Goal: Information Seeking & Learning: Get advice/opinions

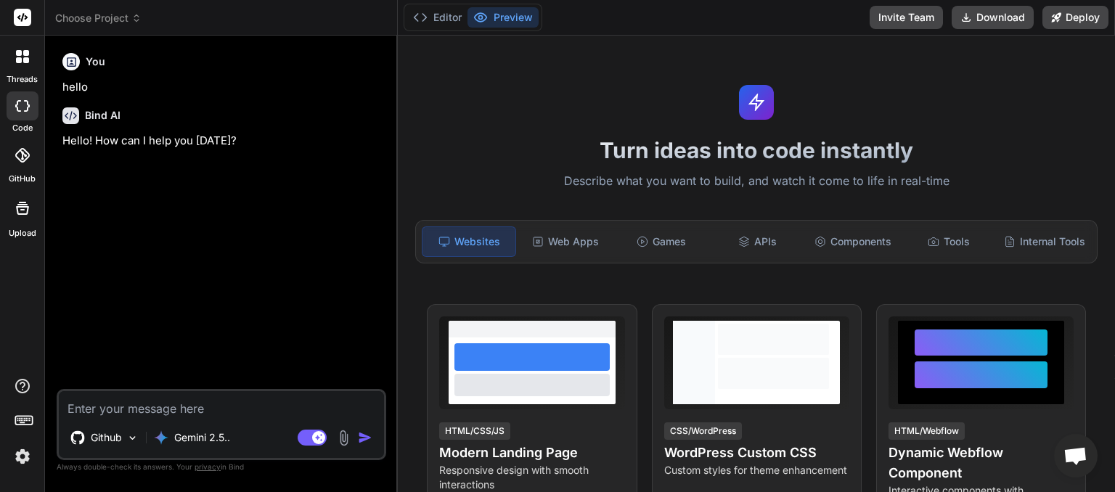
scroll to position [74, 0]
click at [139, 17] on icon at bounding box center [136, 16] width 4 height 2
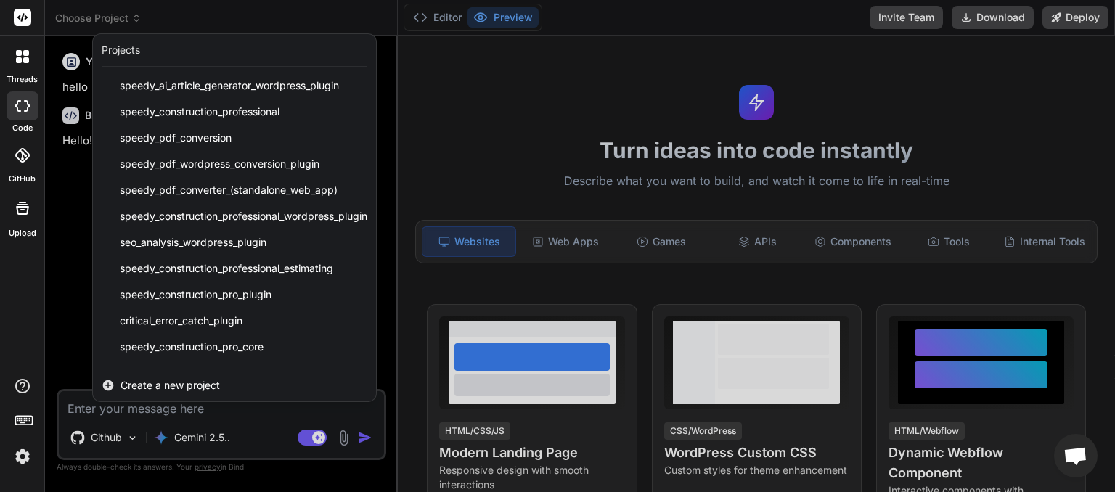
scroll to position [285, 0]
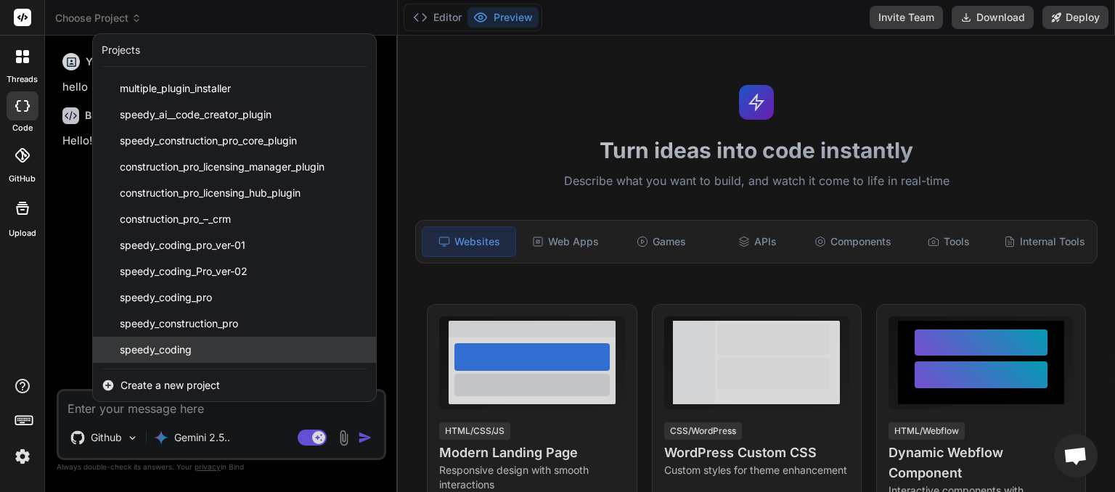
click at [173, 347] on span "speedy_coding" at bounding box center [156, 350] width 72 height 15
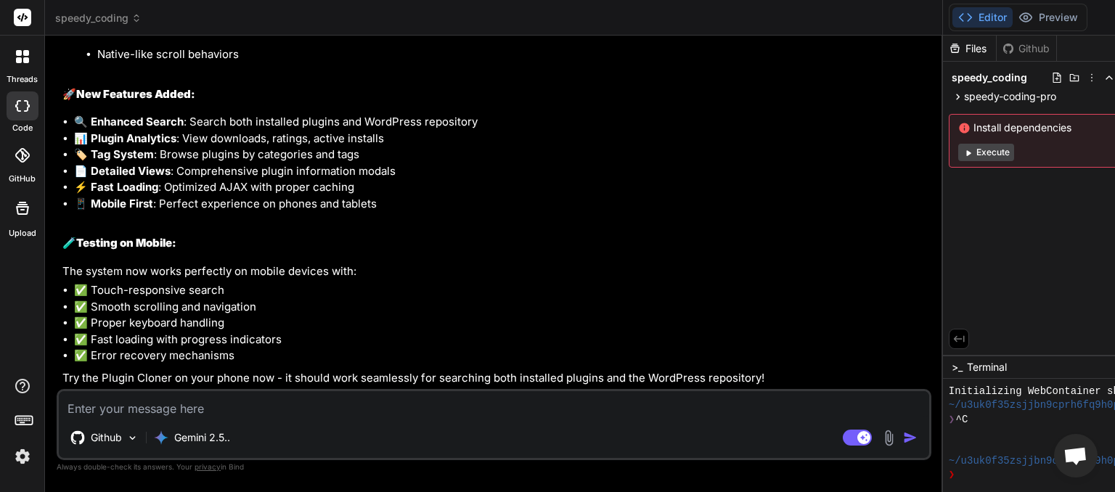
scroll to position [9680, 0]
type textarea "x"
paste textarea "Multi-Platform Generator"
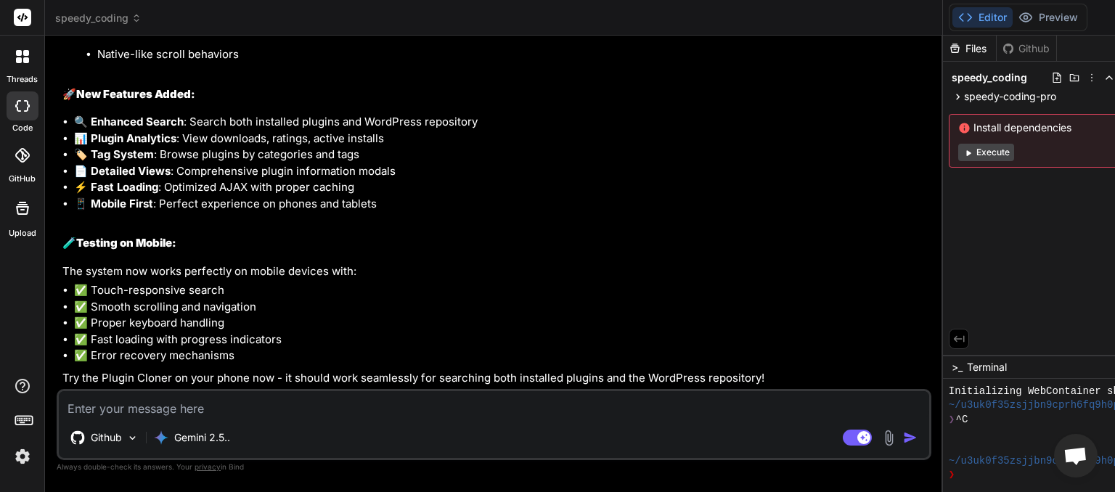
type textarea "Multi-Platform Generator"
type textarea "x"
type textarea "Multi-Platform Generator"
type textarea "x"
type textarea "Multi-Platform Generator s"
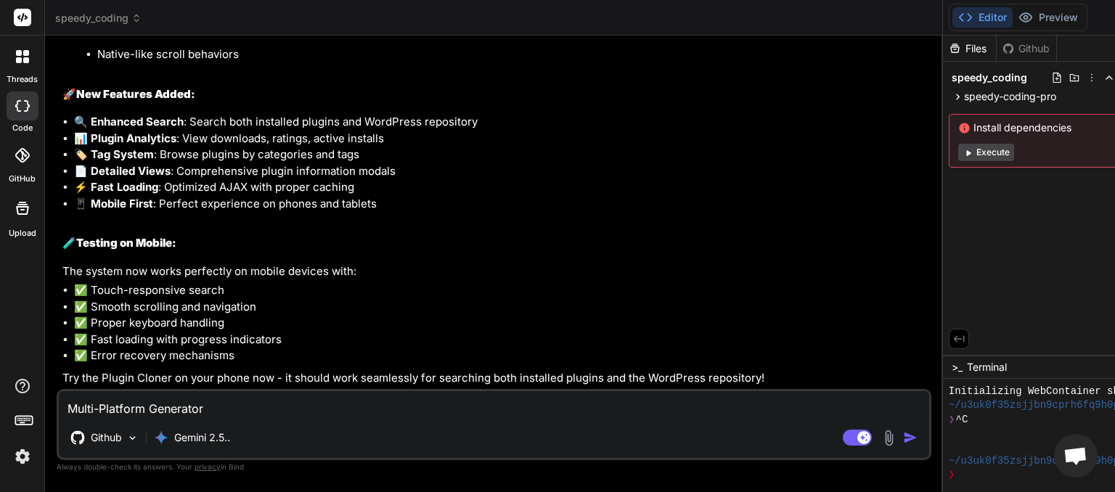
type textarea "x"
type textarea "Multi-Platform Generator se"
type textarea "x"
type textarea "Multi-Platform Generator sel"
type textarea "x"
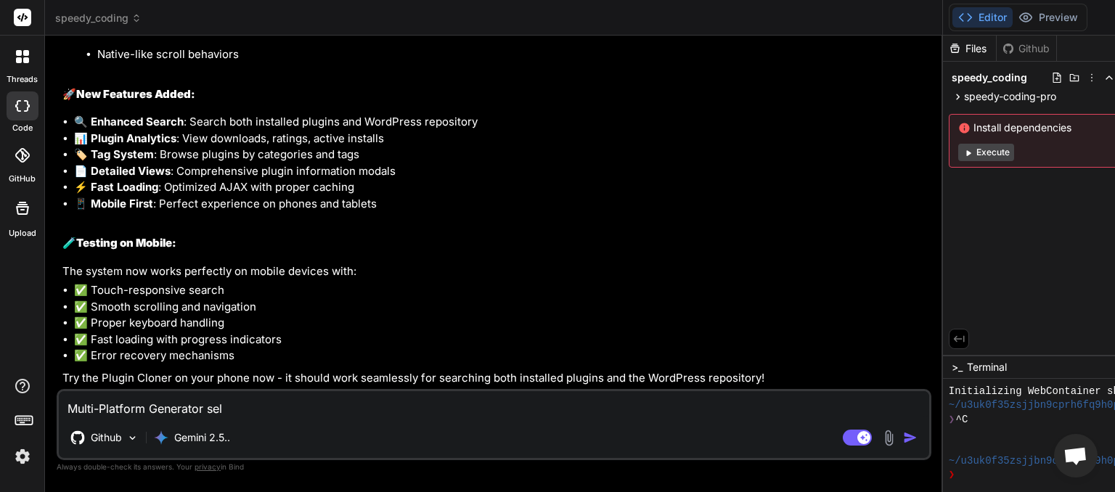
type textarea "Multi-Platform Generator sele"
type textarea "x"
type textarea "Multi-Platform Generator selec"
type textarea "x"
type textarea "Multi-Platform Generator select"
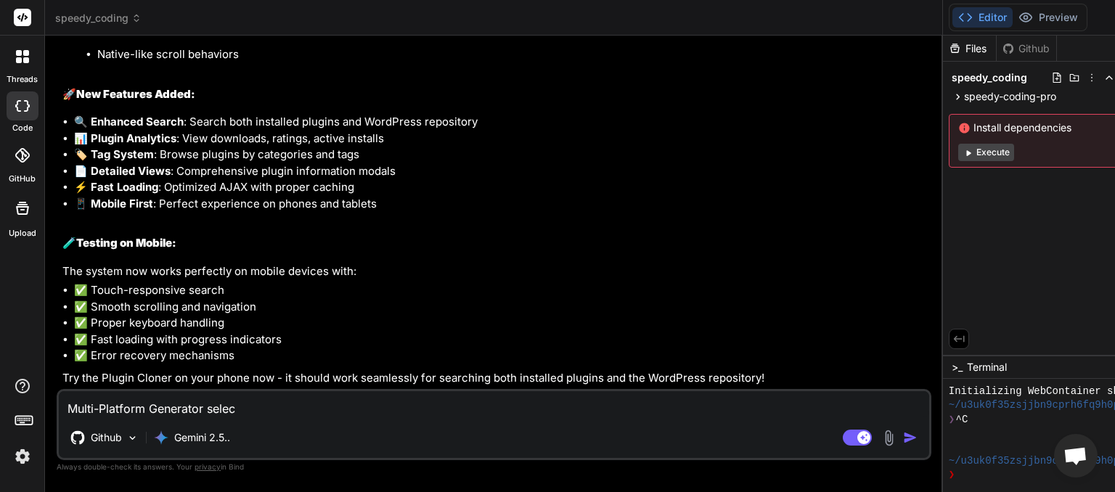
type textarea "x"
type textarea "Multi-Platform Generator select"
type textarea "x"
type textarea "Multi-Platform Generator select e"
type textarea "x"
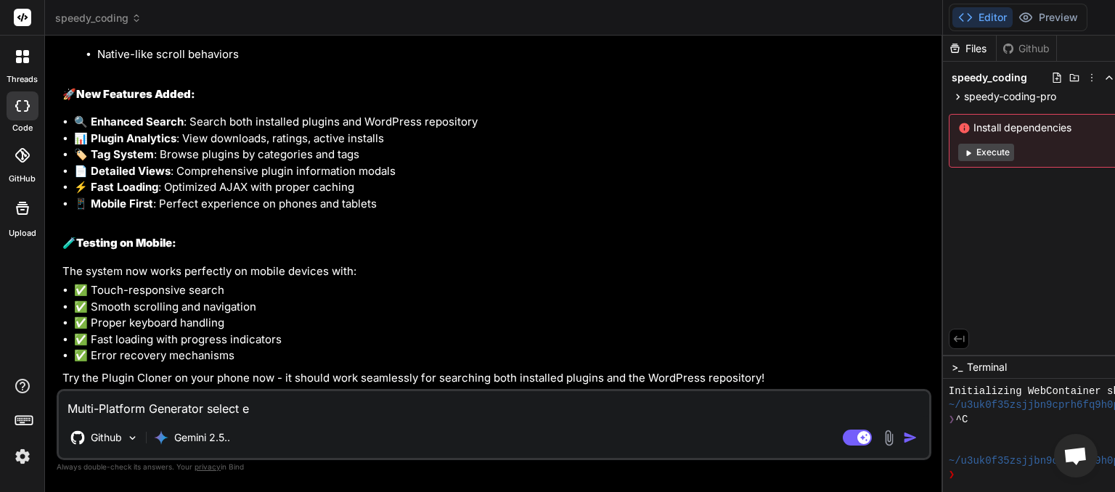
type textarea "Multi-Platform Generator select ex"
type textarea "x"
type textarea "Multi-Platform Generator select exi"
type textarea "x"
type textarea "Multi-Platform Generator select exis"
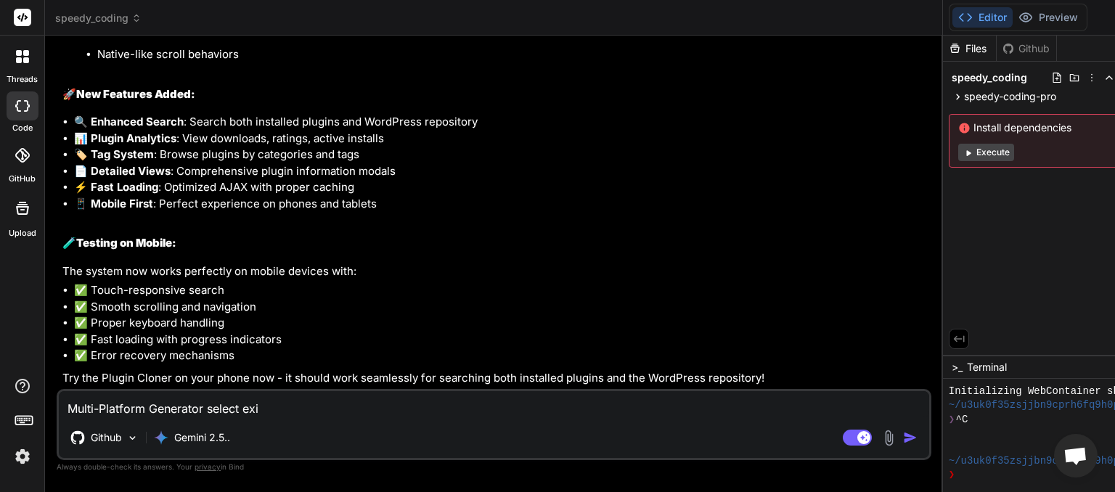
type textarea "x"
type textarea "Multi-Platform Generator select exist"
type textarea "x"
type textarea "Multi-Platform Generator select existi"
type textarea "x"
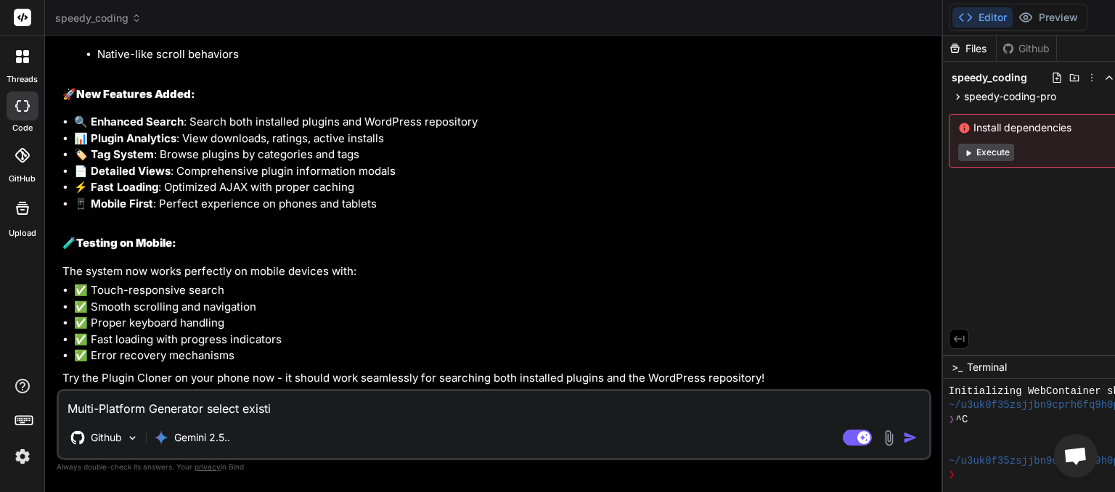
type textarea "Multi-Platform Generator select existin"
type textarea "x"
type textarea "Multi-Platform Generator select existing"
type textarea "x"
type textarea "Multi-Platform Generator select existing"
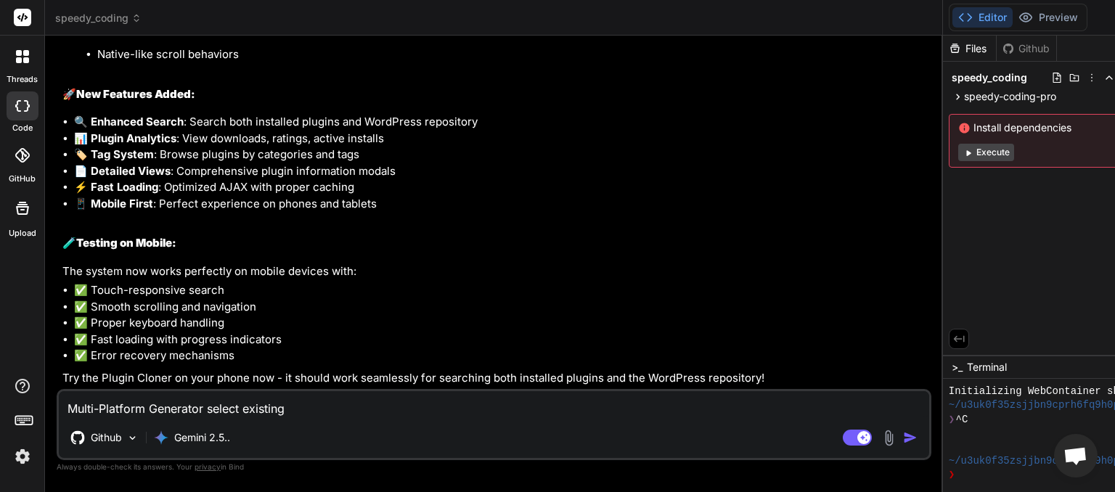
type textarea "x"
type textarea "Multi-Platform Generator select existing p"
type textarea "x"
type textarea "Multi-Platform Generator select existing pl"
type textarea "x"
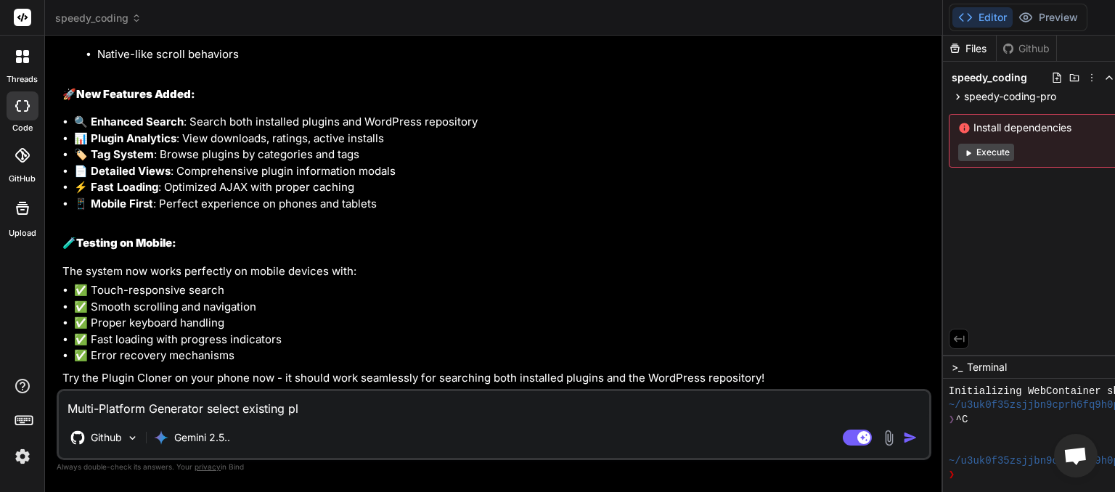
type textarea "Multi-Platform Generator select existing plu"
type textarea "x"
type textarea "Multi-Platform Generator select existing plug"
type textarea "x"
type textarea "Multi-Platform Generator select existing plugi"
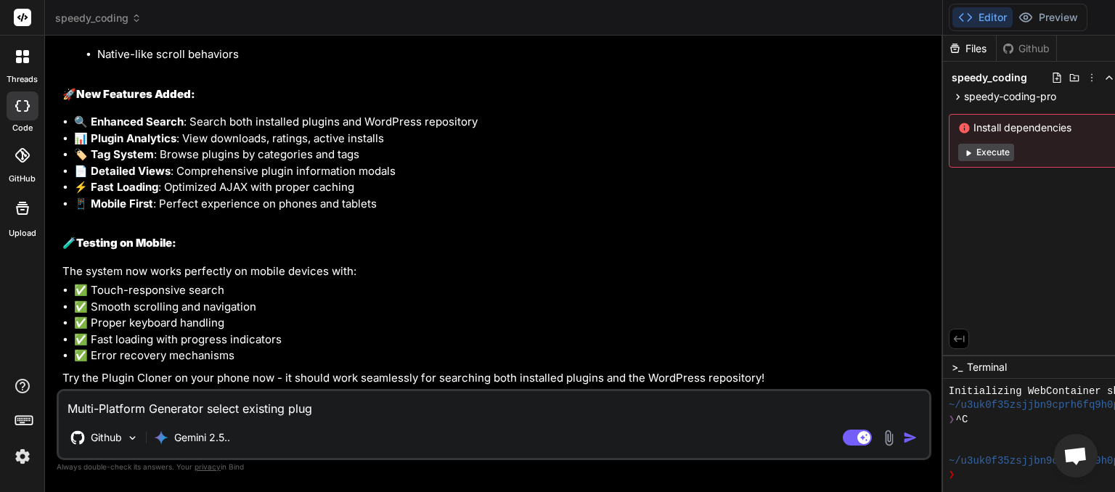
type textarea "x"
type textarea "Multi-Platform Generator select existing plugin"
type textarea "x"
type textarea "Multi-Platform Generator select existing plugin"
type textarea "x"
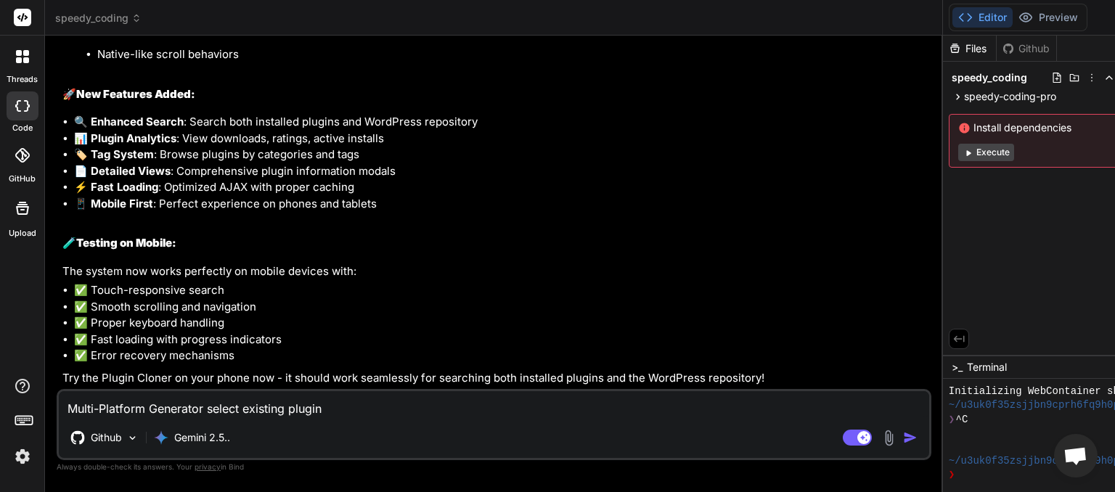
type textarea "Multi-Platform Generator select existing plugin h"
type textarea "x"
type textarea "Multi-Platform Generator select existing plugin ho"
type textarea "x"
type textarea "Multi-Platform Generator select existing plugin how"
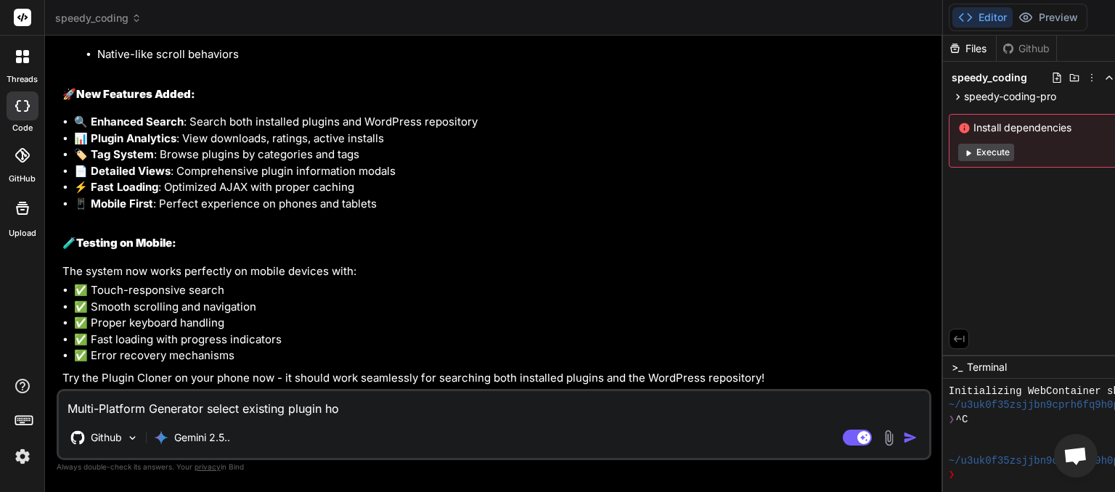
type textarea "x"
type textarea "Multi-Platform Generator select existing plugin how"
type textarea "x"
type textarea "Multi-Platform Generator select existing plugin how d"
type textarea "x"
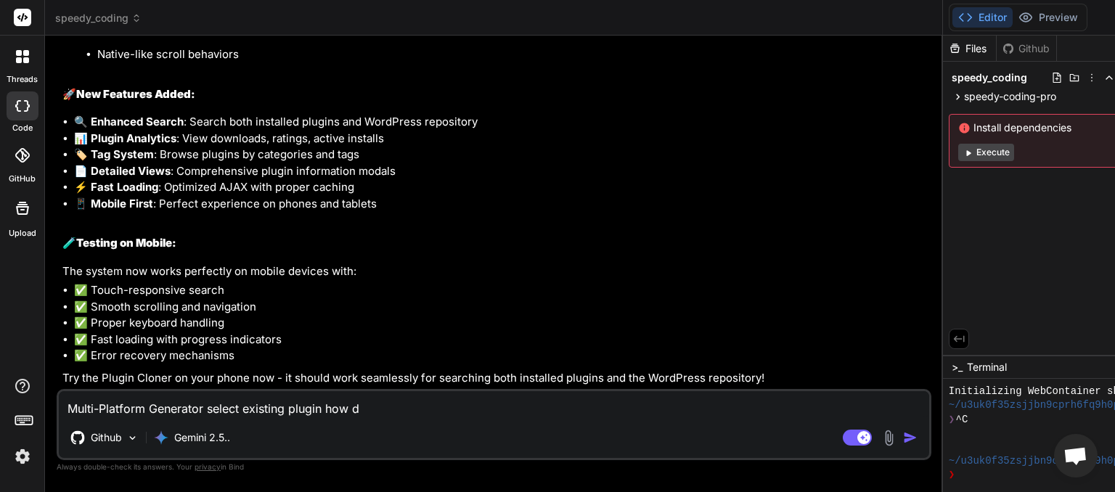
type textarea "Multi-Platform Generator select existing plugin how do"
type textarea "x"
type textarea "Multi-Platform Generator select existing plugin how do"
type textarea "x"
type textarea "Multi-Platform Generator select existing plugin how do i"
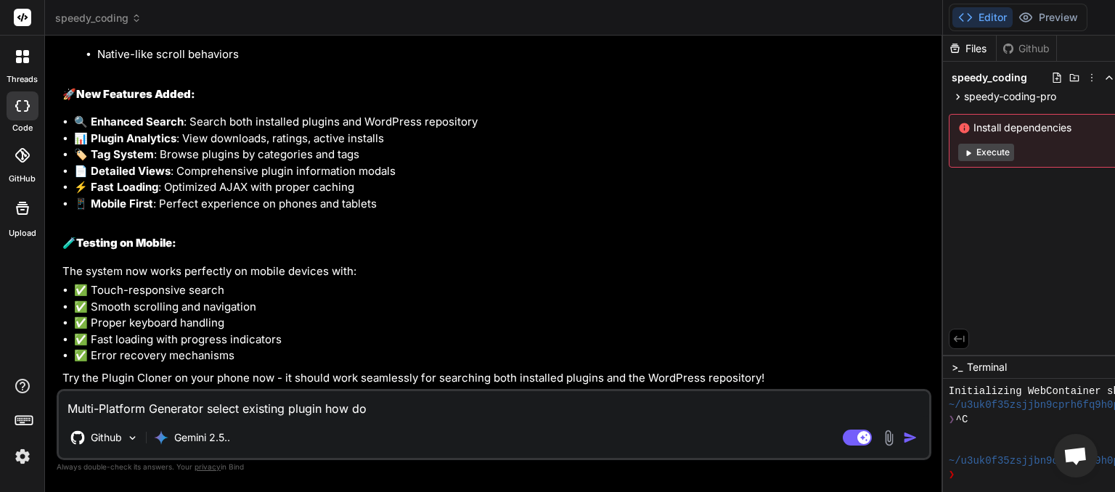
type textarea "x"
type textarea "Multi-Platform Generator select existing plugin how do i"
type textarea "x"
type textarea "Multi-Platform Generator select existing plugin how do i v"
type textarea "x"
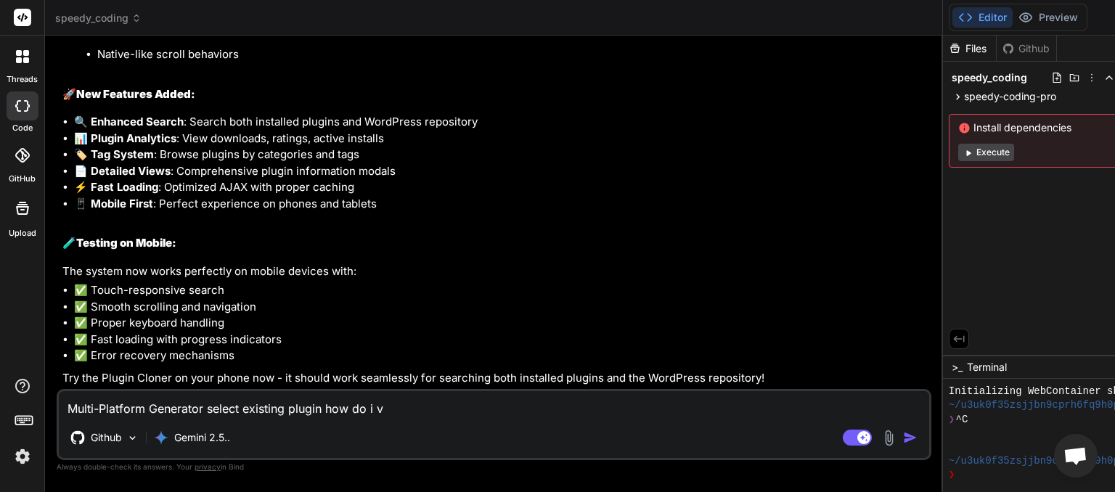
type textarea "Multi-Platform Generator select existing plugin how do i vi"
type textarea "x"
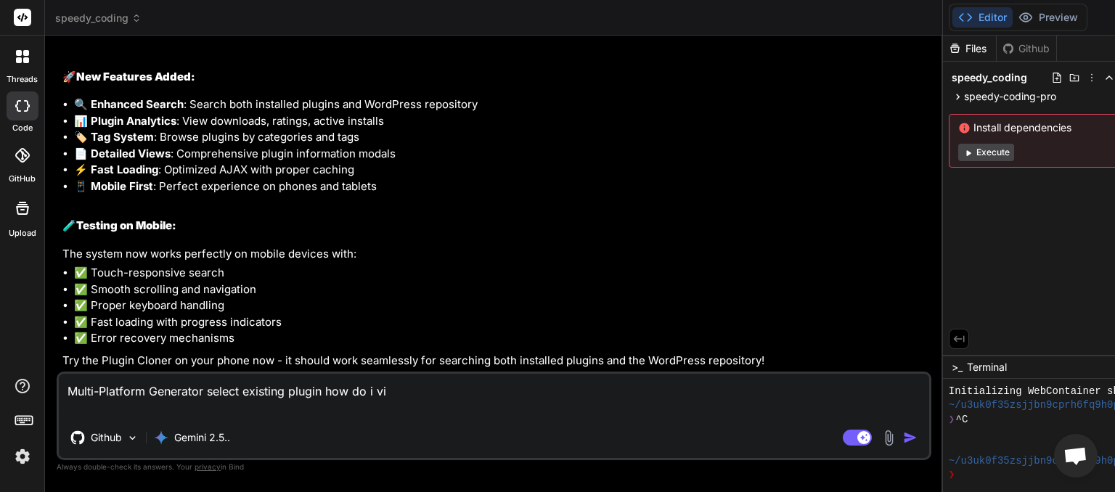
type textarea "Multi-Platform Generator select existing plugin how do i vie"
type textarea "x"
type textarea "Multi-Platform Generator select existing plugin how do i view"
type textarea "x"
type textarea "Multi-Platform Generator select existing plugin how do i view"
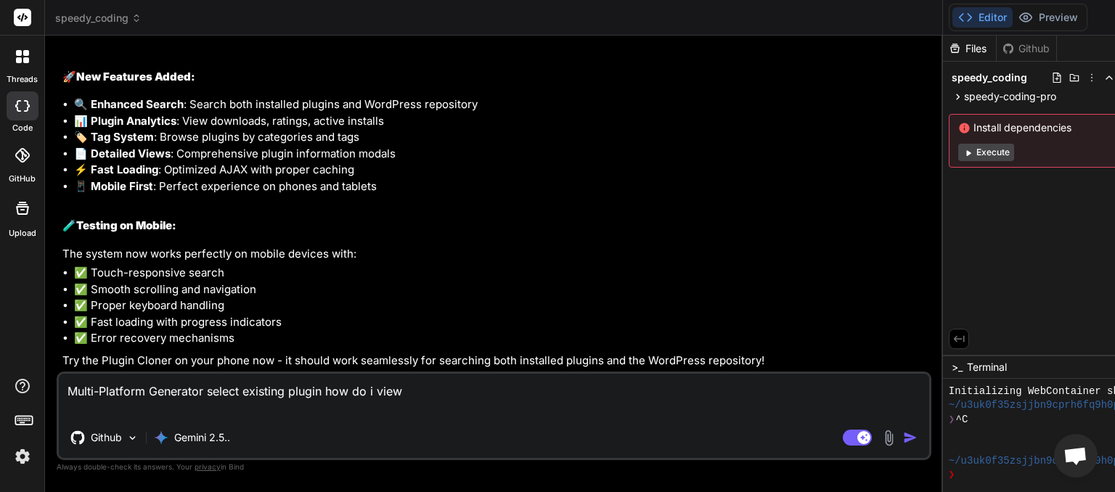
type textarea "x"
type textarea "Multi-Platform Generator select existing plugin how do i view t"
type textarea "x"
type textarea "Multi-Platform Generator select existing plugin how do i view th"
type textarea "x"
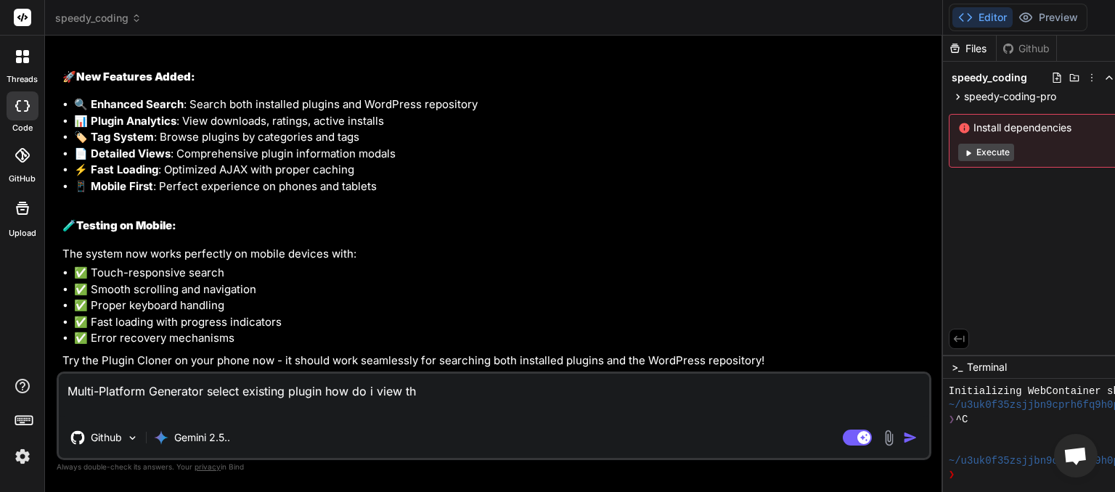
type textarea "Multi-Platform Generator select existing plugin how do i view the"
type textarea "x"
type textarea "Multi-Platform Generator select existing plugin how do i view the"
type textarea "x"
type textarea "Multi-Platform Generator select existing plugin how do i view the l"
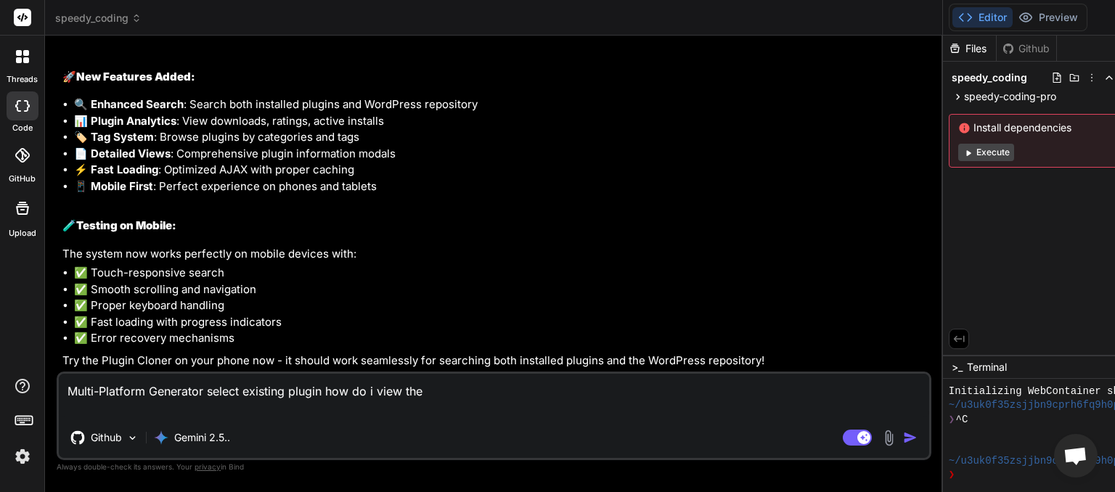
type textarea "x"
type textarea "Multi-Platform Generator select existing plugin how do i view the le"
type textarea "x"
type textarea "Multi-Platform Generator select existing plugin how do i view the lei"
type textarea "x"
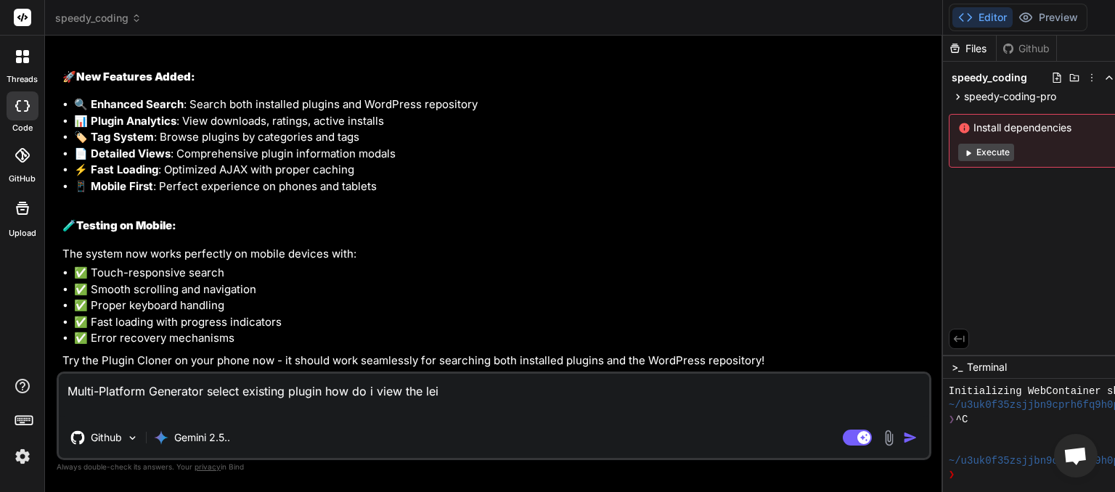
type textarea "Multi-Platform Generator select existing plugin how do i view the le"
type textarea "x"
type textarea "Multi-Platform Generator select existing plugin how do i view the l"
type textarea "x"
type textarea "Multi-Platform Generator select existing plugin how do i view the li"
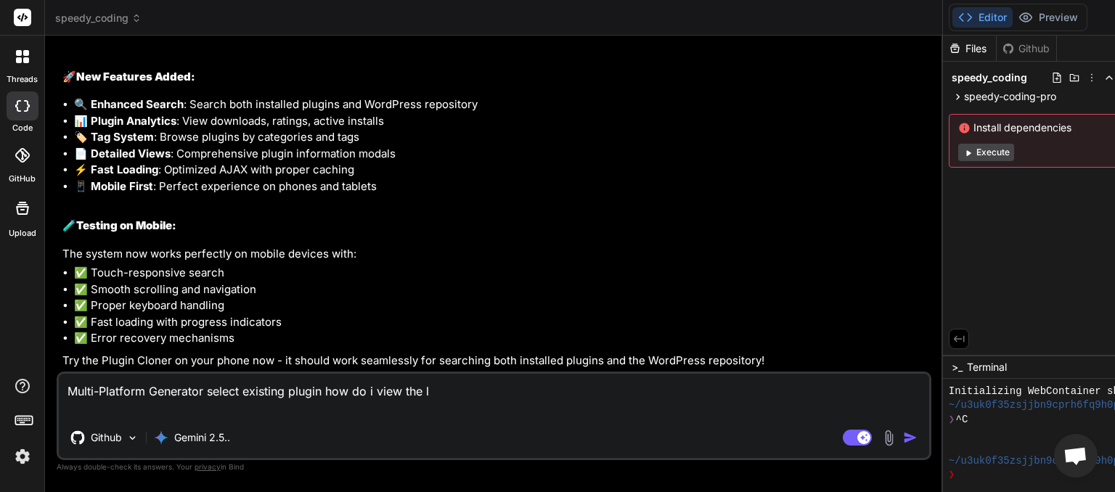
type textarea "x"
type textarea "Multi-Platform Generator select existing plugin how do i view the lis"
type textarea "x"
type textarea "Multi-Platform Generator select existing plugin how do i view the list"
type textarea "x"
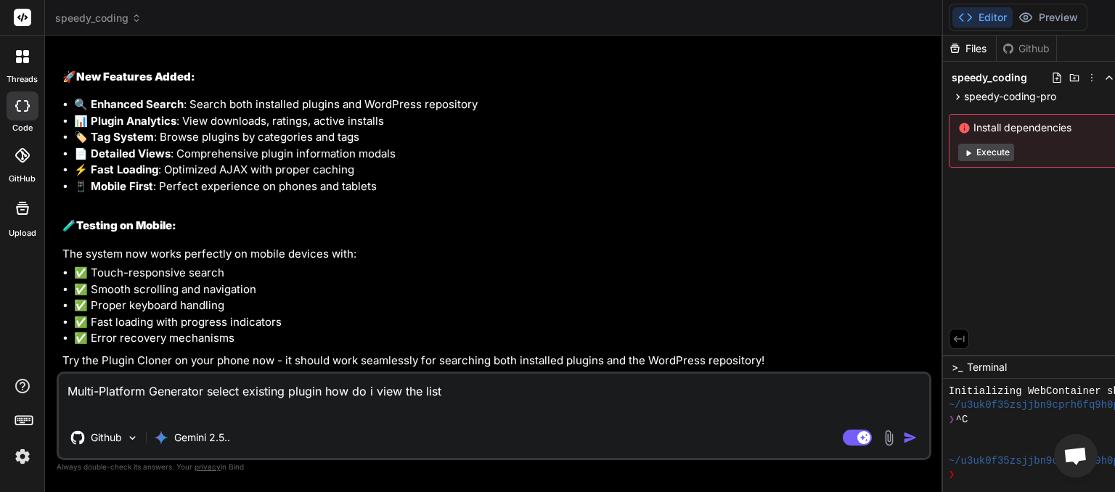
type textarea "Multi-Platform Generator select existing plugin how do i view the list."
type textarea "x"
type textarea "Multi-Platform Generator select existing plugin how do i view the list."
type textarea "x"
paste textarea "Clone from WordPress Repository"
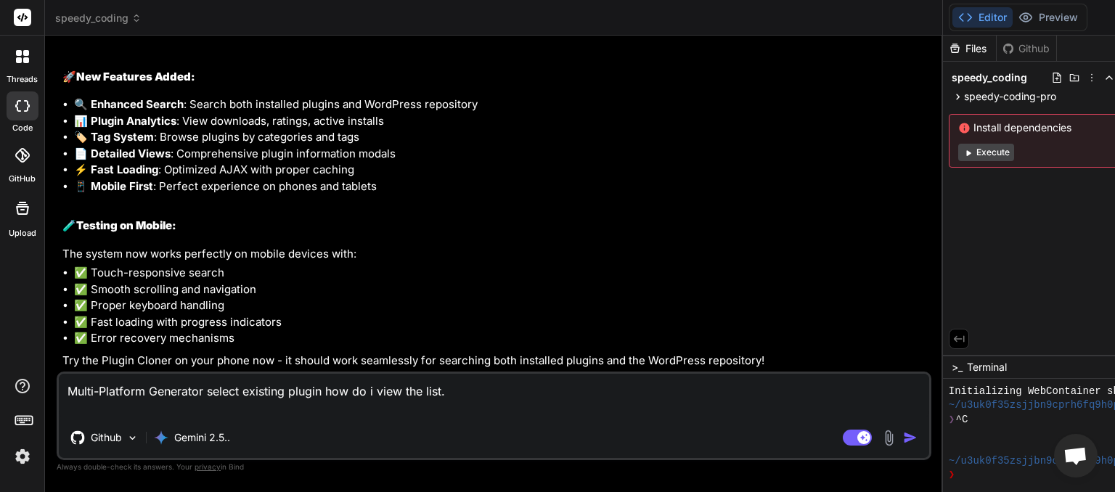
type textarea "Multi-Platform Generator select existing plugin how do i view the list. Clone f…"
type textarea "x"
type textarea "Multi-Platform Generator select existing plugin how do i view the list. Clone f…"
type textarea "x"
paste textarea "Please enter at least 2 characters to search"
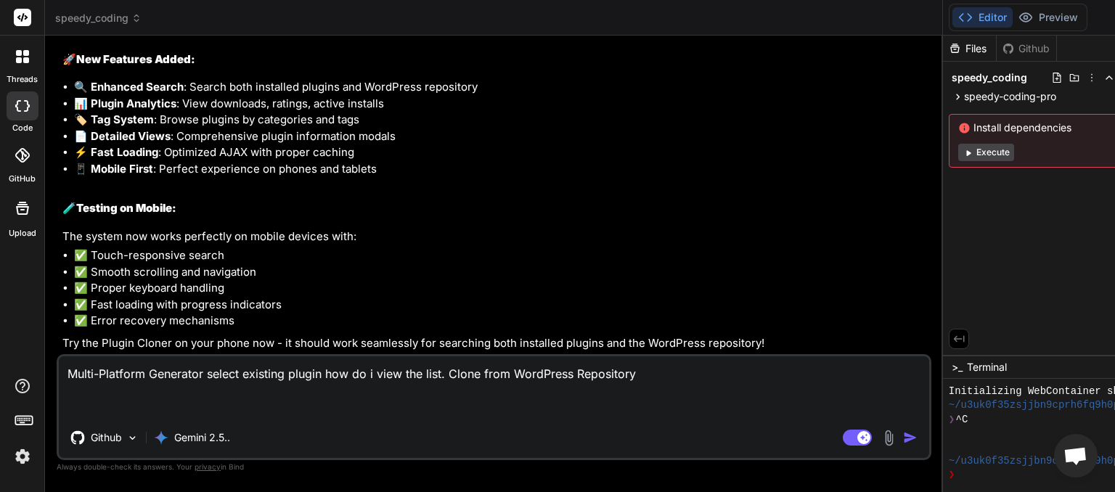
type textarea "Multi-Platform Generator select existing plugin how do i view the list. Clone f…"
type textarea "x"
type textarea "Multi-Platform Generator select existing plugin how do i view the list. Clone f…"
type textarea "x"
type textarea "Multi-Platform Generator select existing plugin how do i view the list. Clone f…"
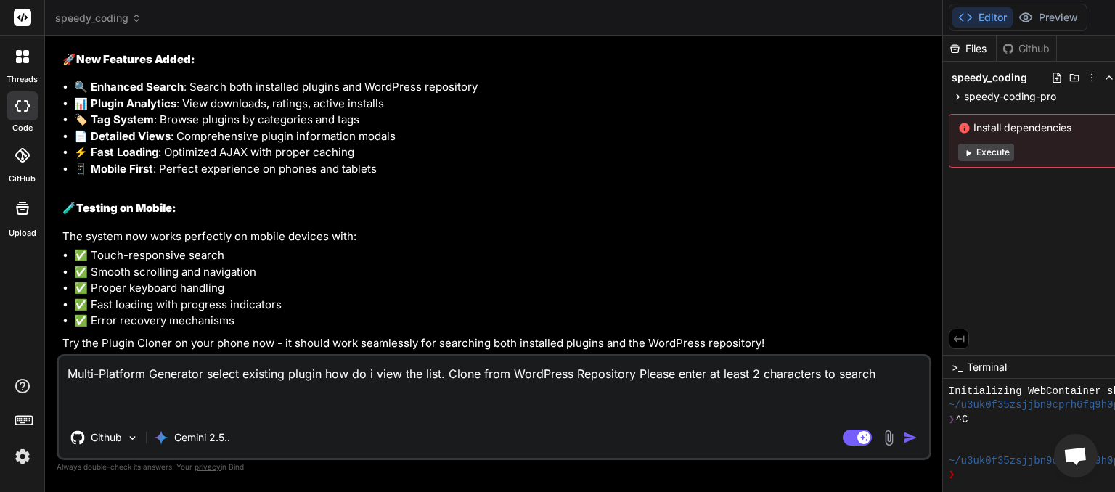
type textarea "x"
type textarea "Multi-Platform Generator select existing plugin how do i view the list. Clone f…"
type textarea "x"
type textarea "Multi-Platform Generator select existing plugin how do i view the list. Clone f…"
type textarea "x"
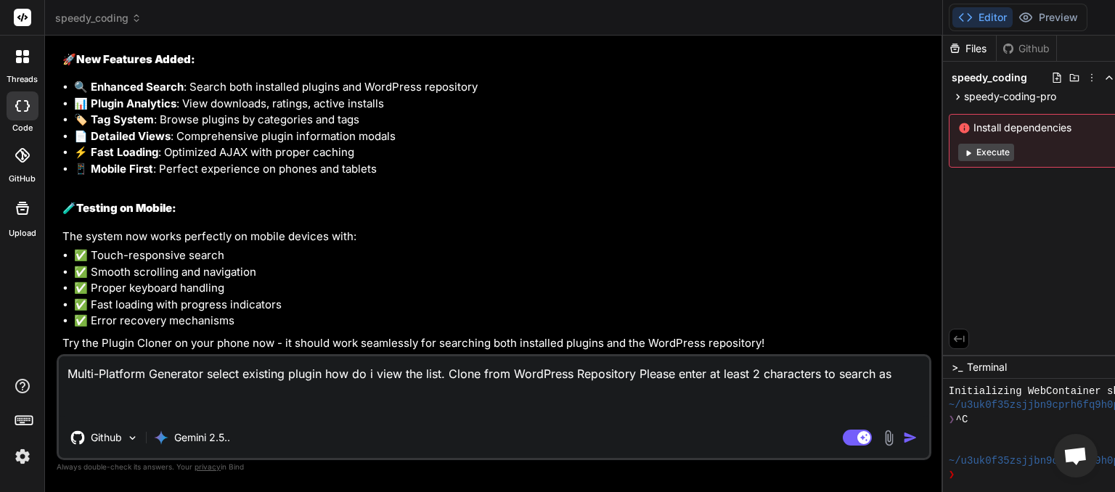
type textarea "Multi-Platform Generator select existing plugin how do i view the list. Clone f…"
type textarea "x"
type textarea "Multi-Platform Generator select existing plugin how do i view the list. Clone f…"
type textarea "x"
type textarea "Multi-Platform Generator select existing plugin how do i view the list. Clone f…"
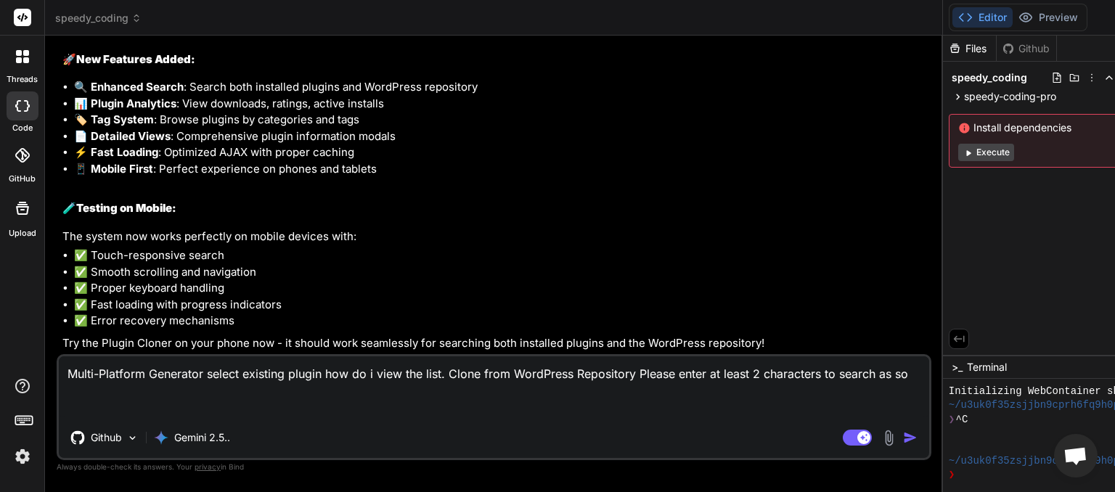
type textarea "x"
type textarea "Multi-Platform Generator select existing plugin how do i view the list. Clone f…"
type textarea "x"
type textarea "Multi-Platform Generator select existing plugin how do i view the list. Clone f…"
type textarea "x"
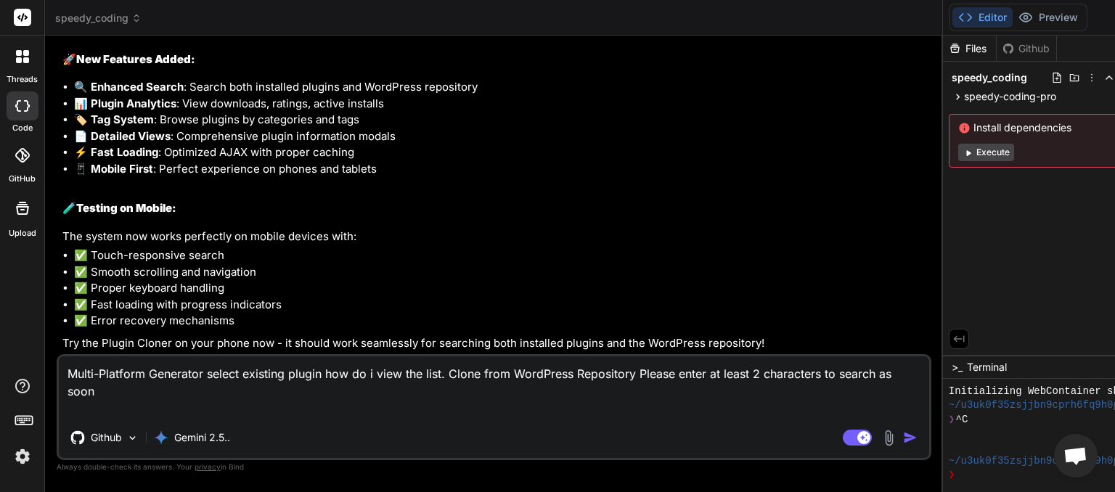
type textarea "Multi-Platform Generator select existing plugin how do i view the list. Clone f…"
type textarea "x"
type textarea "Multi-Platform Generator select existing plugin how do i view the list. Clone f…"
type textarea "x"
type textarea "Multi-Platform Generator select existing plugin how do i view the list. Clone f…"
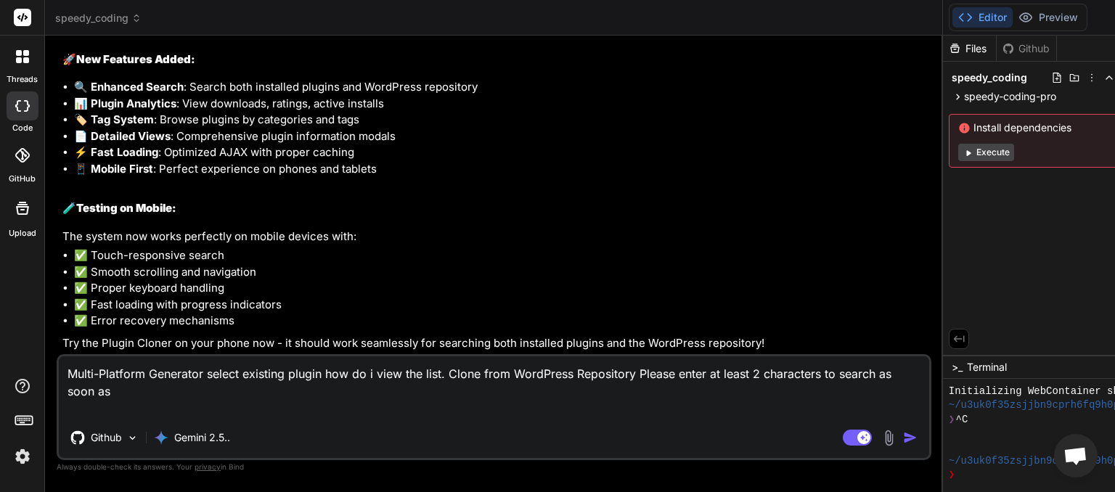
type textarea "x"
type textarea "Multi-Platform Generator select existing plugin how do i view the list. Clone f…"
type textarea "x"
type textarea "Multi-Platform Generator select existing plugin how do i view the list. Clone f…"
type textarea "x"
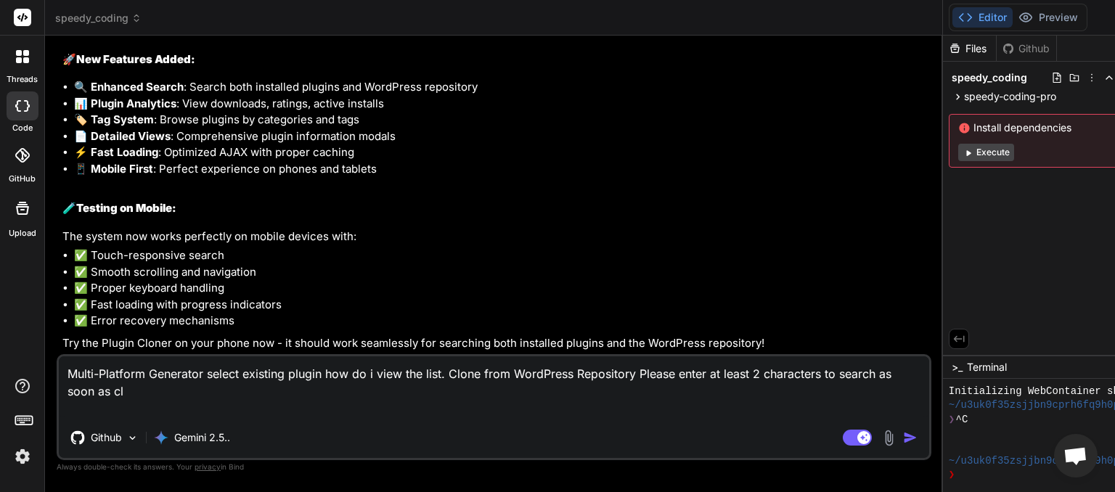
type textarea "Multi-Platform Generator select existing plugin how do i view the list. Clone f…"
type textarea "x"
type textarea "Multi-Platform Generator select existing plugin how do i view the list. Clone f…"
type textarea "x"
type textarea "Multi-Platform Generator select existing plugin how do i view the list. Clone f…"
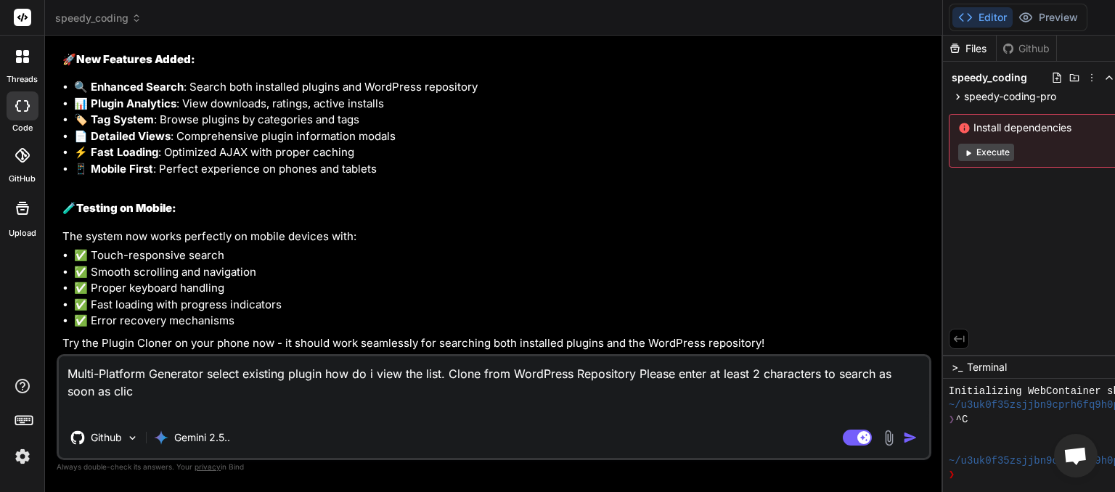
type textarea "x"
type textarea "Multi-Platform Generator select existing plugin how do i view the list. Clone f…"
type textarea "x"
type textarea "Multi-Platform Generator select existing plugin how do i view the list. Clone f…"
type textarea "x"
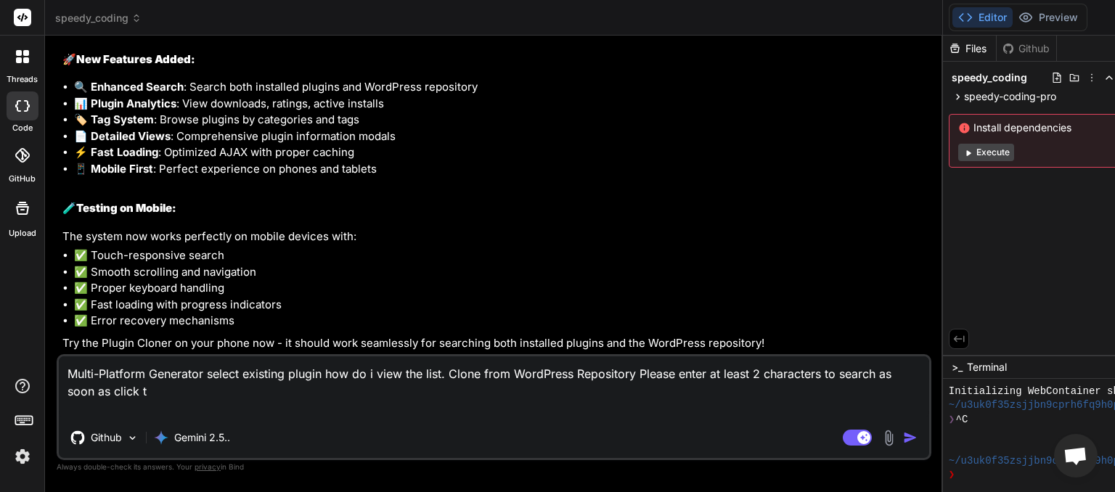
type textarea "Multi-Platform Generator select existing plugin how do i view the list. Clone f…"
type textarea "x"
type textarea "Multi-Platform Generator select existing plugin how do i view the list. Clone f…"
type textarea "x"
type textarea "Multi-Platform Generator select existing plugin how do i view the list. Clone f…"
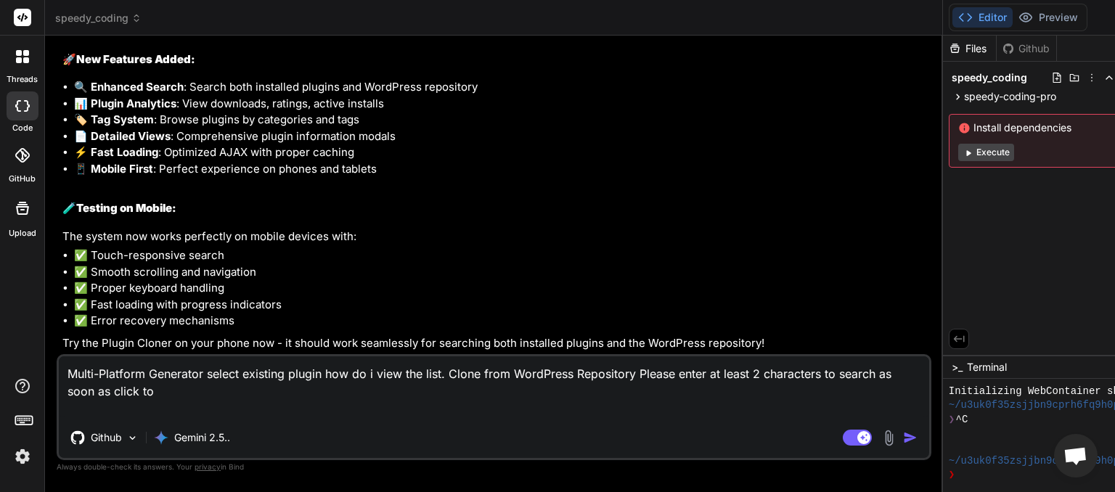
type textarea "x"
type textarea "Multi-Platform Generator select existing plugin how do i view the list. Clone f…"
type textarea "x"
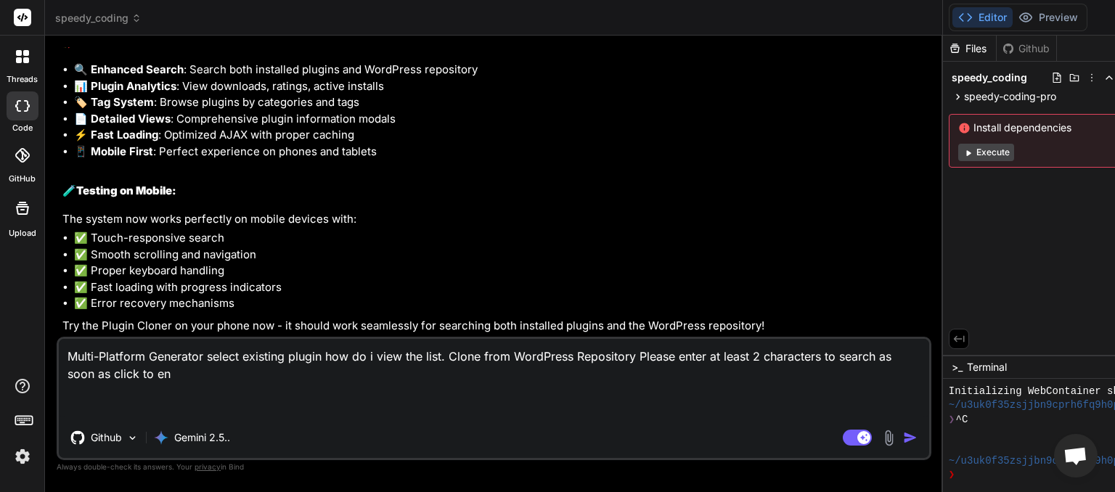
type textarea "Multi-Platform Generator select existing plugin how do i view the list. Clone f…"
type textarea "x"
type textarea "Multi-Platform Generator select existing plugin how do i view the list. Clone f…"
type textarea "x"
type textarea "Multi-Platform Generator select existing plugin how do i view the list. Clone f…"
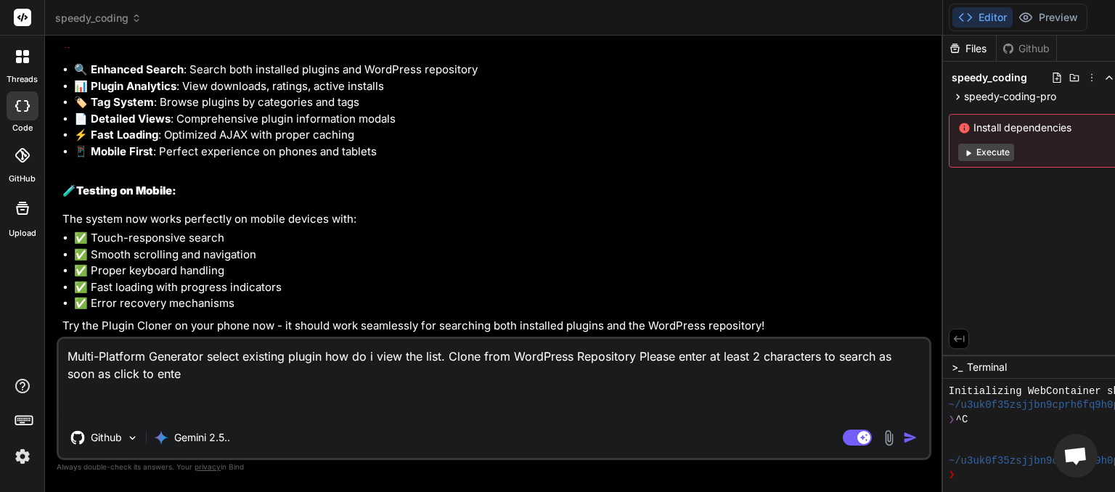
type textarea "x"
type textarea "Multi-Platform Generator select existing plugin how do i view the list. Clone f…"
type textarea "x"
type textarea "Multi-Platform Generator select existing plugin how do i view the list. Clone f…"
type textarea "x"
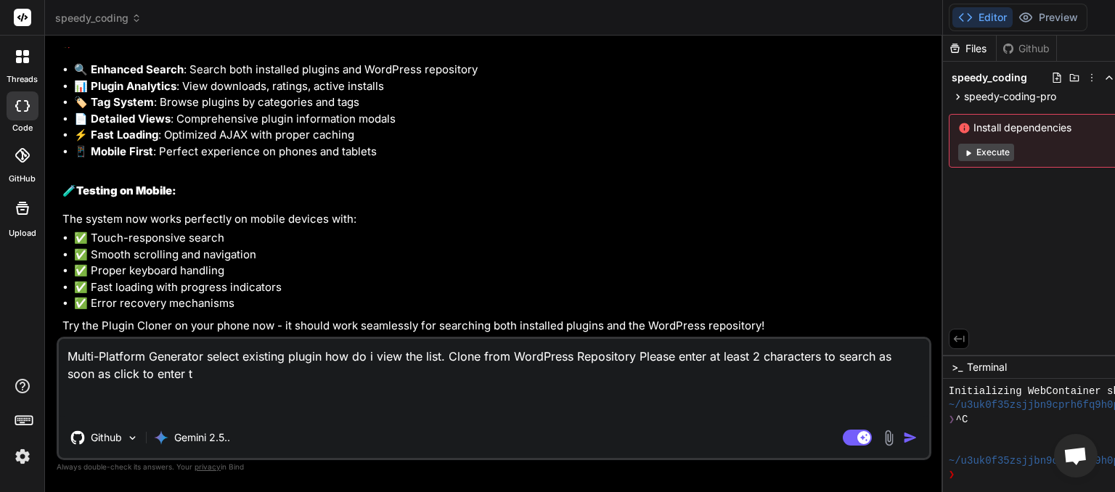
type textarea "Multi-Platform Generator select existing plugin how do i view the list. Clone f…"
type textarea "x"
type textarea "Multi-Platform Generator select existing plugin how do i view the list. Clone f…"
type textarea "x"
type textarea "Multi-Platform Generator select existing plugin how do i view the list. Clone f…"
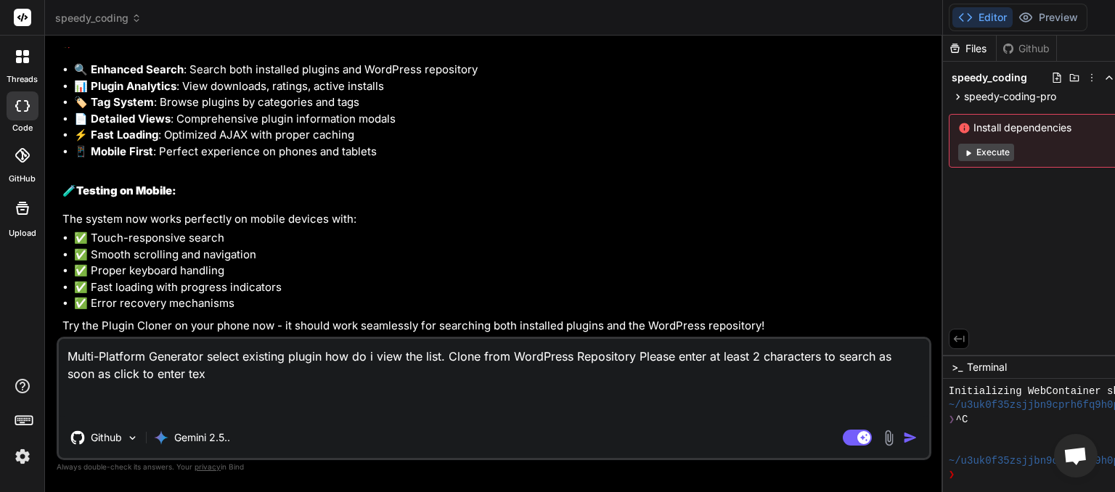
type textarea "x"
type textarea "Multi-Platform Generator select existing plugin how do i view the list. Clone f…"
type textarea "x"
type textarea "Multi-Platform Generator select existing plugin how do i view the list. Clone f…"
type textarea "x"
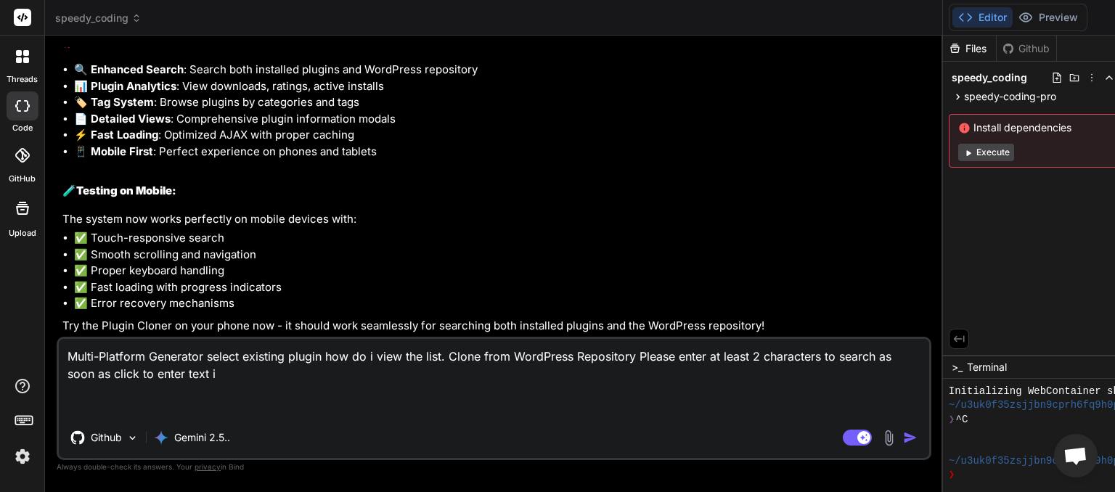
type textarea "Multi-Platform Generator select existing plugin how do i view the list. Clone f…"
type textarea "x"
type textarea "Multi-Platform Generator select existing plugin how do i view the list. Clone f…"
type textarea "x"
type textarea "Multi-Platform Generator select existing plugin how do i view the list. Clone f…"
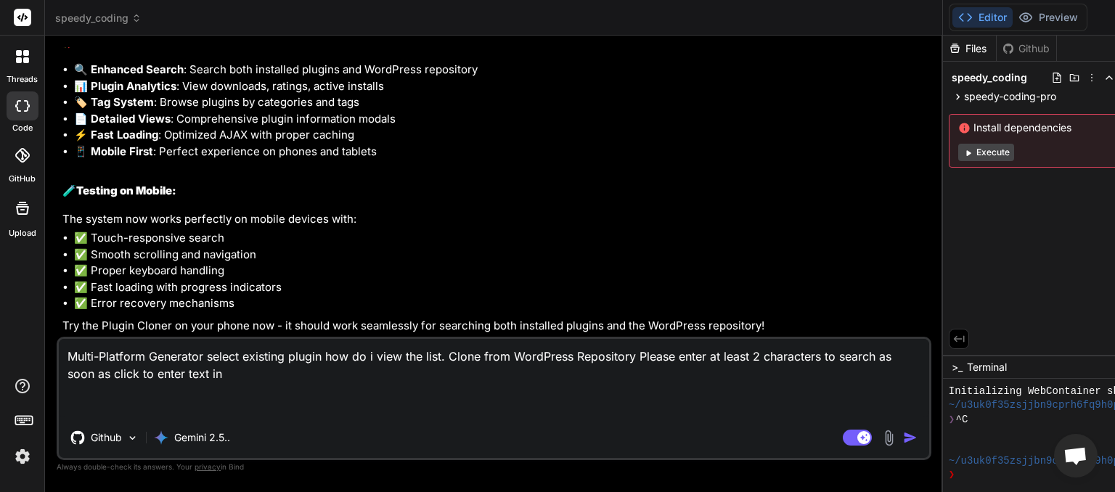
type textarea "x"
type textarea "Multi-Platform Generator select existing plugin how do i view the list. Clone f…"
type textarea "x"
type textarea "Multi-Platform Generator select existing plugin how do i view the list. Clone f…"
type textarea "x"
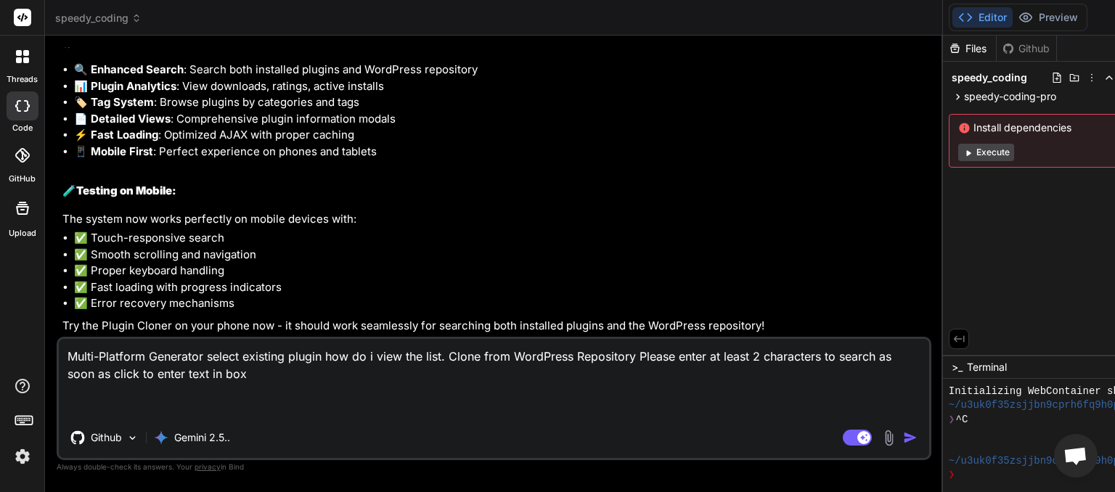
type textarea "Multi-Platform Generator select existing plugin how do i view the list. Clone f…"
type textarea "x"
type textarea "Multi-Platform Generator select existing plugin how do i view the list. Clone f…"
type textarea "x"
paste textarea "Clone Installed Plugin"
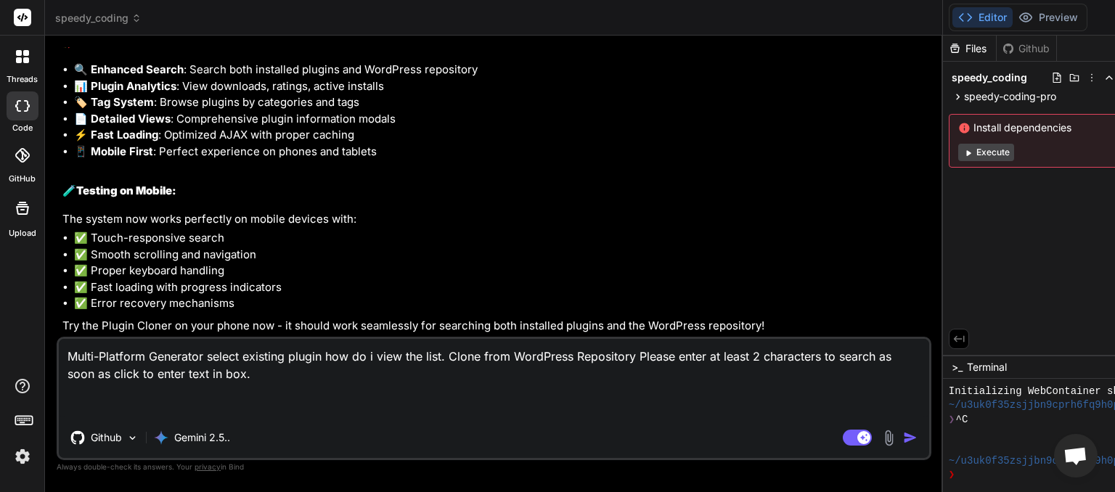
type textarea "Multi-Platform Generator select existing plugin how do i view the list. Clone f…"
type textarea "x"
type textarea "Multi-Platform Generator select existing plugin how do i view the list. Clone f…"
type textarea "x"
type textarea "Multi-Platform Generator select existing plugin how do i view the list. Clone f…"
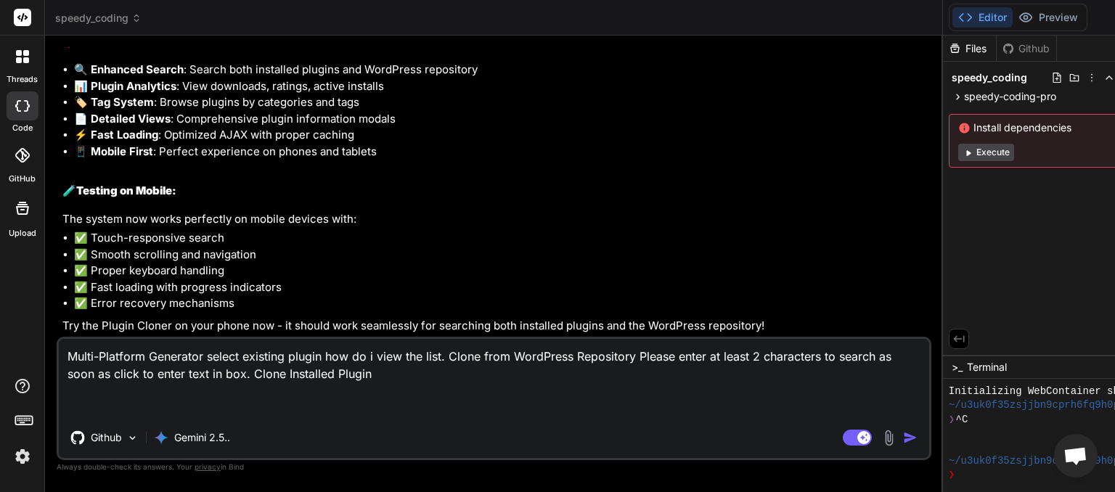
type textarea "x"
type textarea "Multi-Platform Generator select existing plugin how do i view the list. Clone f…"
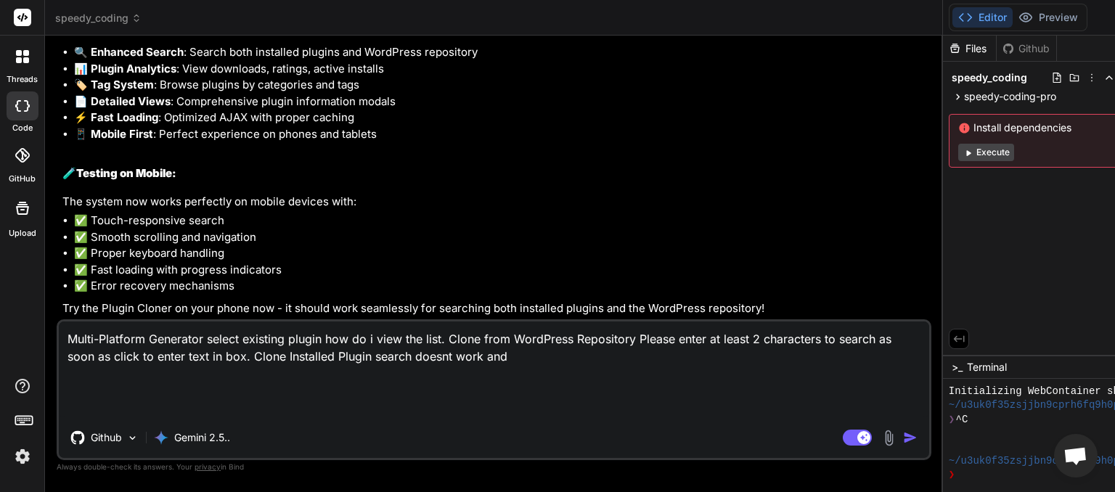
click at [215, 410] on textarea "Multi-Platform Generator select existing plugin how do i view the list. Clone f…" at bounding box center [494, 370] width 870 height 96
paste textarea "Network Error Unable to connect to the server. Please check your connection and…"
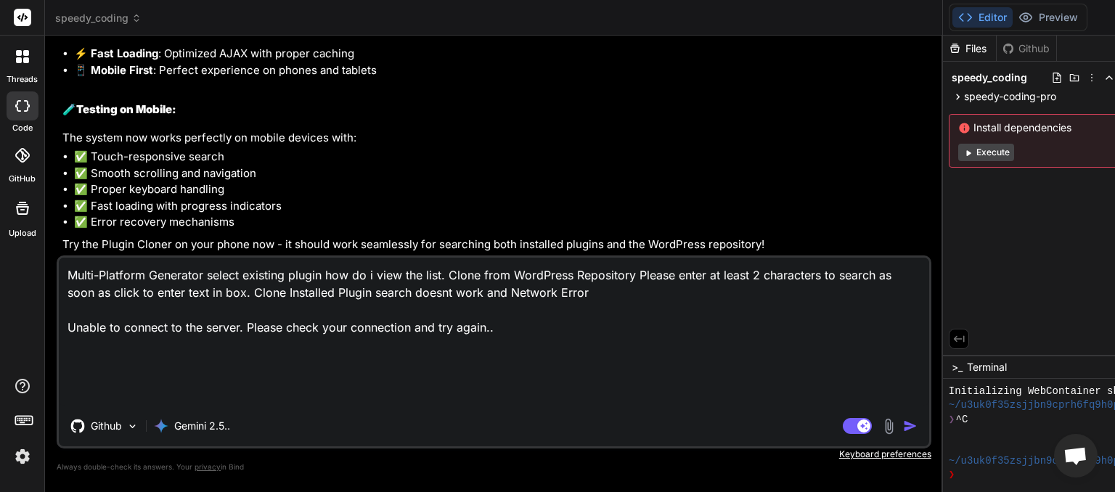
click at [216, 343] on textarea "Multi-Platform Generator select existing plugin how do i view the list. Clone f…" at bounding box center [494, 332] width 870 height 148
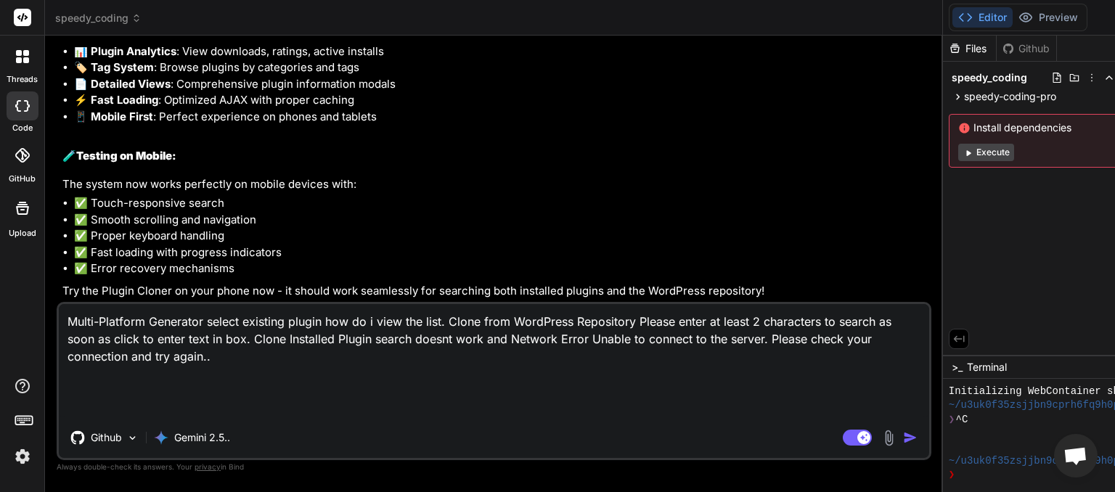
click at [369, 408] on textarea "Multi-Platform Generator select existing plugin how do i view the list. Clone f…" at bounding box center [494, 360] width 870 height 113
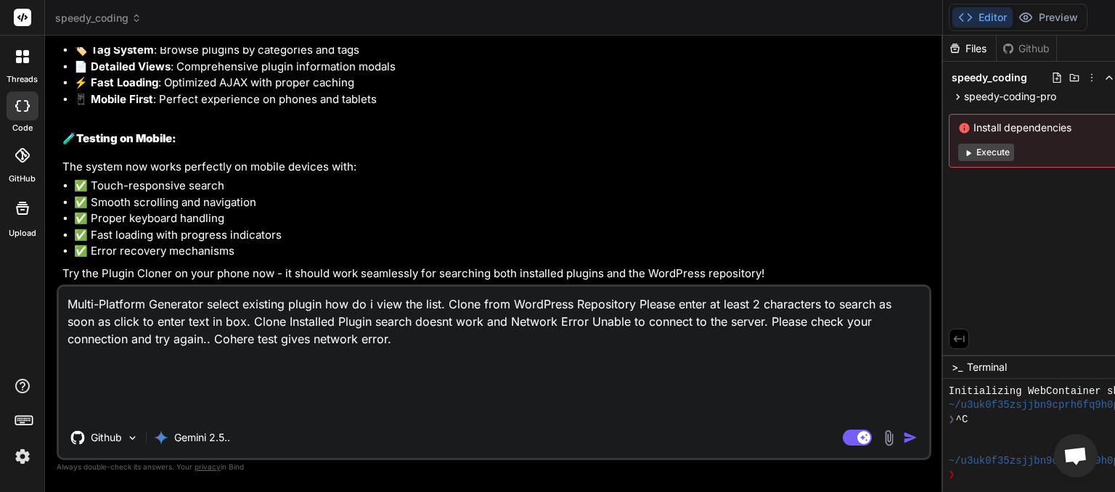
drag, startPoint x: 106, startPoint y: 412, endPoint x: 70, endPoint y: 410, distance: 36.3
click at [70, 410] on textarea "Multi-Platform Generator select existing plugin how do i view the list. Clone f…" at bounding box center [494, 352] width 870 height 131
click at [205, 446] on div "Gemini 2.5.." at bounding box center [192, 437] width 88 height 29
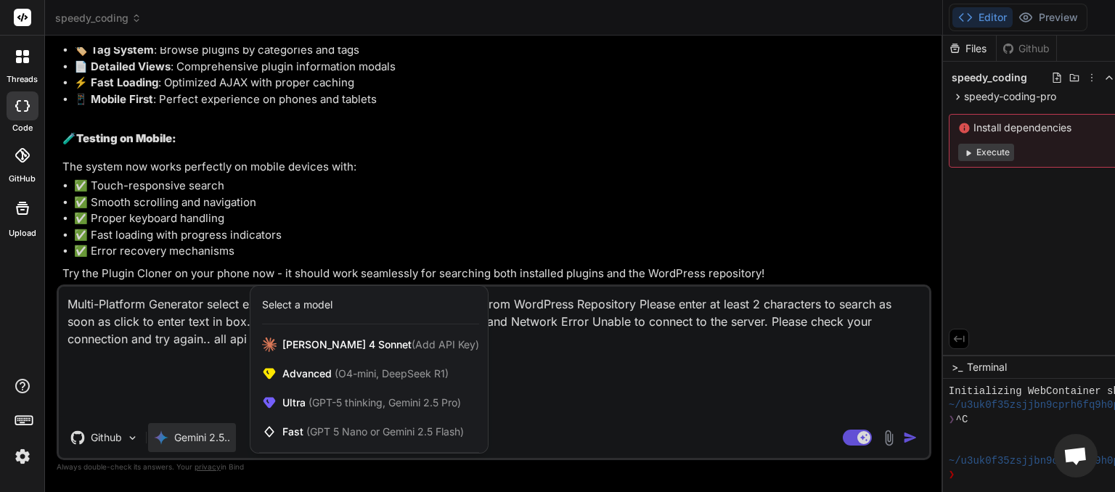
click at [240, 448] on div at bounding box center [557, 246] width 1115 height 492
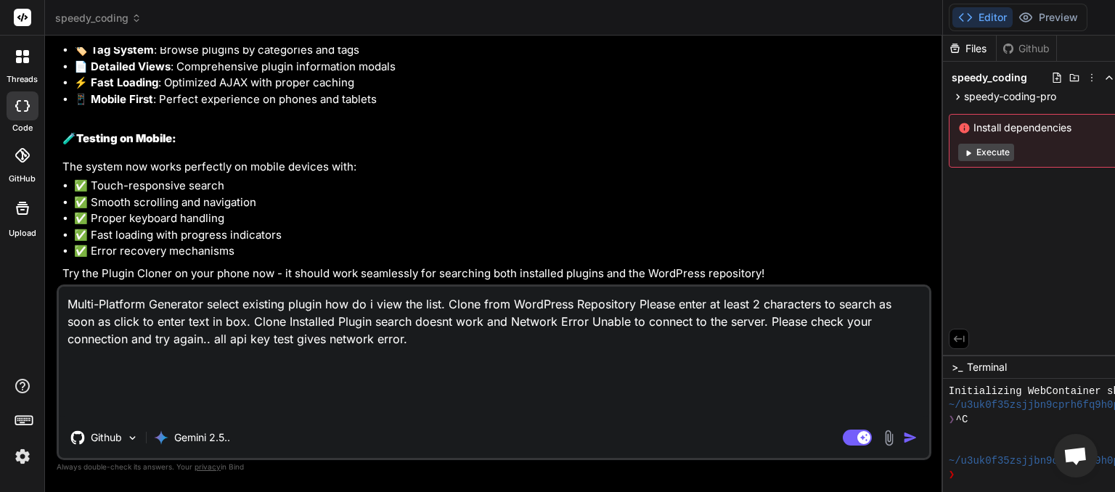
click at [903, 437] on img "button" at bounding box center [910, 437] width 15 height 15
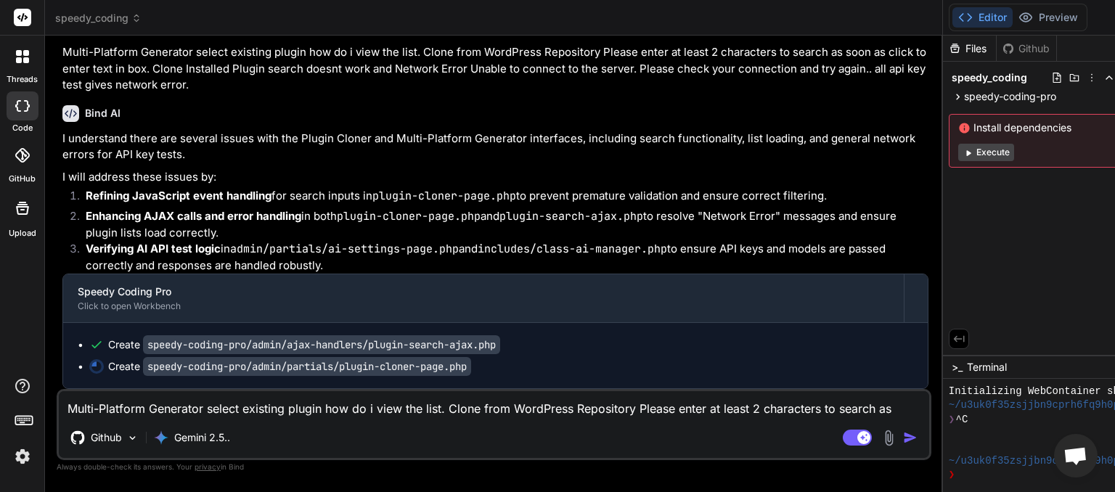
scroll to position [10261, 0]
paste textarea
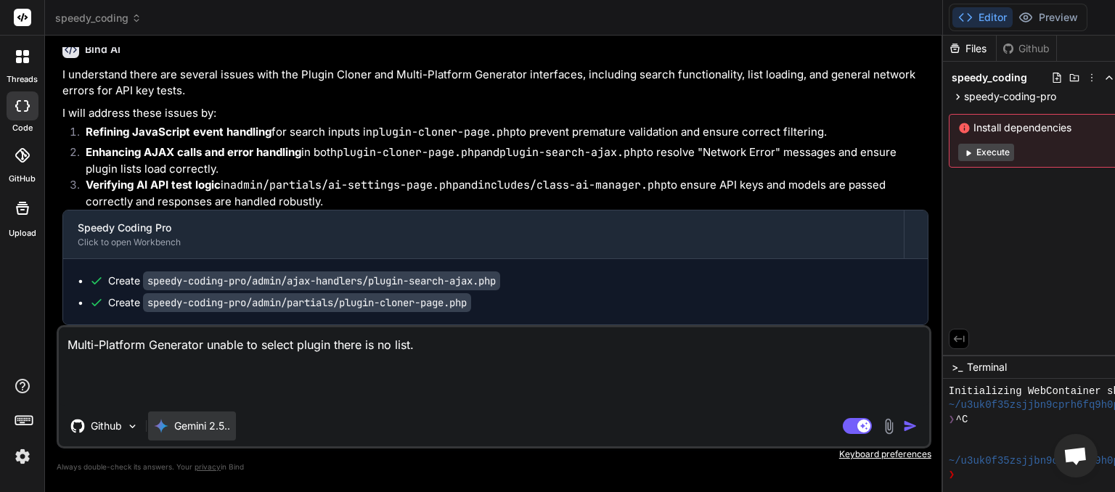
paste textarea "[[DATE] 07:49:56 UTC] PHP Parse error: syntax error, unexpected token "\" in /h…"
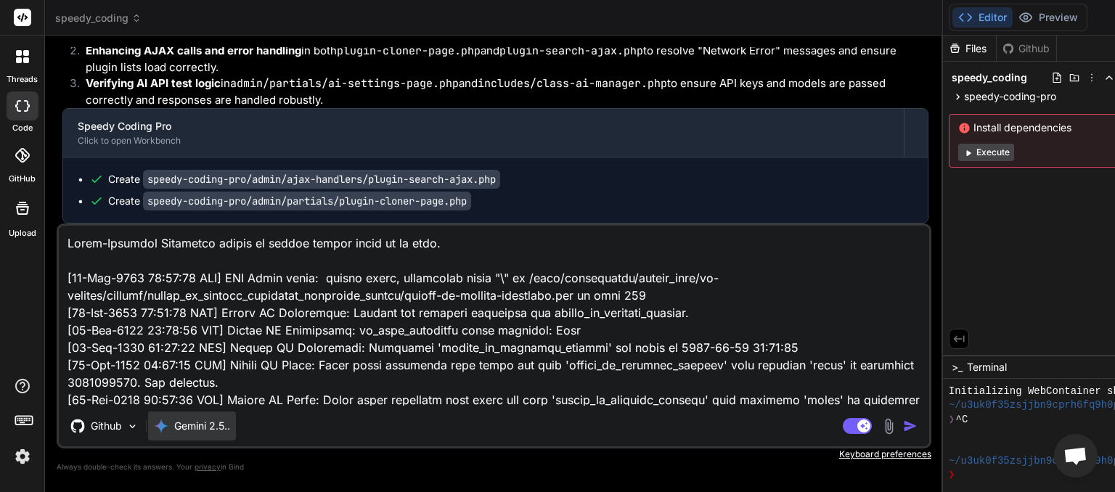
scroll to position [142802, 0]
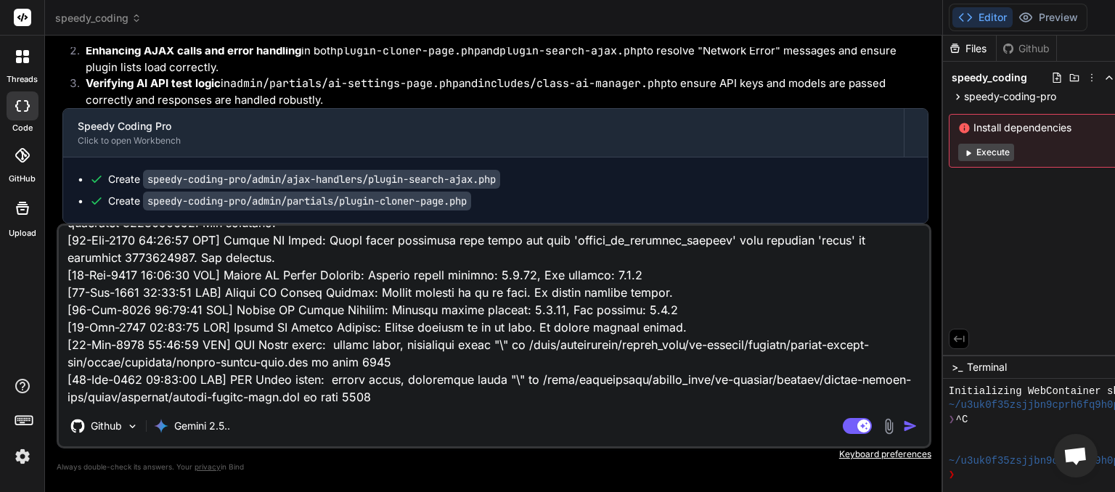
click at [903, 430] on img "button" at bounding box center [910, 426] width 15 height 15
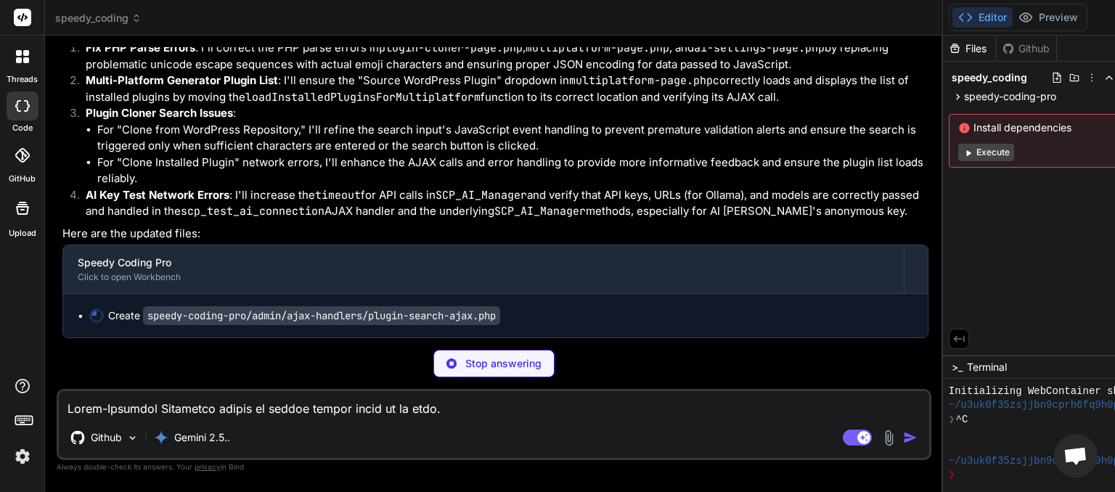
scroll to position [61163, 0]
click at [155, 409] on textarea at bounding box center [494, 404] width 870 height 26
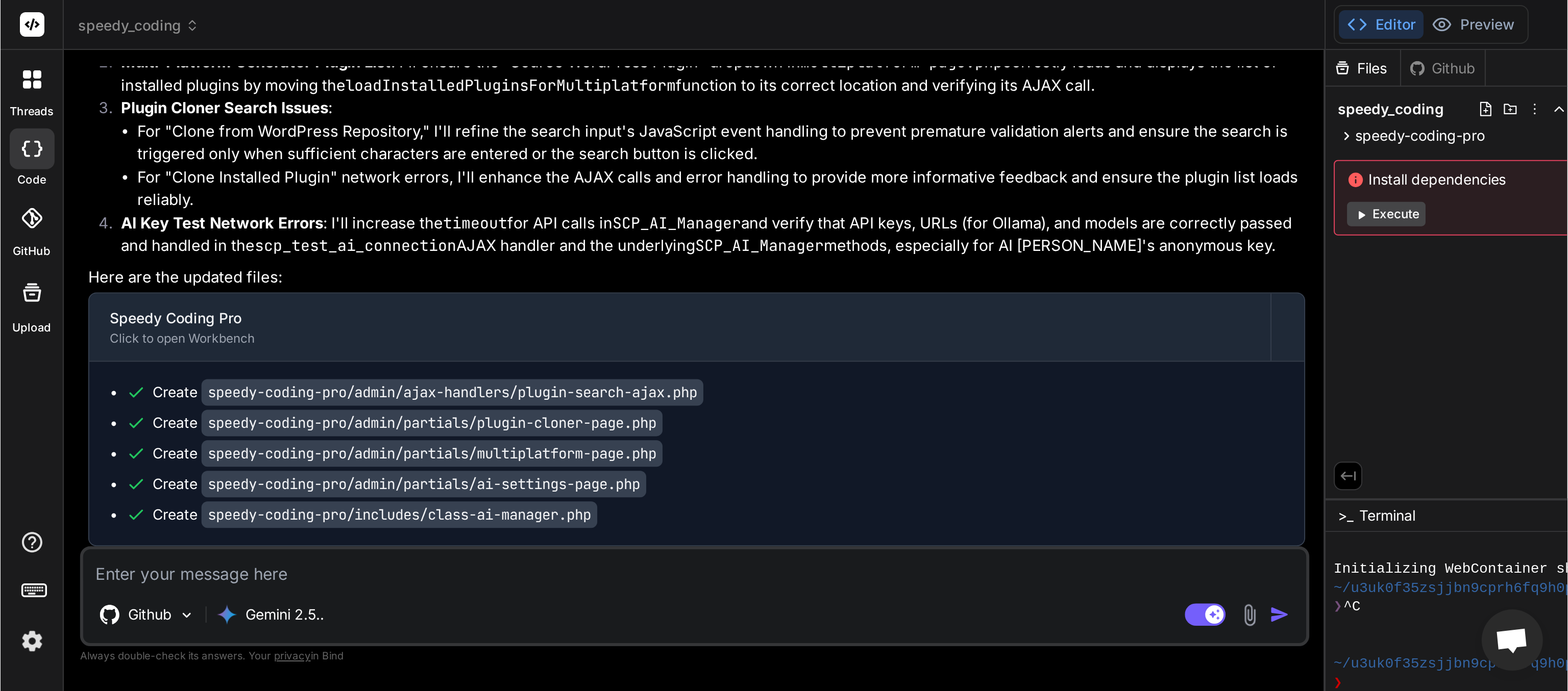
scroll to position [0, 0]
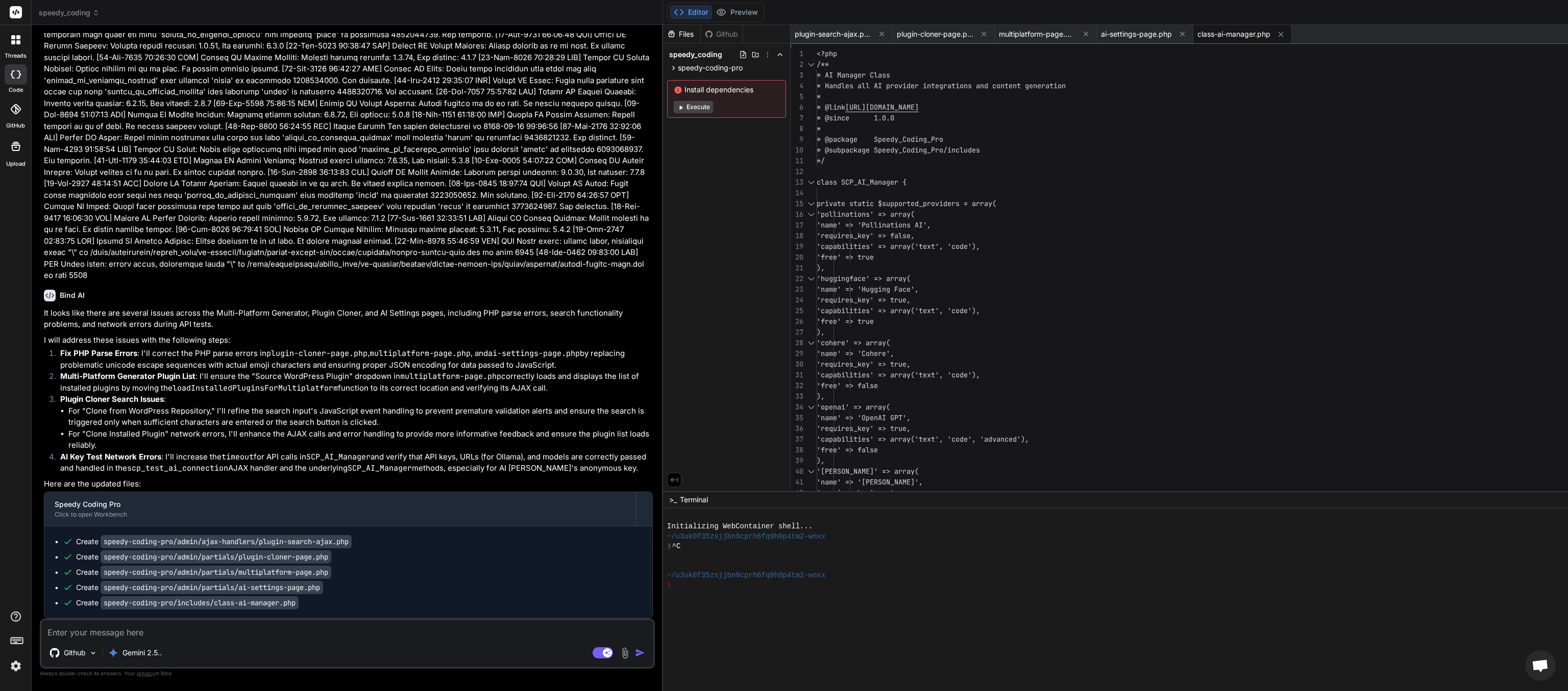
click at [223, 345] on textarea at bounding box center [347, 630] width 612 height 18
paste textarea "Source WordPress Plugin"
paste textarea "Clone Installed Plugin"
paste textarea "Network Error Unable to connect to the server. Please check your connection and…"
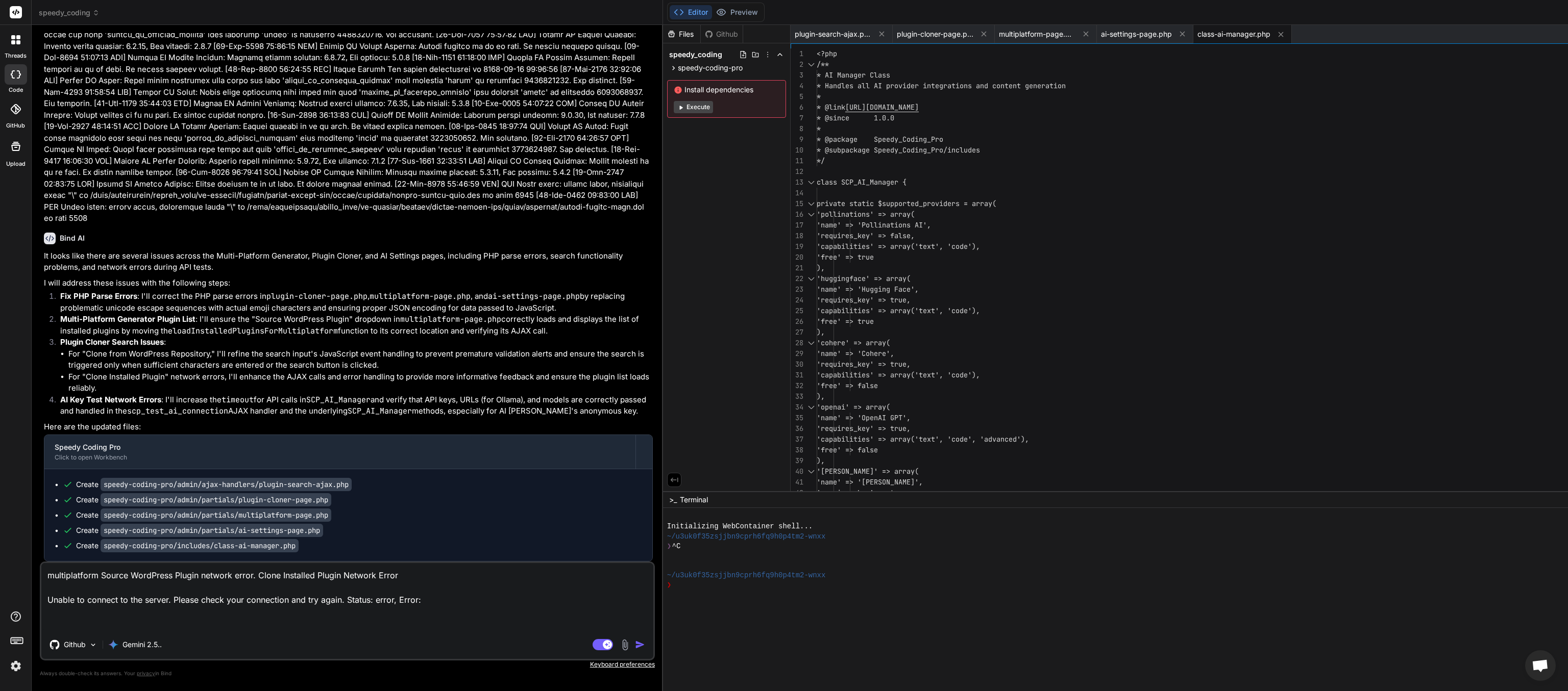
paste textarea "Clone from WordPress Repository"
paste textarea "Network Error Unable to search the WordPress repository. Please check your conn…"
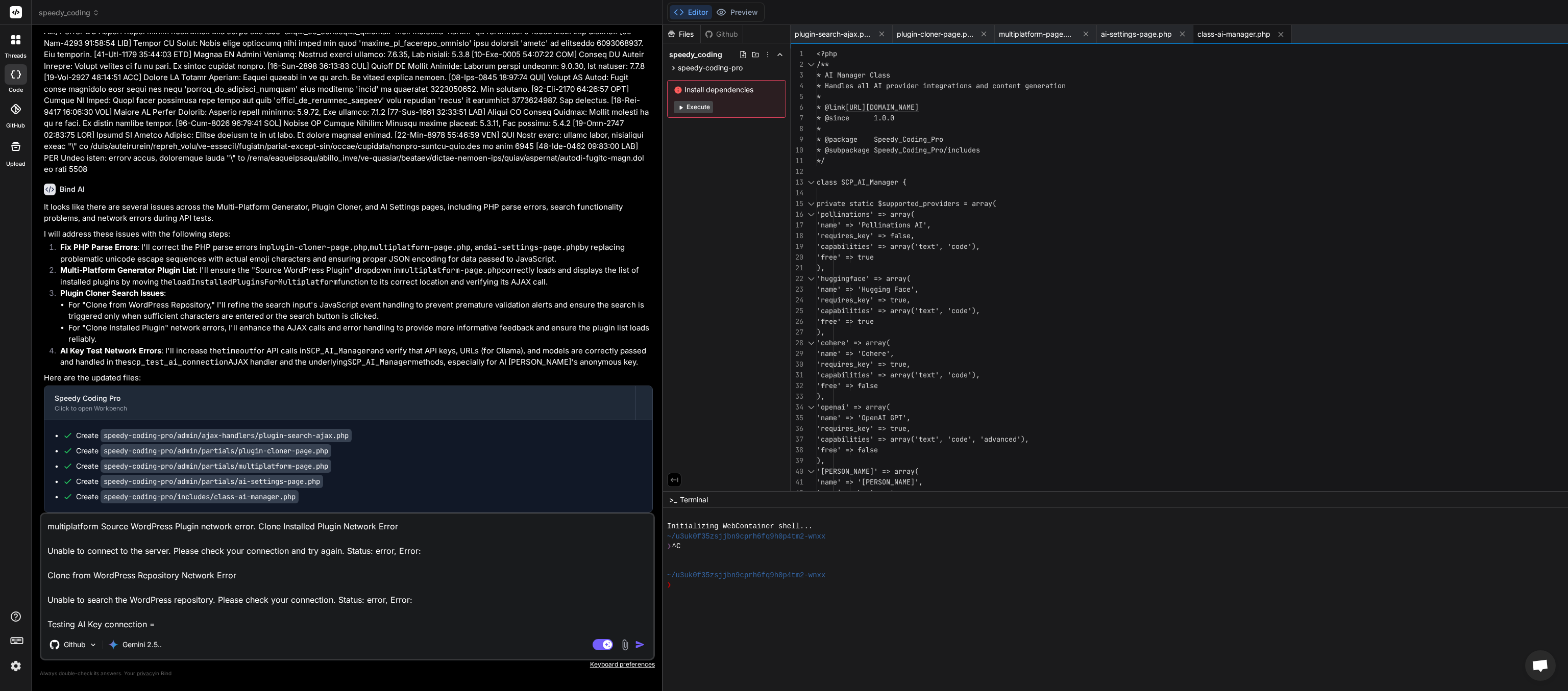
paste textarea "Network error: error -"
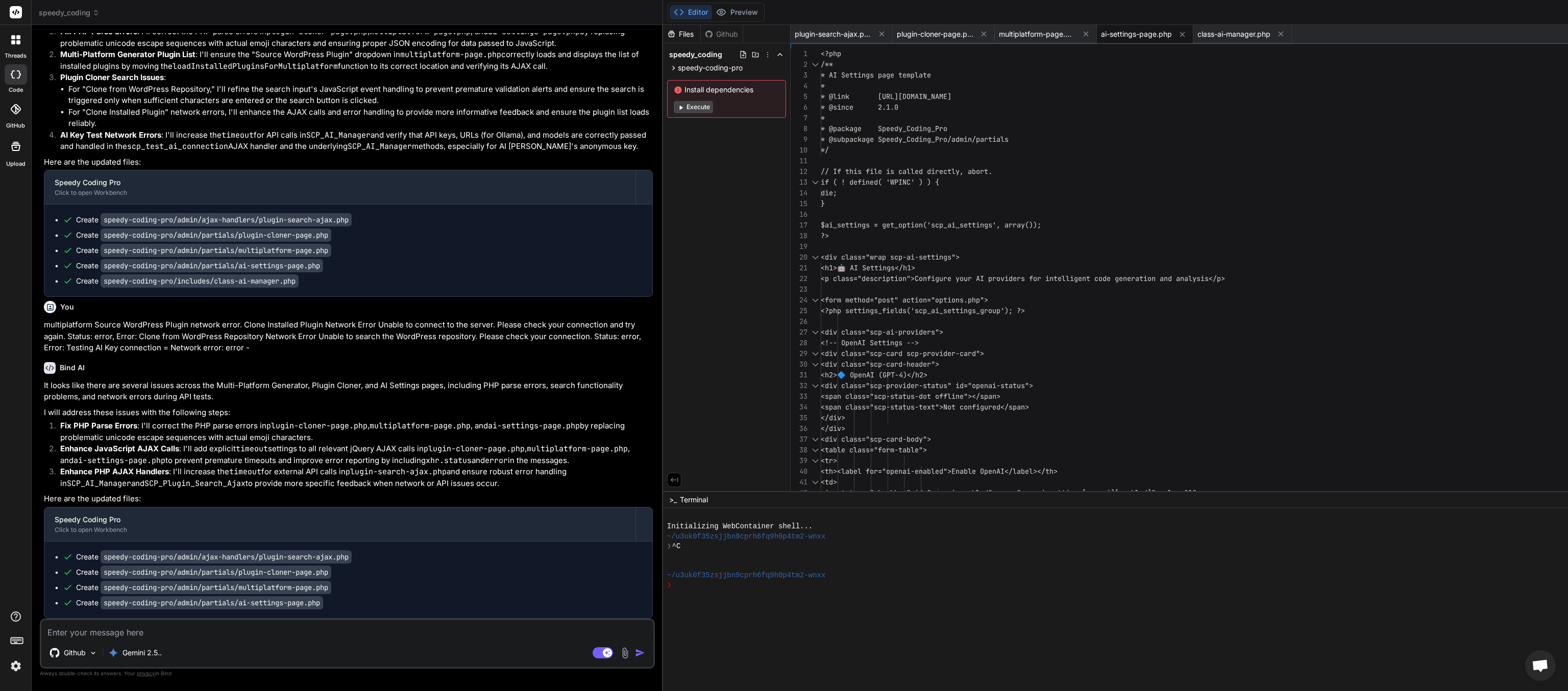
scroll to position [36974, 0]
click at [181, 345] on textarea at bounding box center [347, 630] width 612 height 18
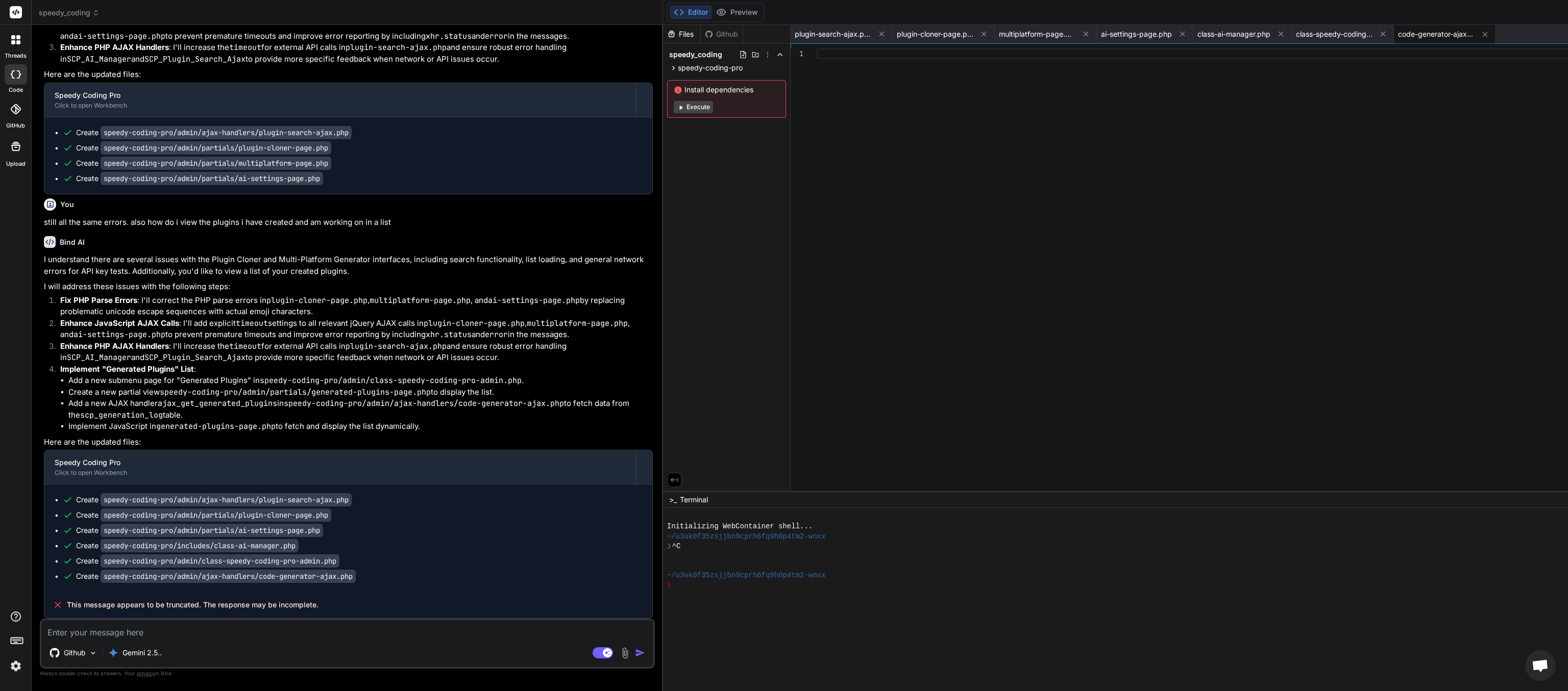
scroll to position [37422, 0]
drag, startPoint x: 302, startPoint y: 598, endPoint x: 64, endPoint y: 611, distance: 238.4
click at [64, 345] on div "This message appears to be truncated. The response may be incomplete." at bounding box center [348, 605] width 608 height 27
copy div "This message appears to be truncated. The response may be incomplete."
click at [136, 345] on textarea at bounding box center [347, 630] width 612 height 18
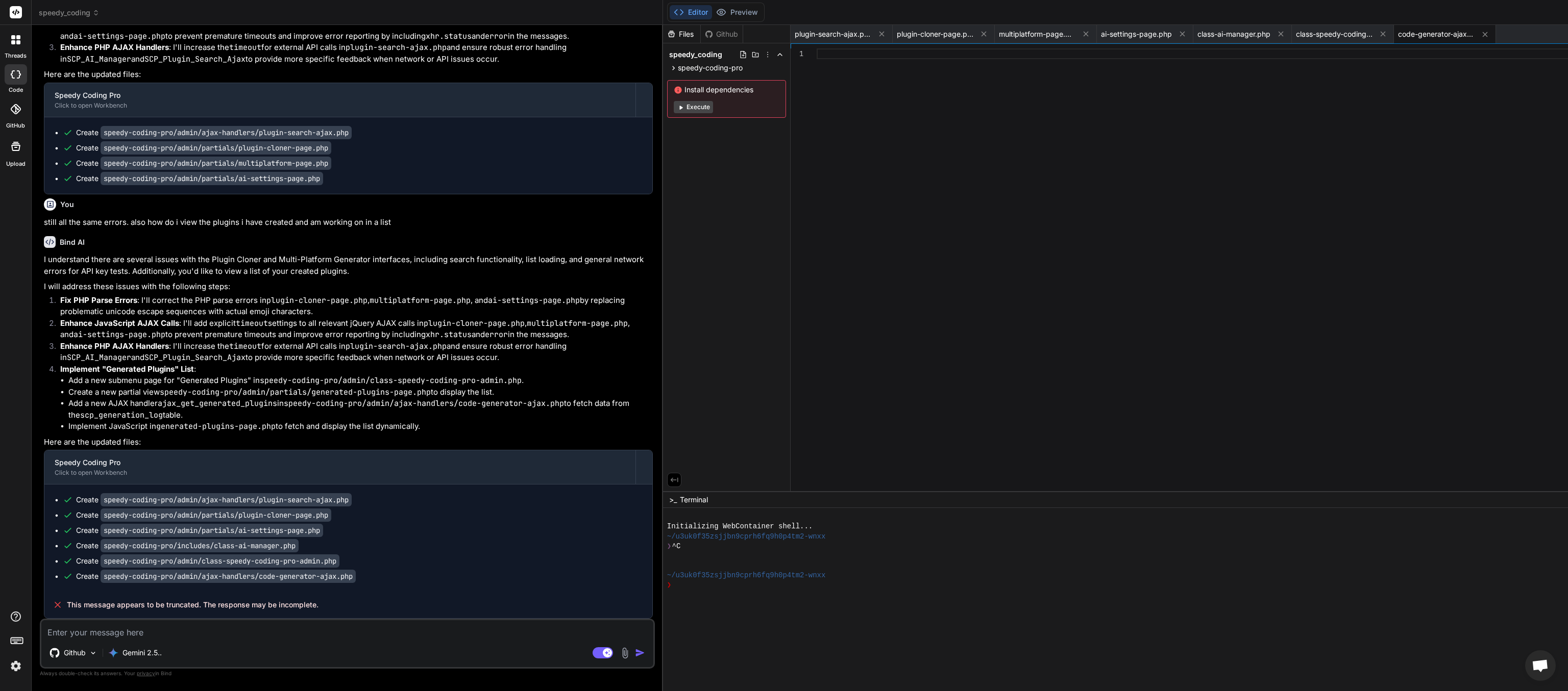
paste textarea "This message appears to be truncated. The response may be incomplete."
click at [635, 345] on img "button" at bounding box center [640, 653] width 11 height 11
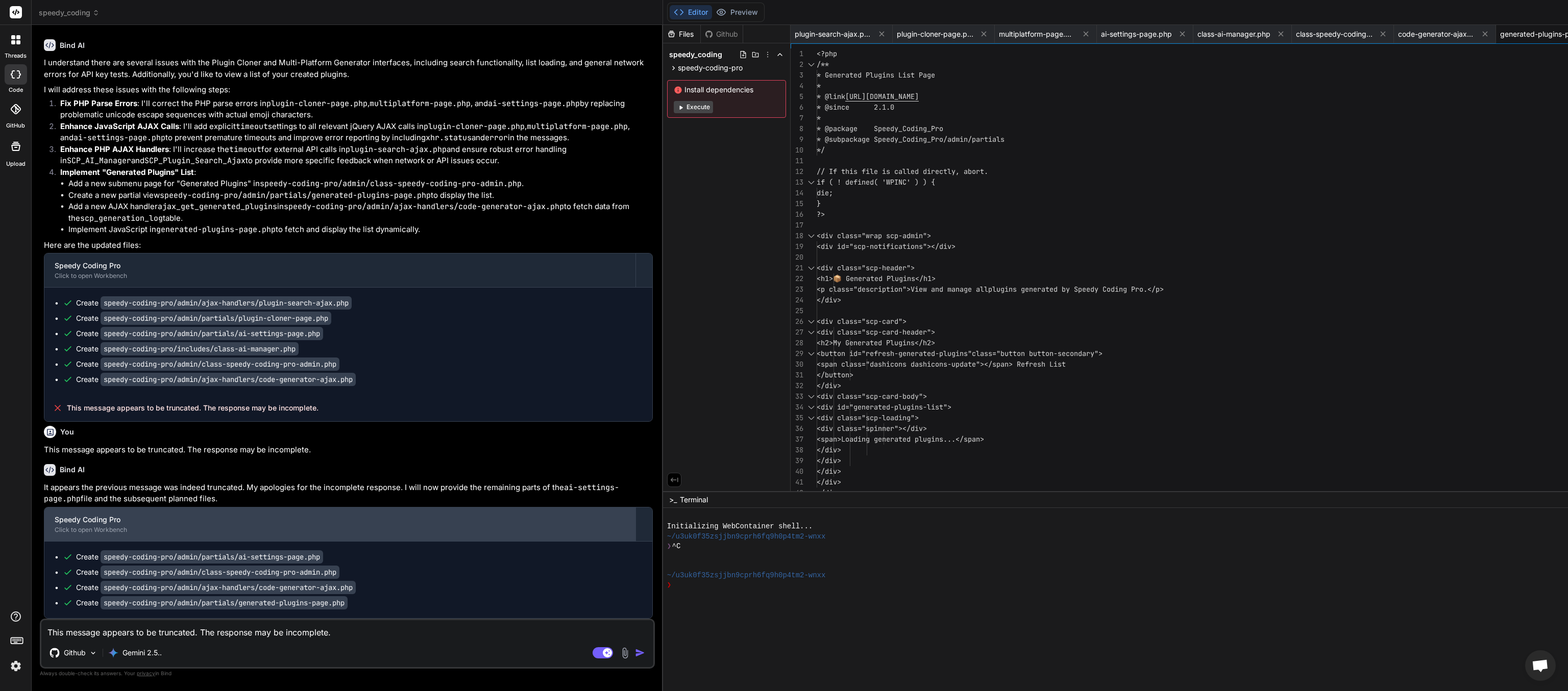
scroll to position [37620, 0]
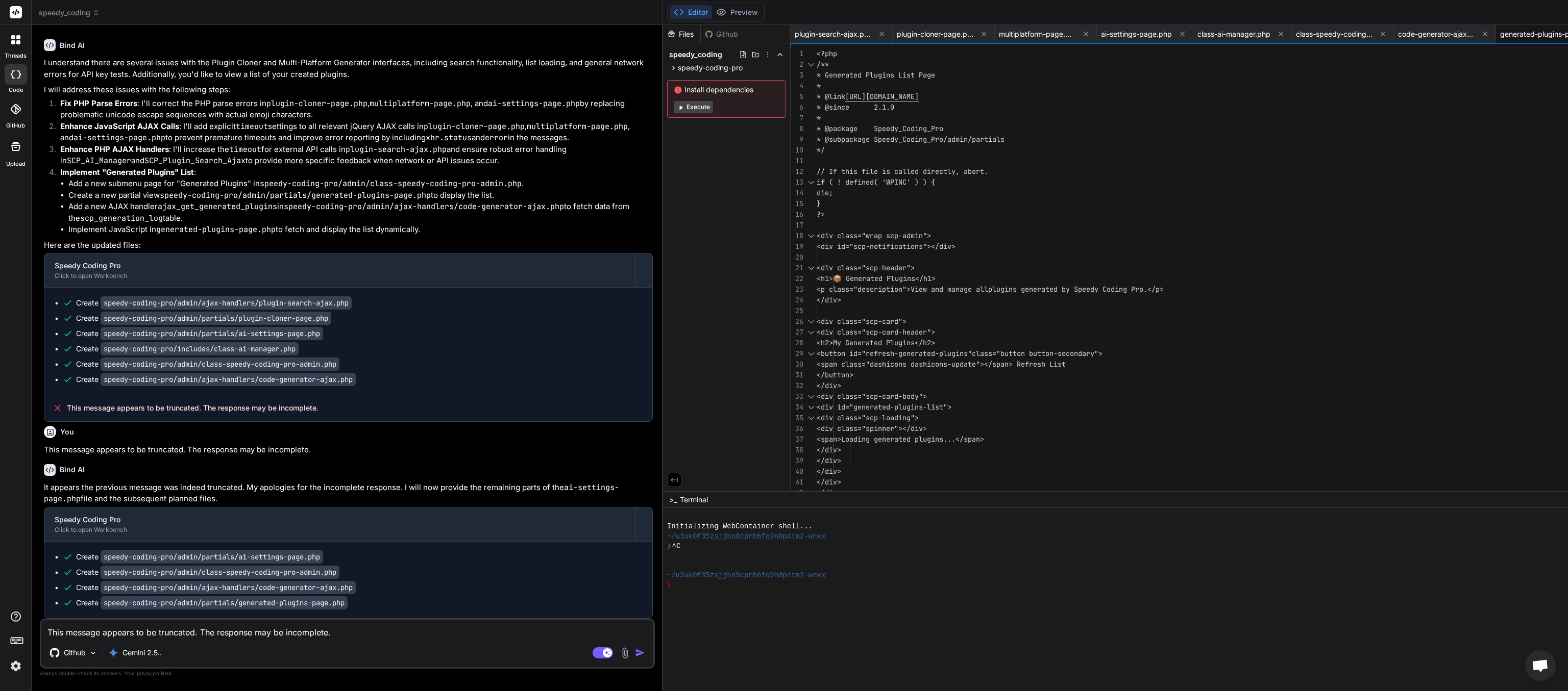
click at [141, 345] on p "Gemini 2.5.." at bounding box center [142, 653] width 39 height 11
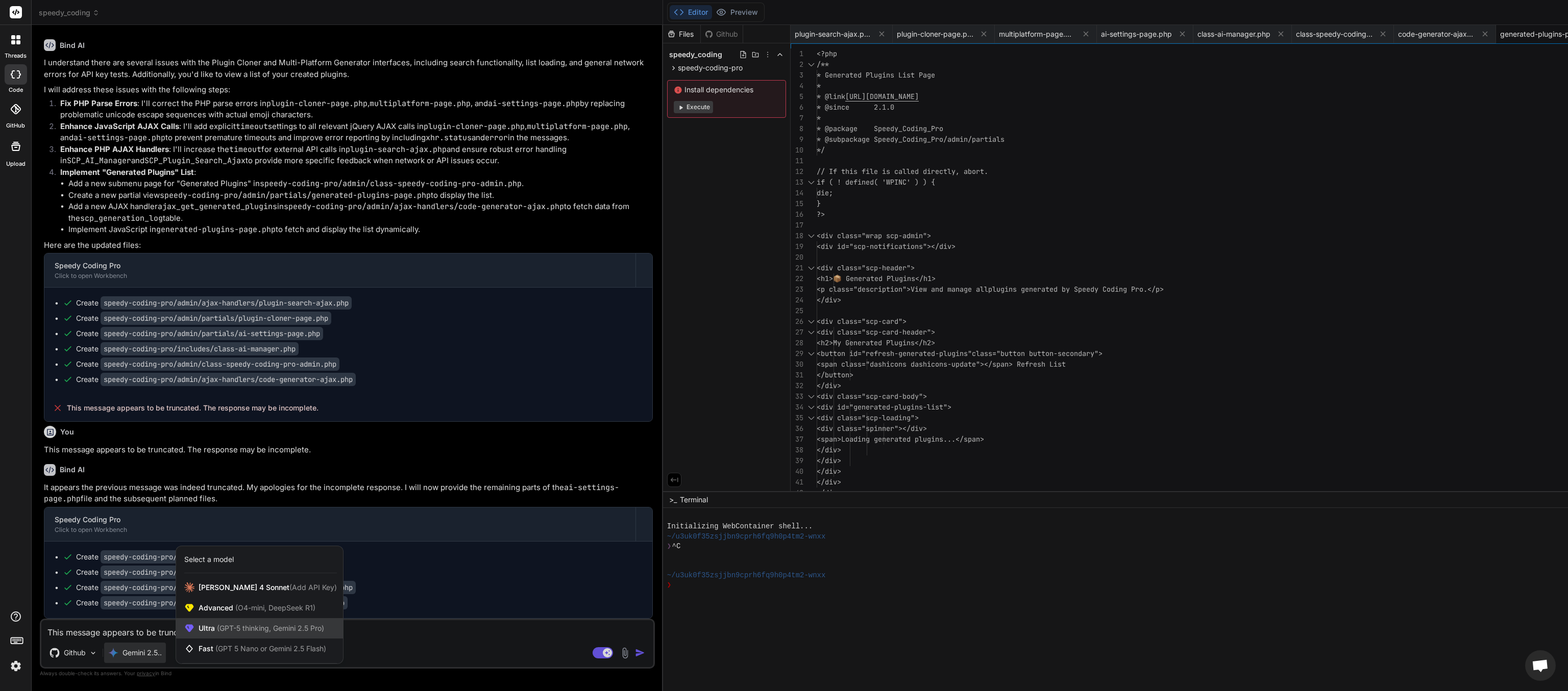
click at [233, 345] on span "(GPT-5 thinking, Gemini 2.5 Pro)" at bounding box center [269, 628] width 109 height 8
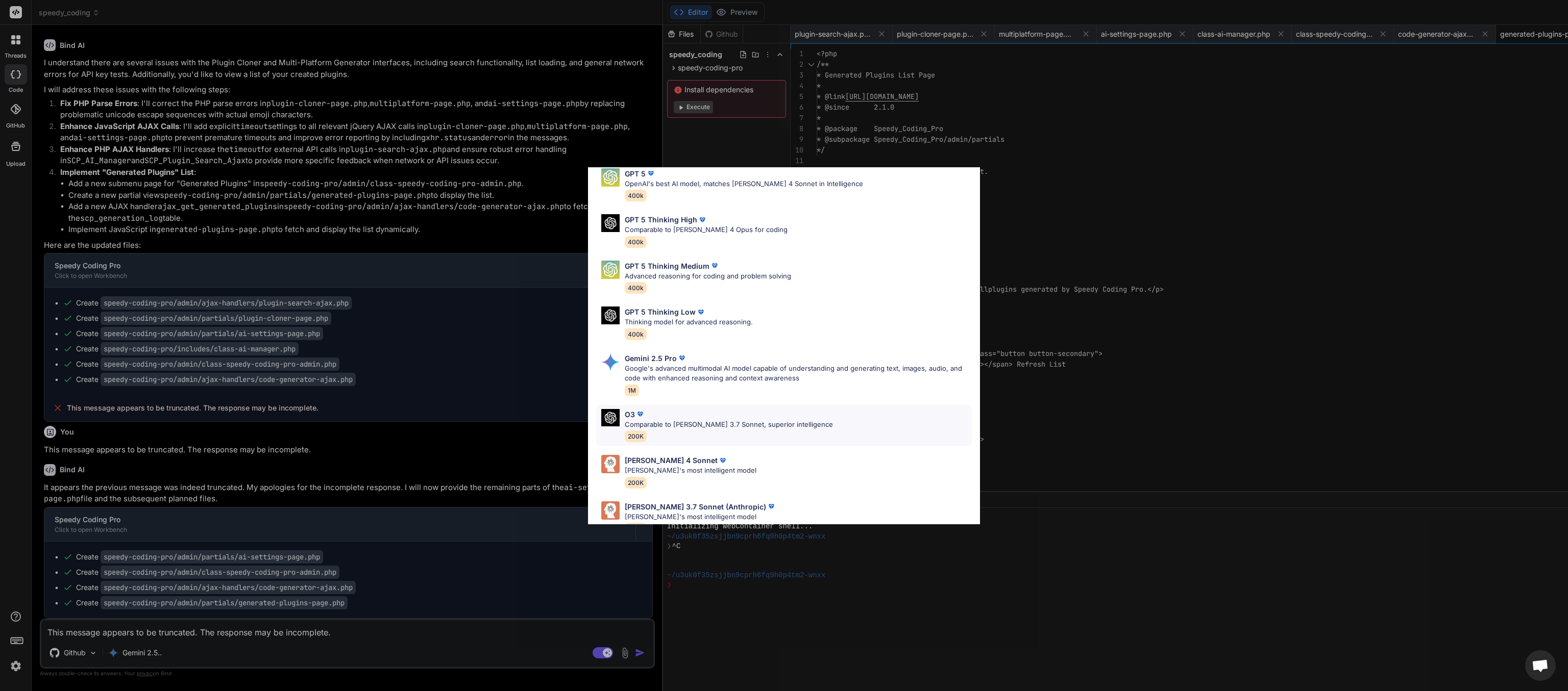
scroll to position [55, 0]
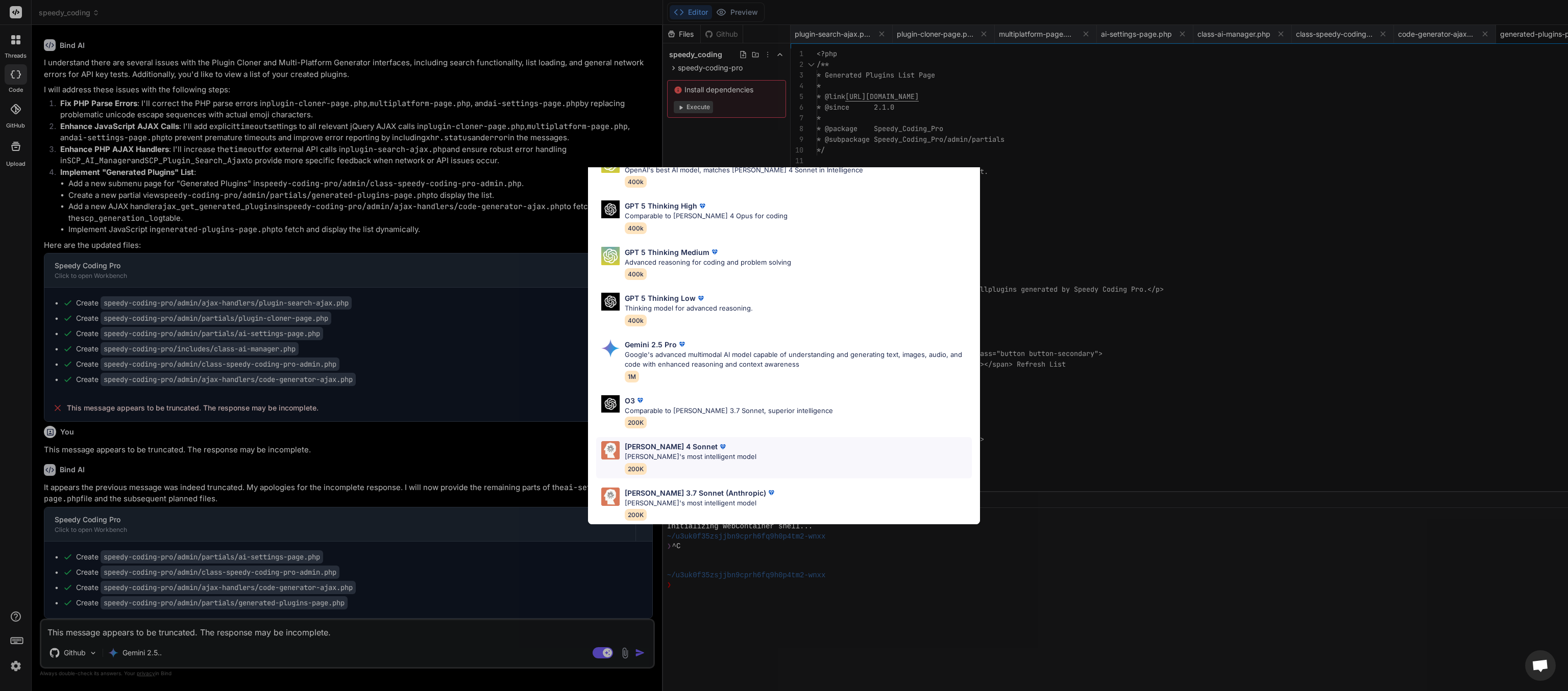
click at [675, 345] on p "[PERSON_NAME] 4 Sonnet" at bounding box center [671, 446] width 93 height 11
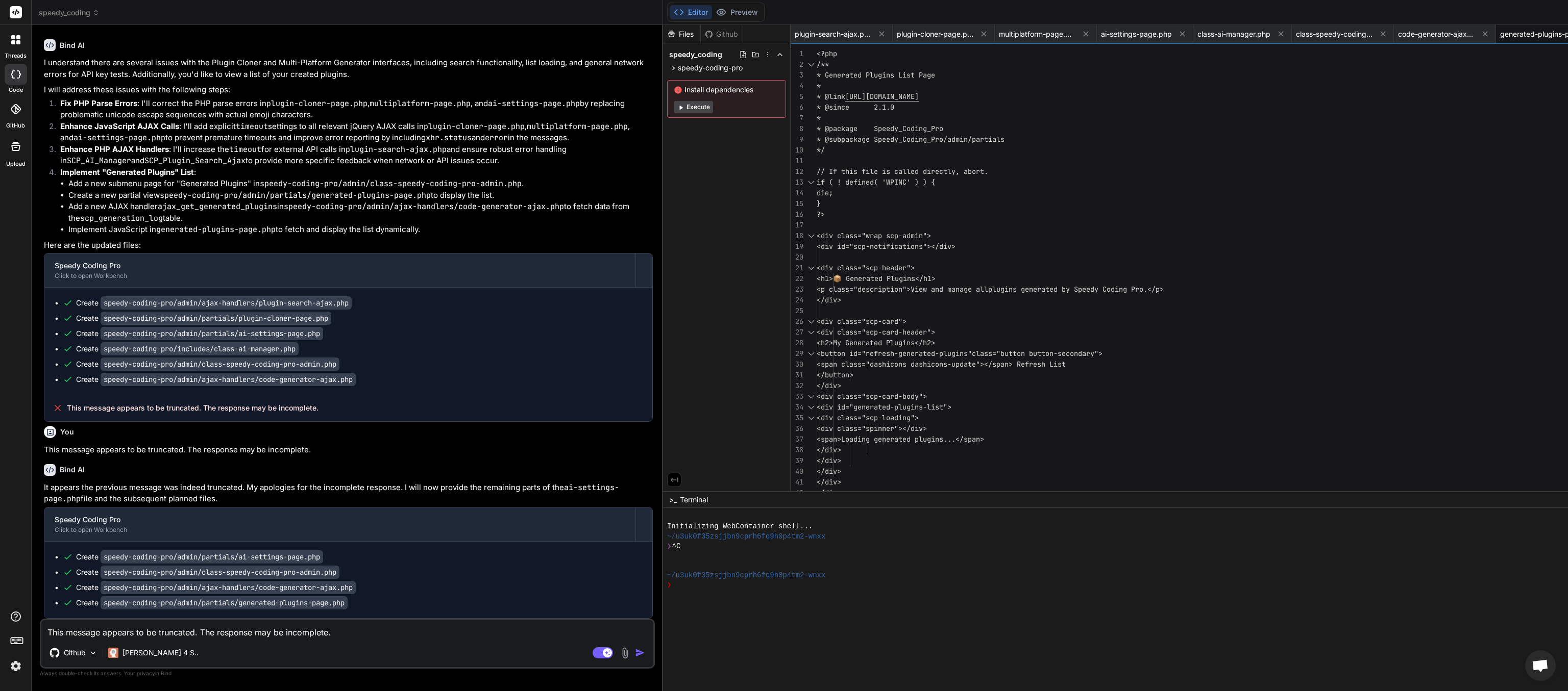
click at [202, 345] on textarea "This message appears to be truncated. The response may be incomplete." at bounding box center [347, 630] width 612 height 18
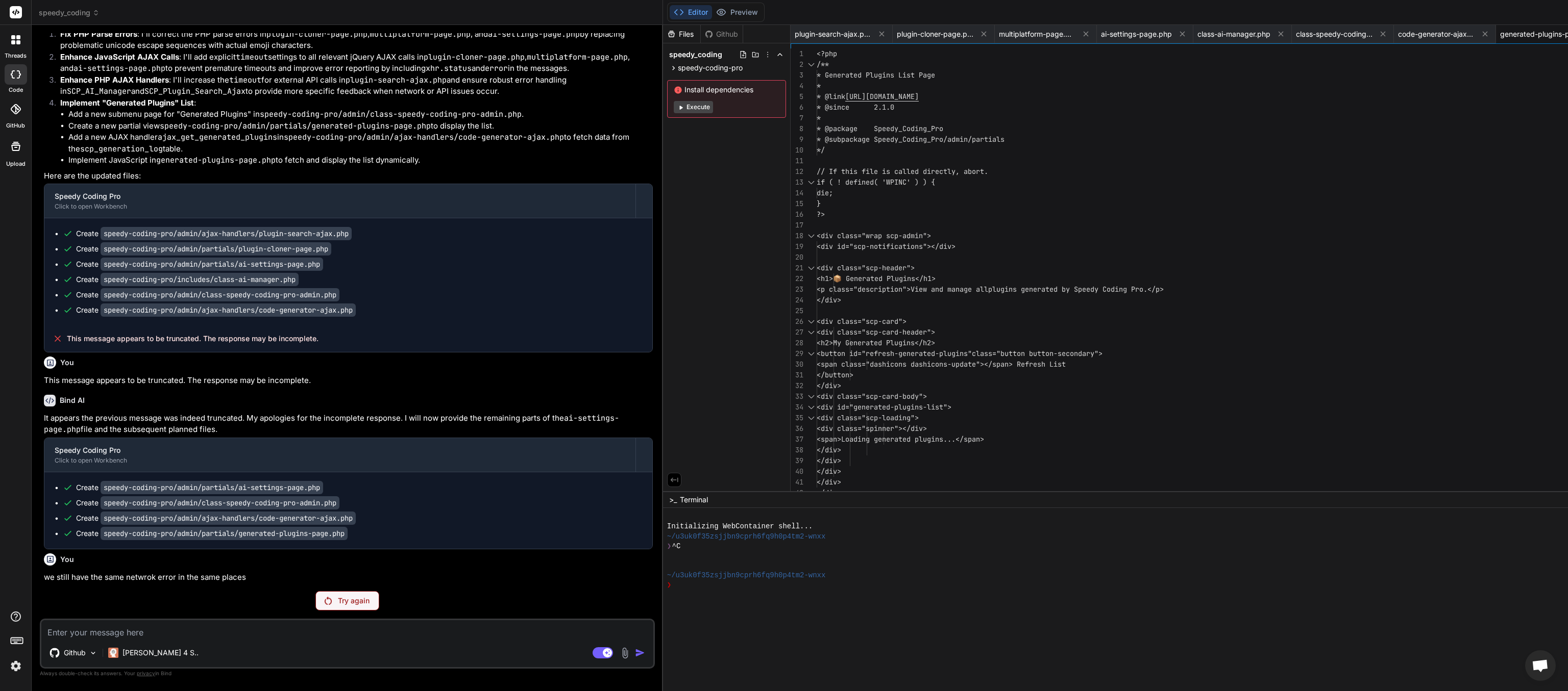
scroll to position [37690, 0]
click at [143, 345] on p "[PERSON_NAME] 4 S.." at bounding box center [160, 653] width 76 height 11
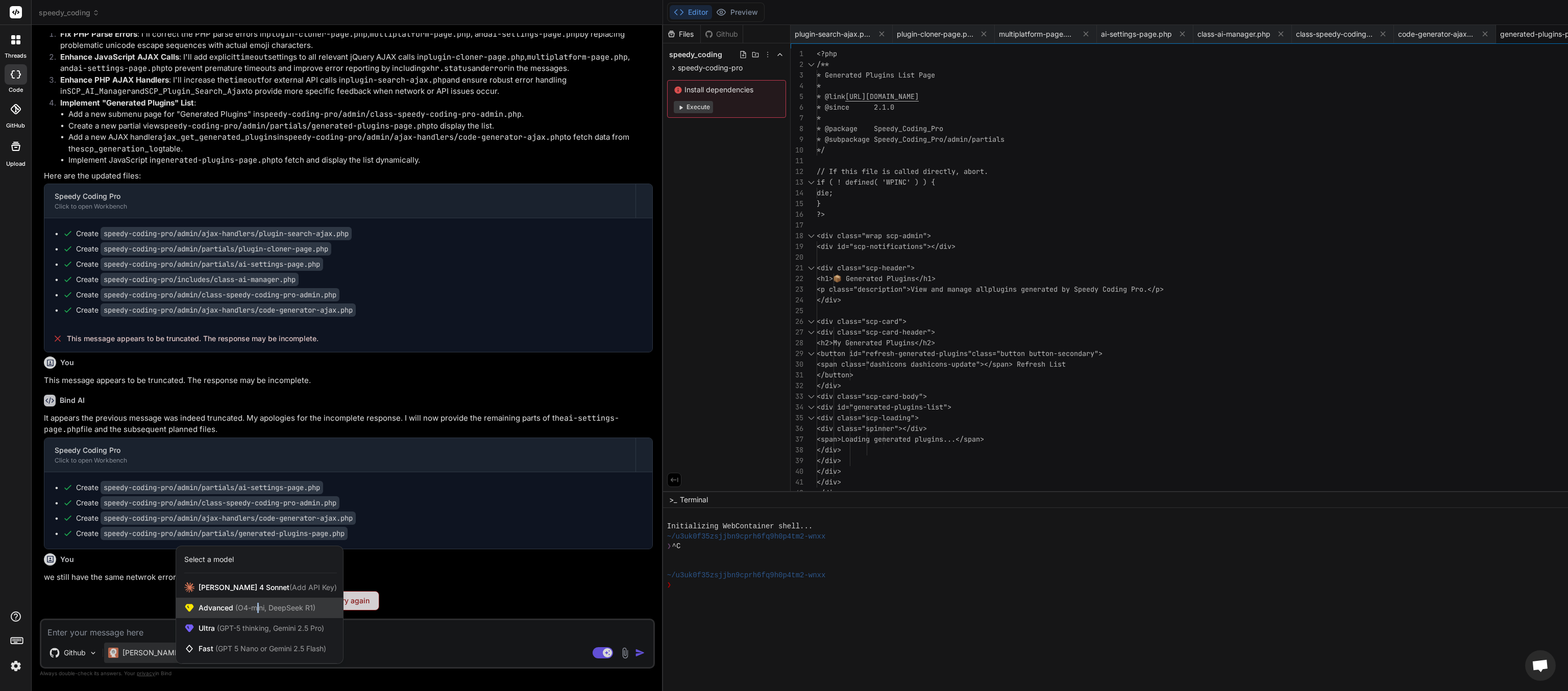
click at [259, 345] on span "(O4-mini, DeepSeek R1)" at bounding box center [274, 608] width 82 height 8
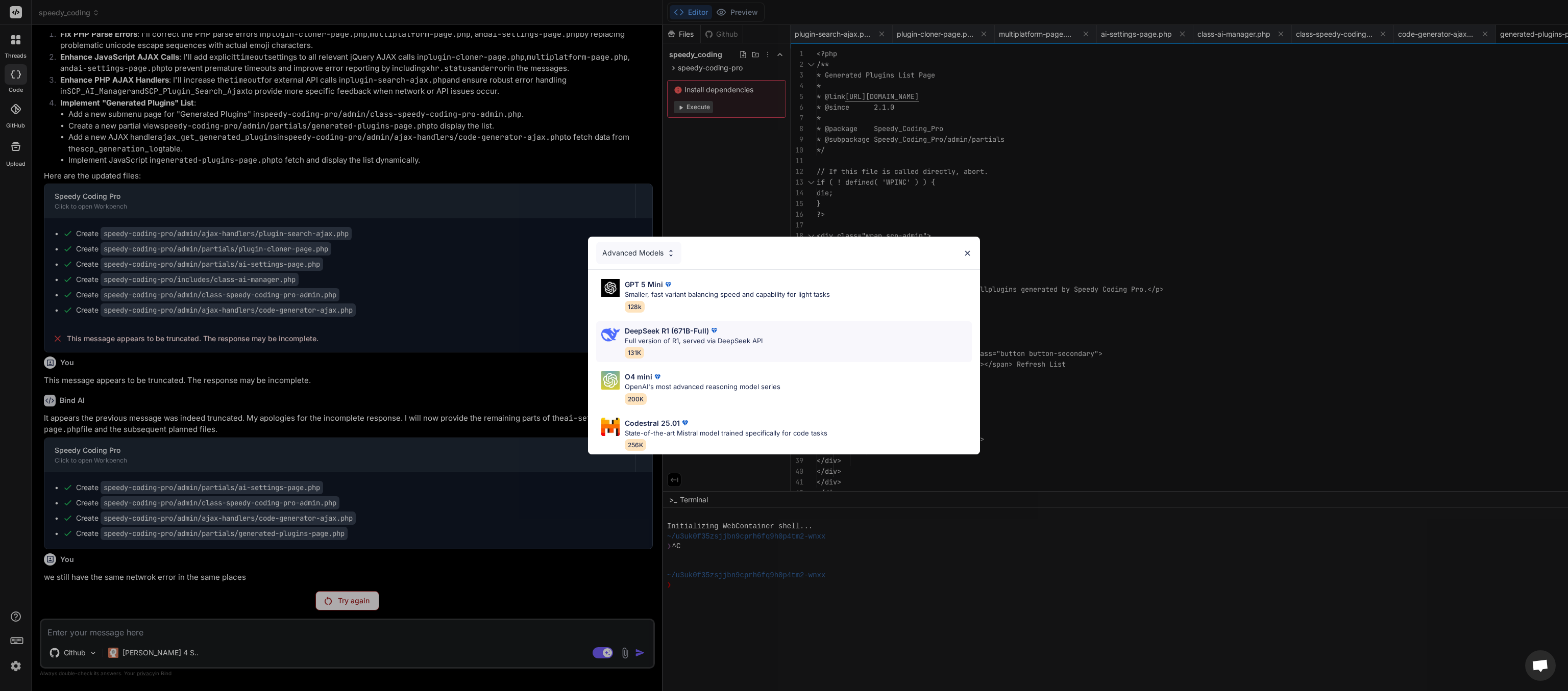
click at [664, 337] on p "Full version of R1, served via DeepSeek API" at bounding box center [693, 341] width 138 height 11
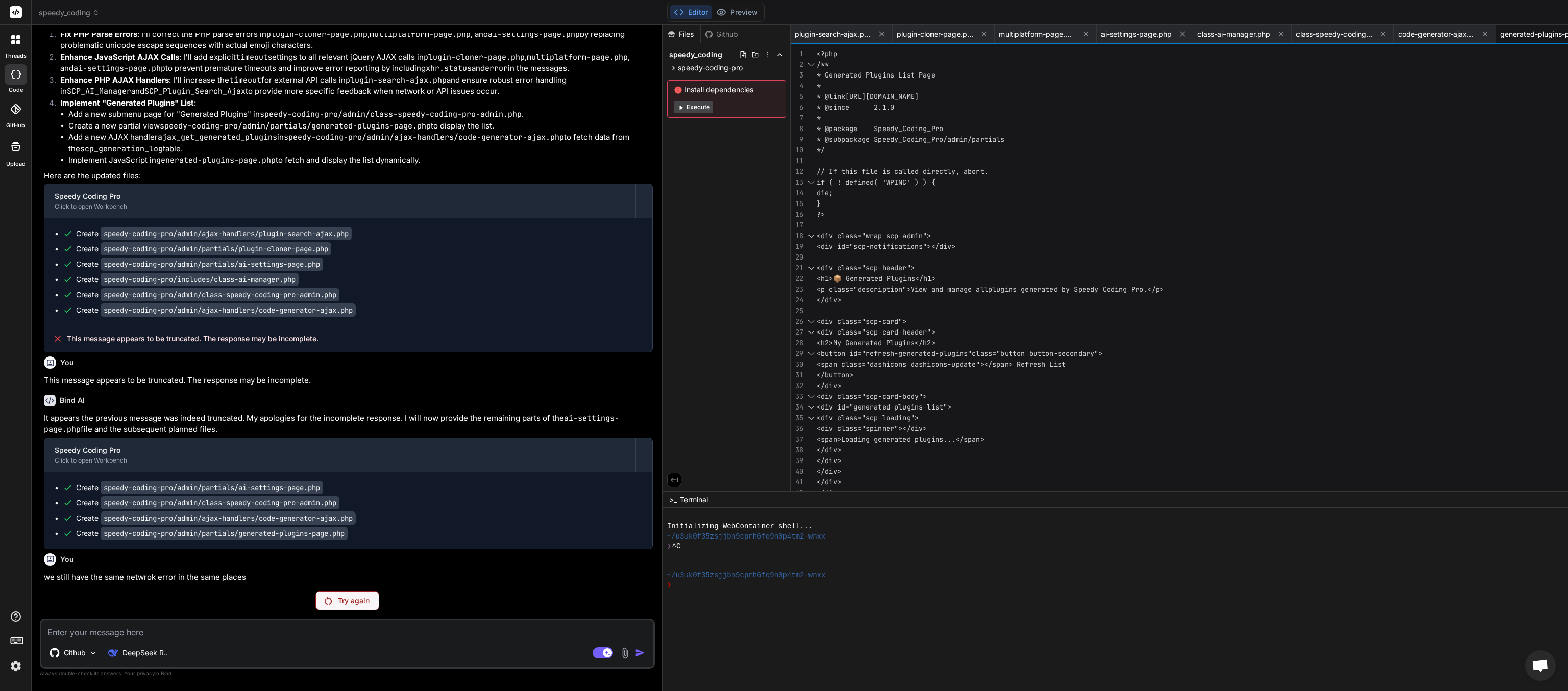
click at [338, 345] on p "Try again" at bounding box center [353, 601] width 32 height 11
click at [159, 345] on div "DeepSeek R.." at bounding box center [138, 652] width 68 height 20
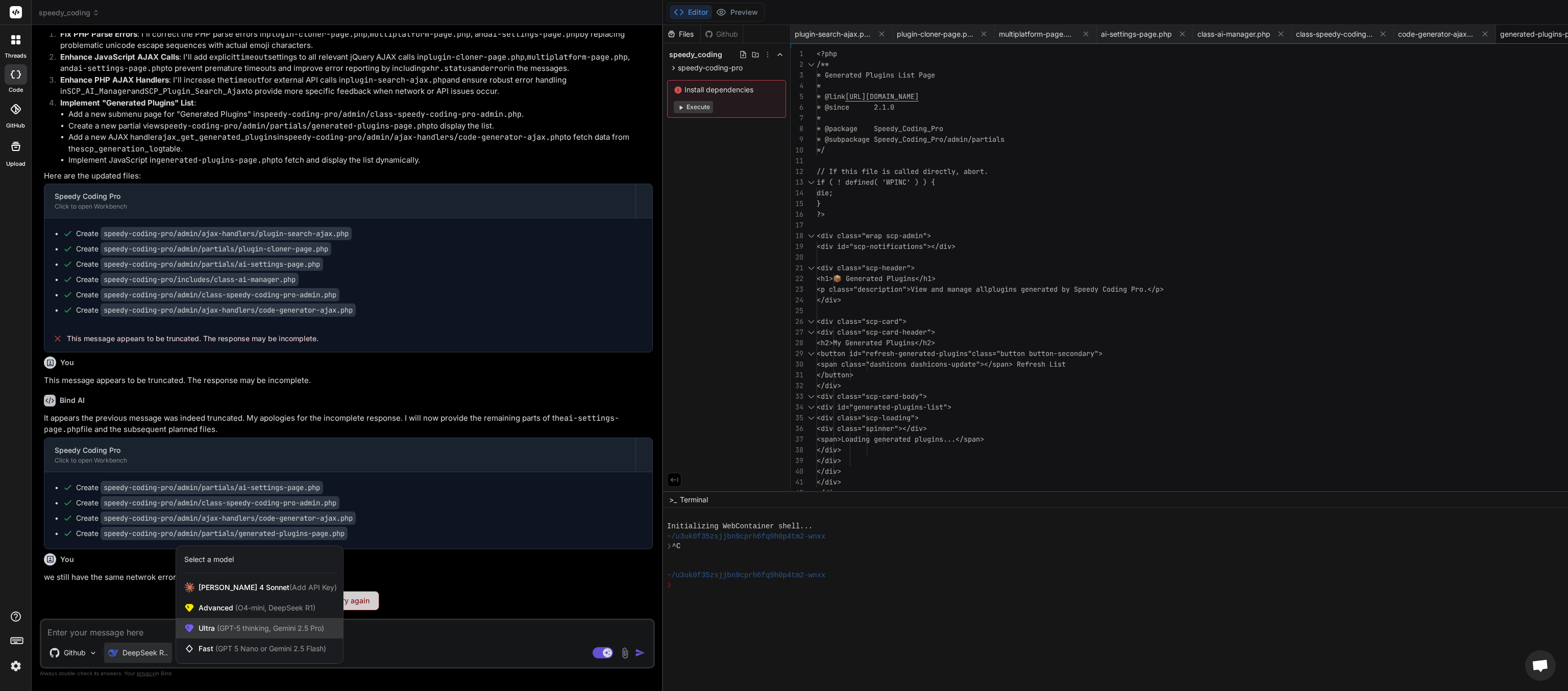
click at [244, 345] on span "(GPT-5 thinking, Gemini 2.5 Pro)" at bounding box center [269, 628] width 109 height 8
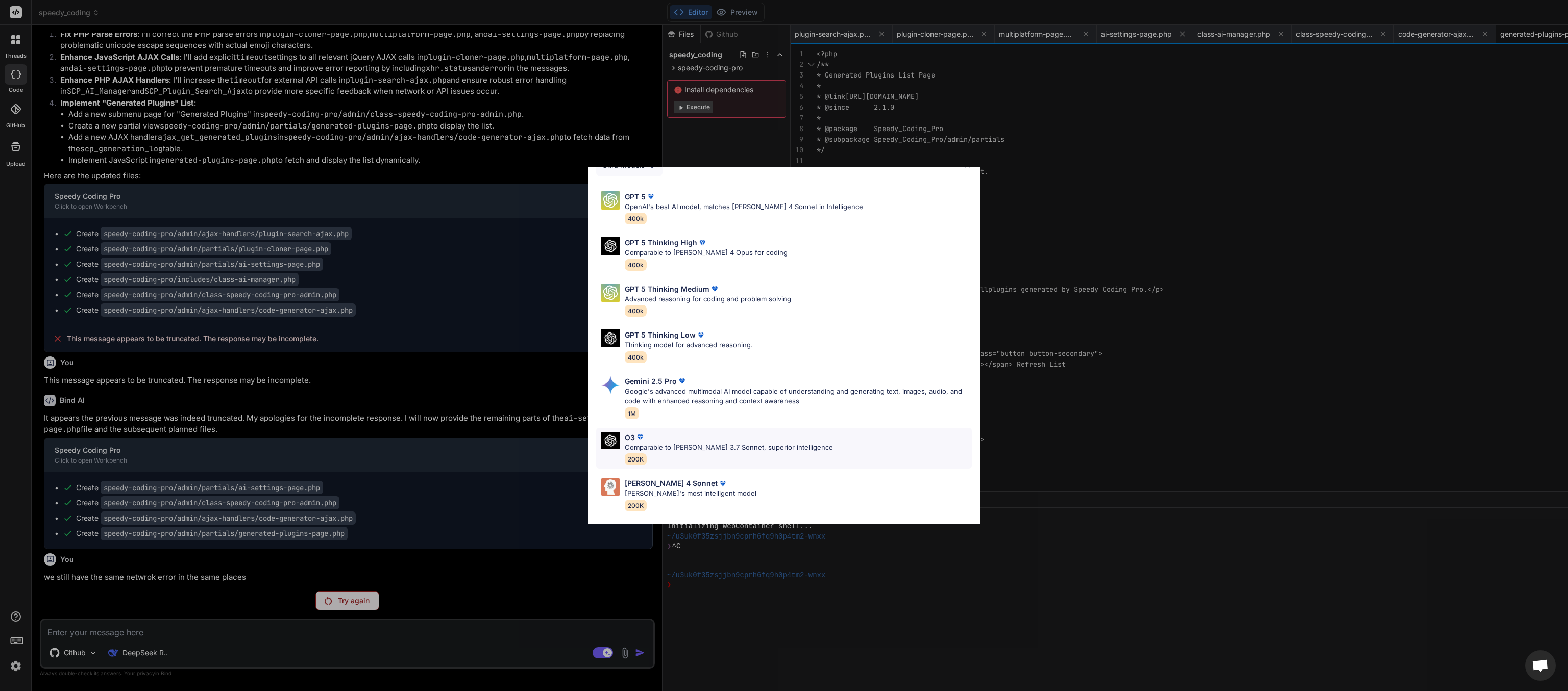
scroll to position [0, 0]
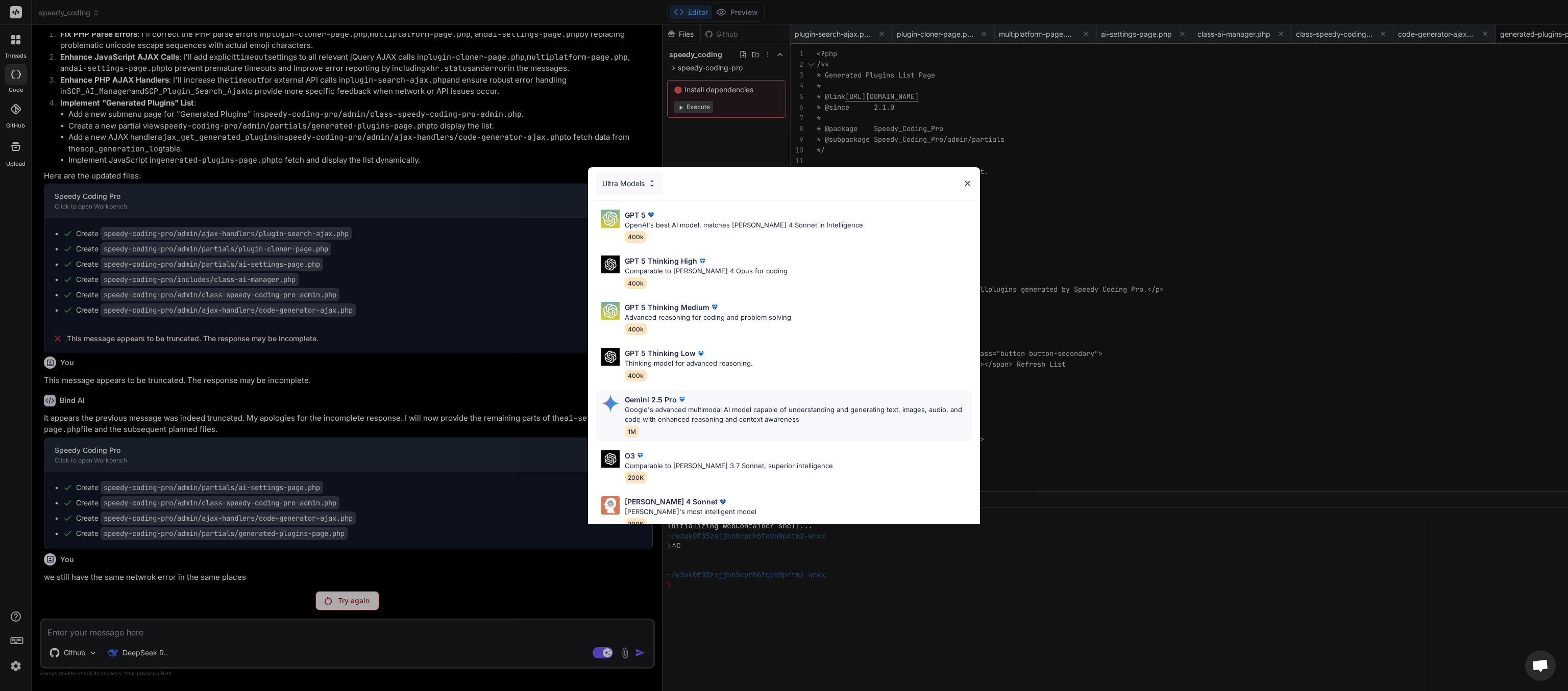
click at [687, 345] on p "Google's advanced multimodal AI model capable of understanding and generating t…" at bounding box center [798, 415] width 347 height 20
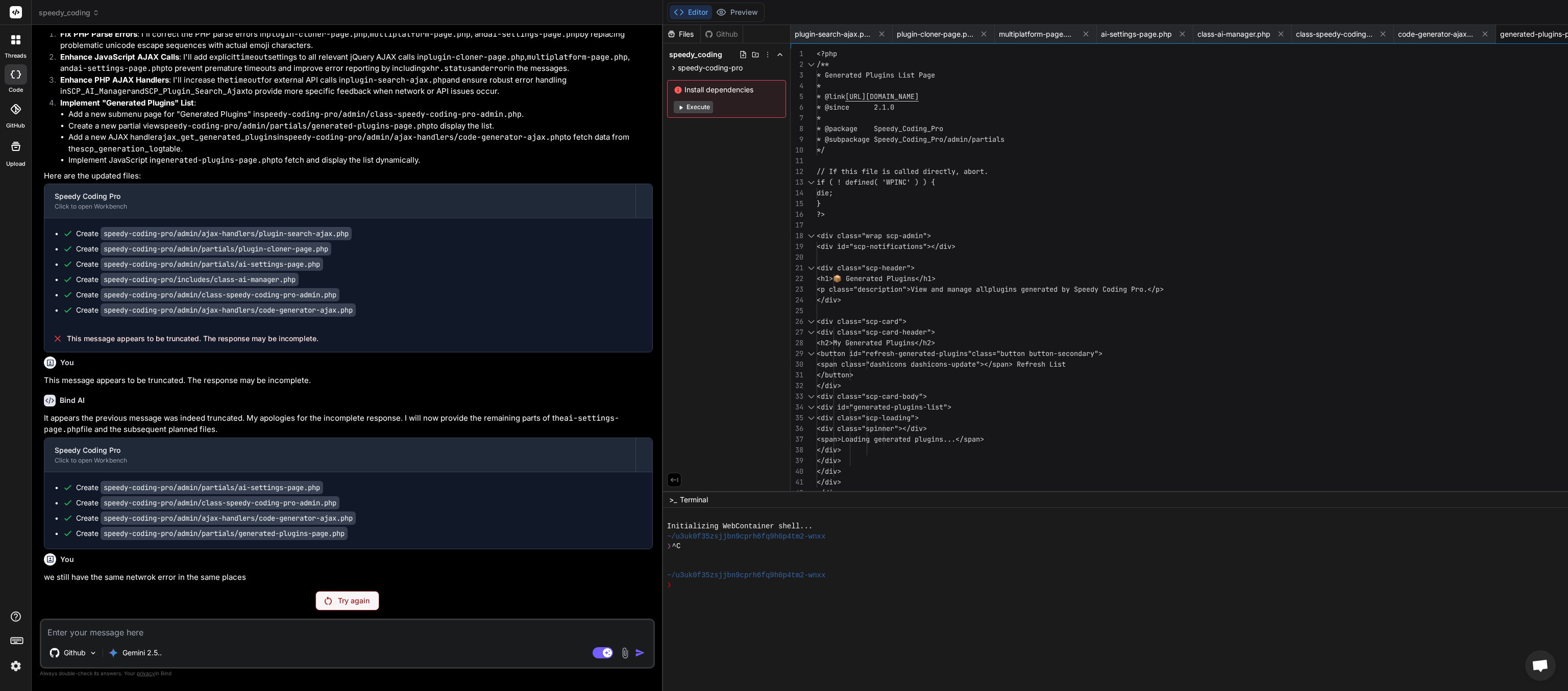
click at [338, 345] on p "Try again" at bounding box center [353, 601] width 32 height 11
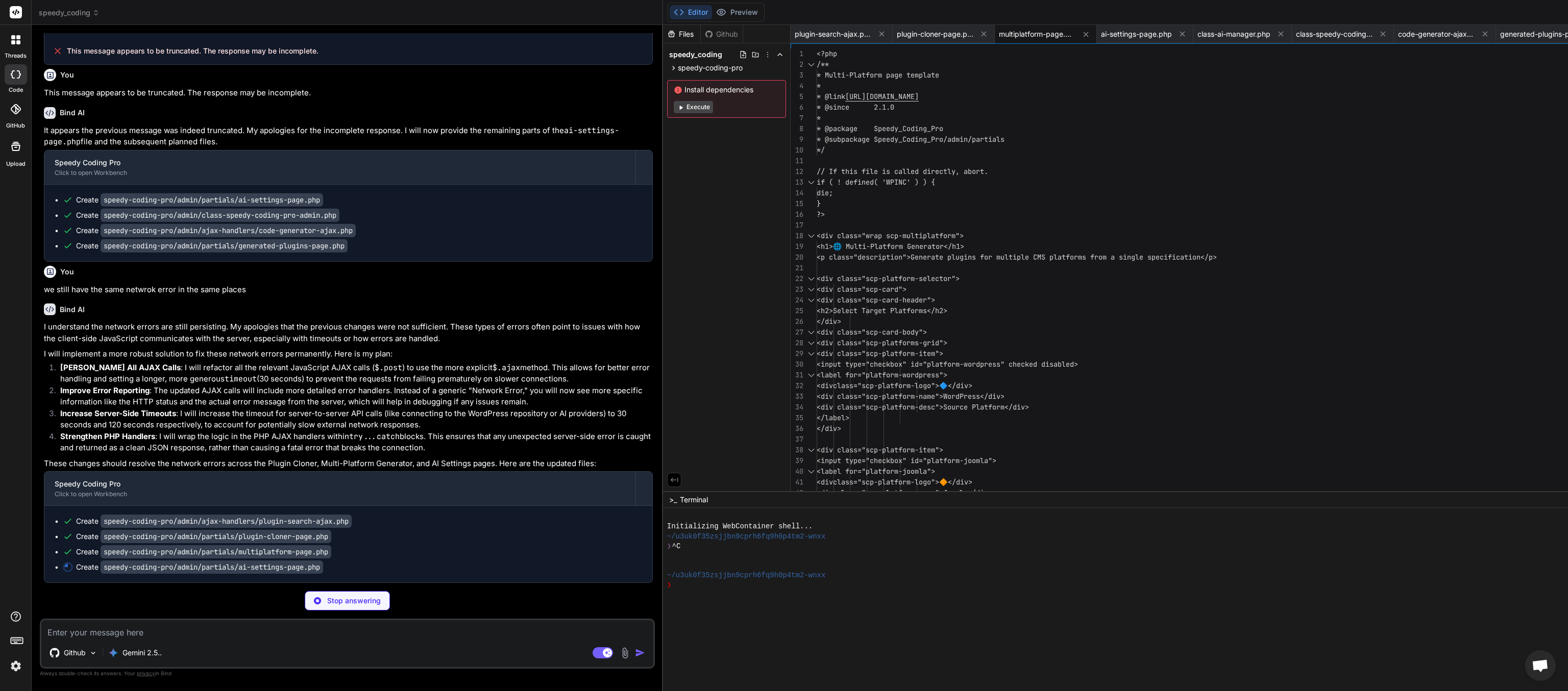
scroll to position [38047, 0]
click at [276, 345] on textarea at bounding box center [347, 630] width 612 height 18
click at [263, 345] on textarea at bounding box center [347, 630] width 612 height 18
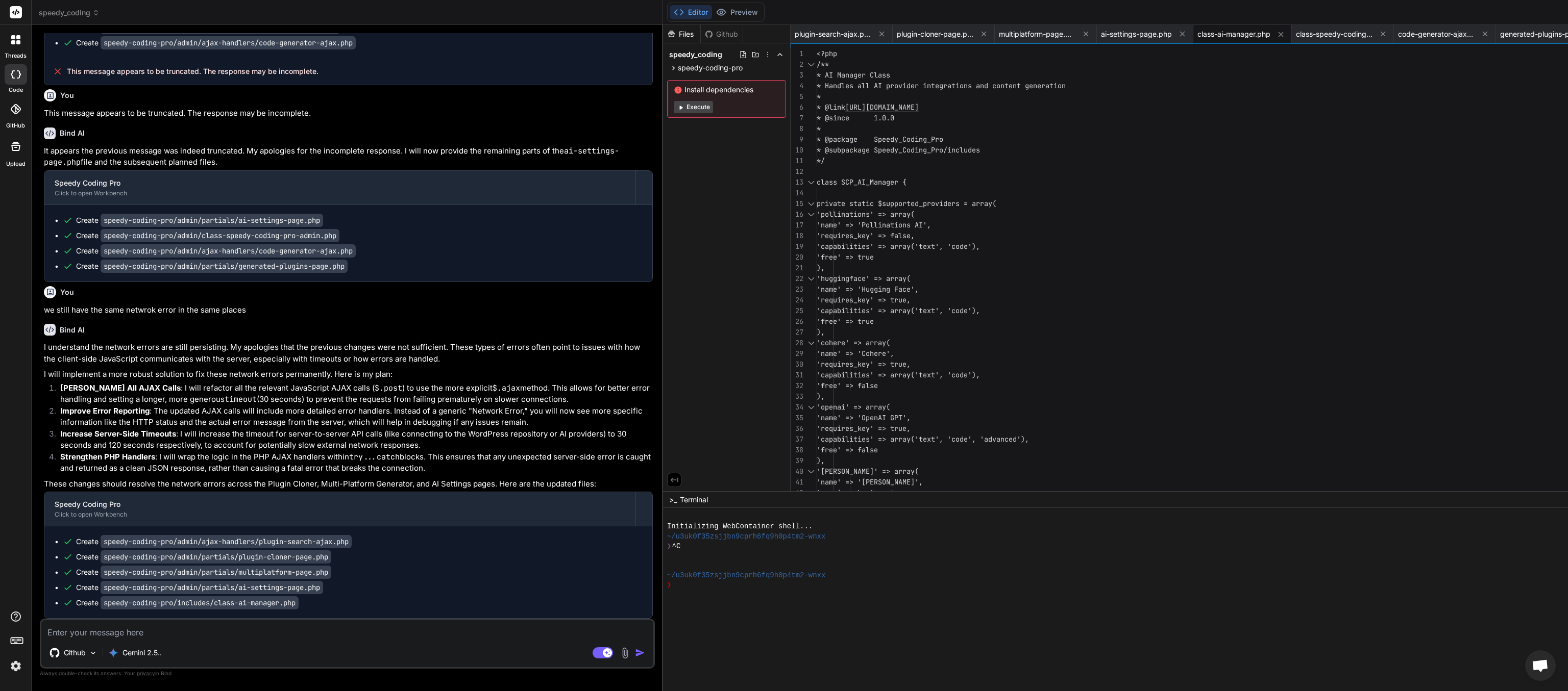
scroll to position [92, 0]
click at [146, 345] on textarea at bounding box center [347, 630] width 612 height 18
paste textarea "Lor ipsum dolo sitam con adipis el seddoeius tempo (Incid utl etd magn aliquae …"
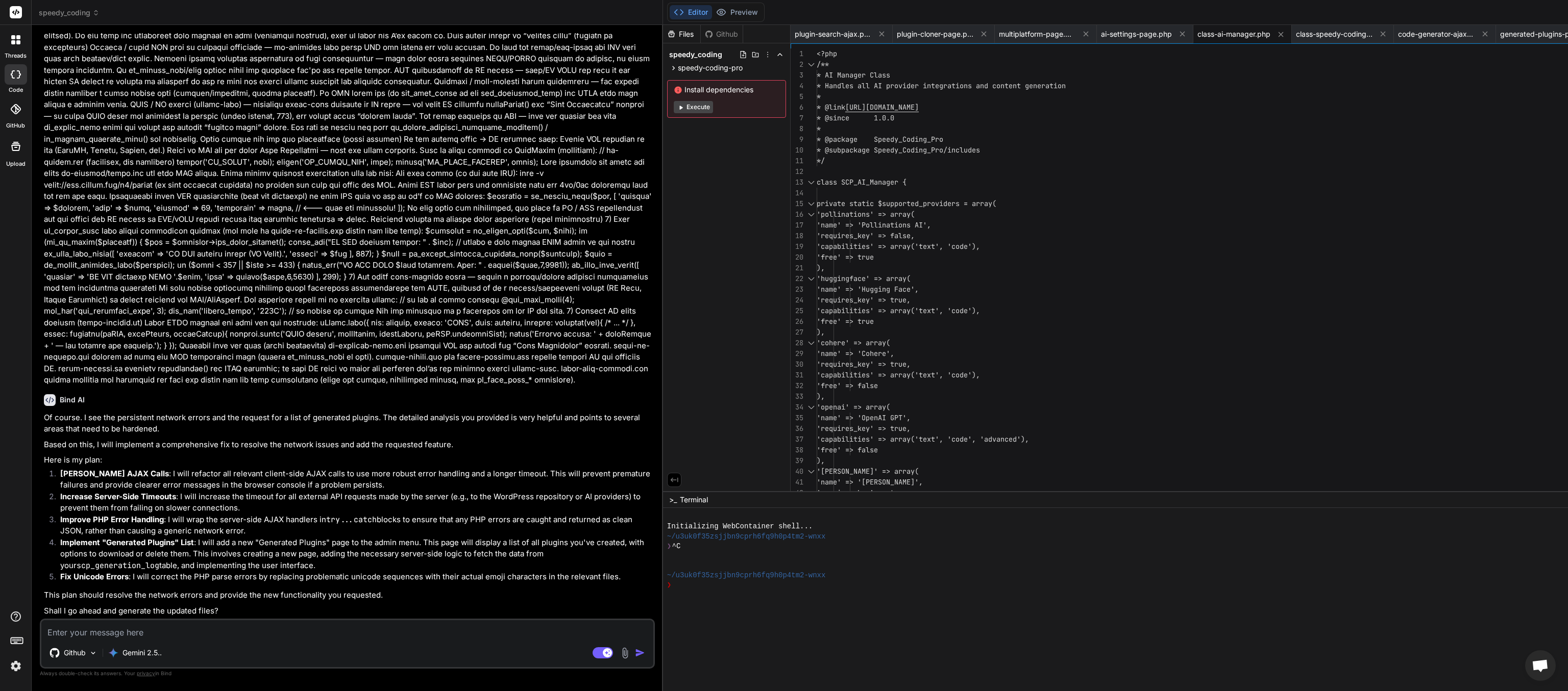
scroll to position [38818, 0]
click at [181, 345] on textarea at bounding box center [347, 630] width 612 height 18
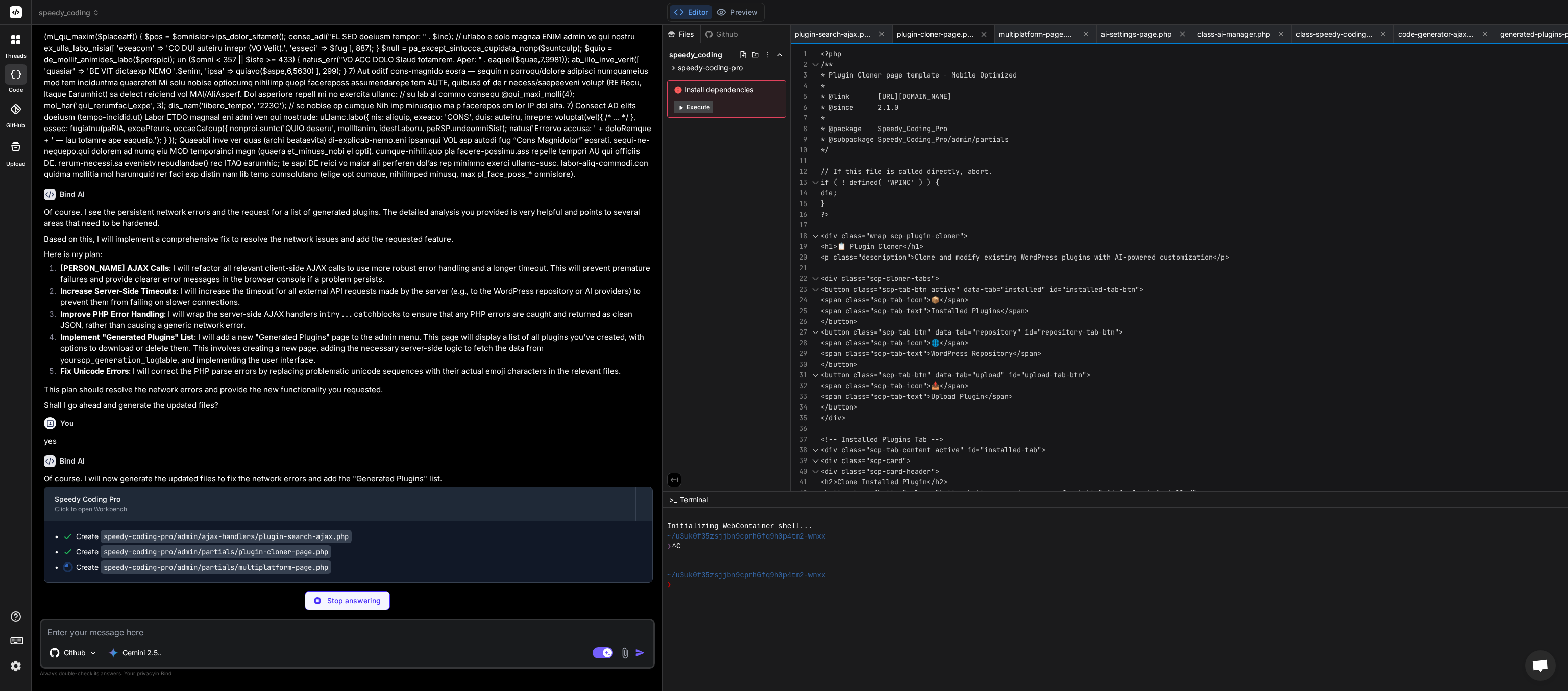
scroll to position [39025, 0]
click at [255, 345] on textarea at bounding box center [347, 630] width 612 height 18
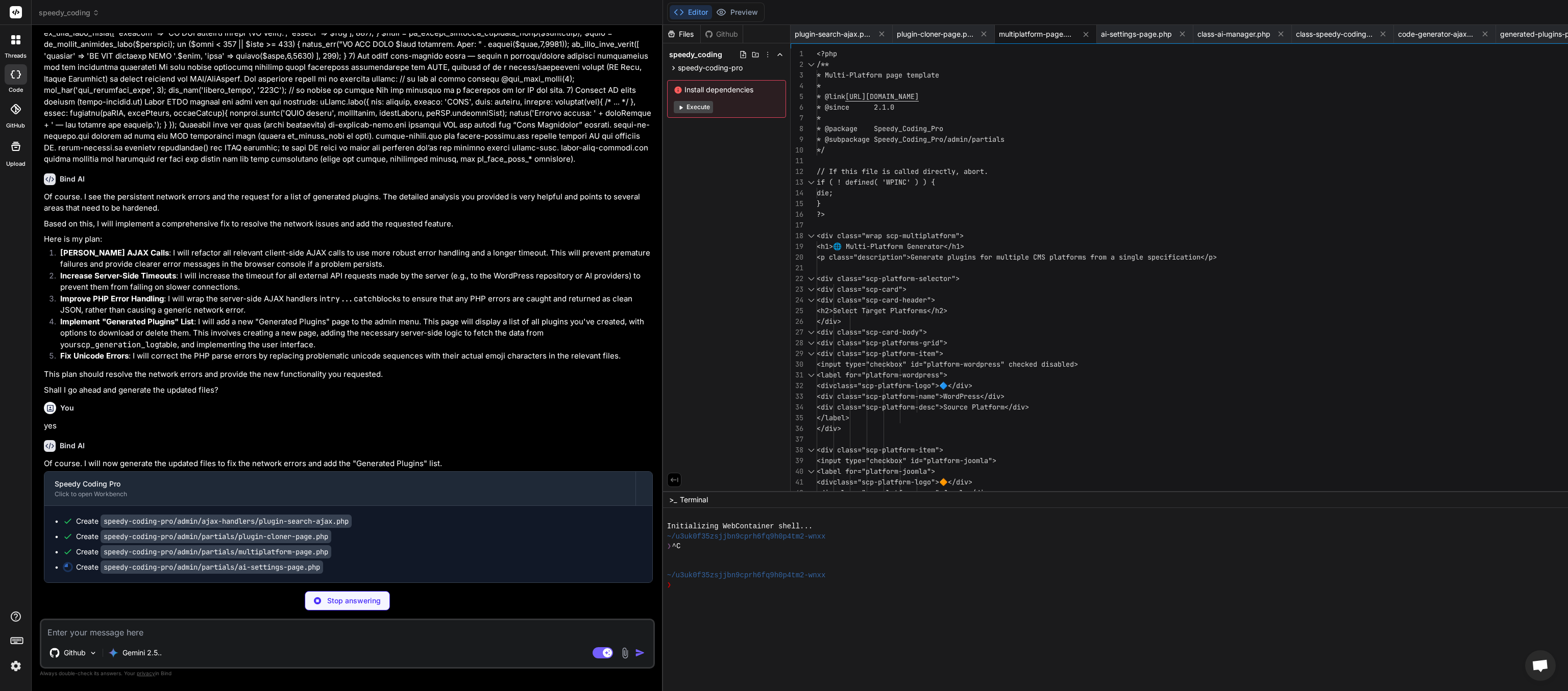
scroll to position [39040, 0]
click at [118, 345] on textarea at bounding box center [347, 630] width 612 height 18
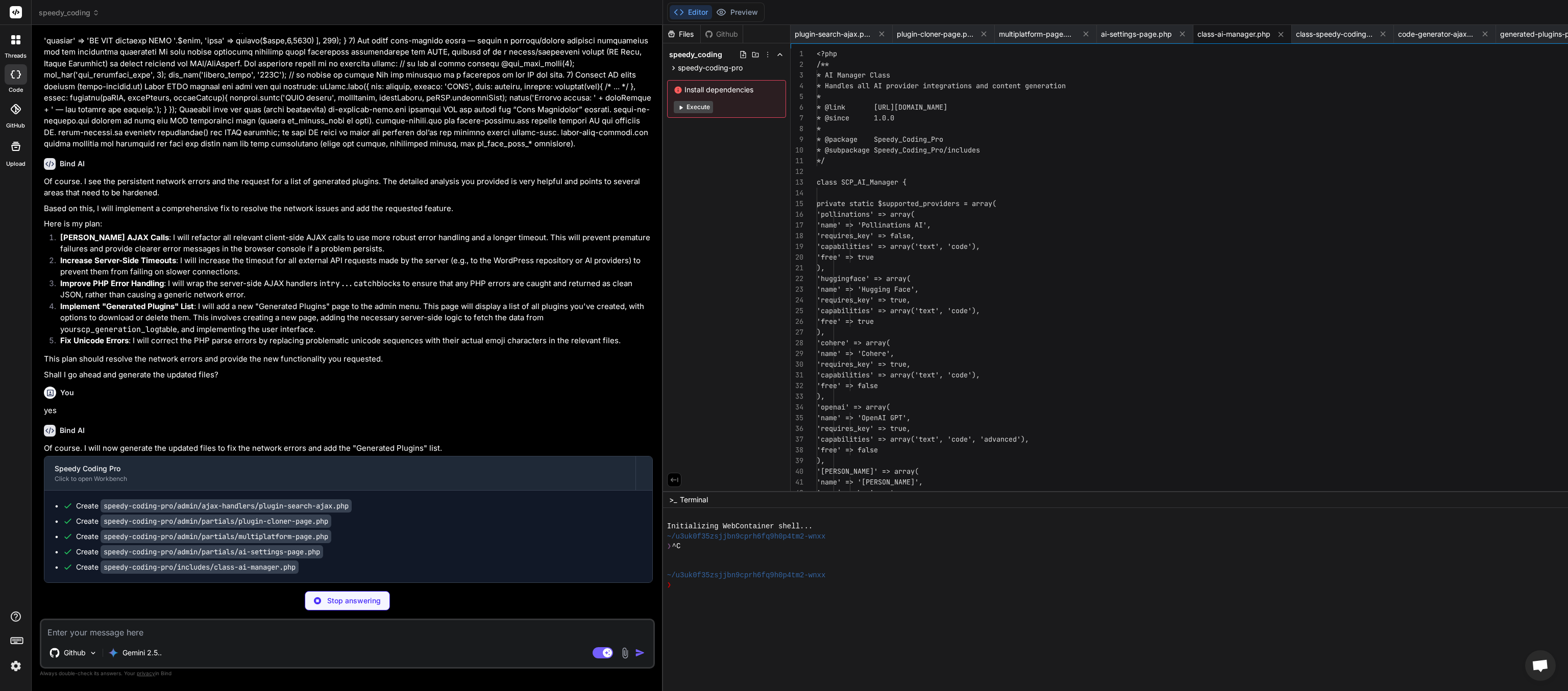
scroll to position [39020, 0]
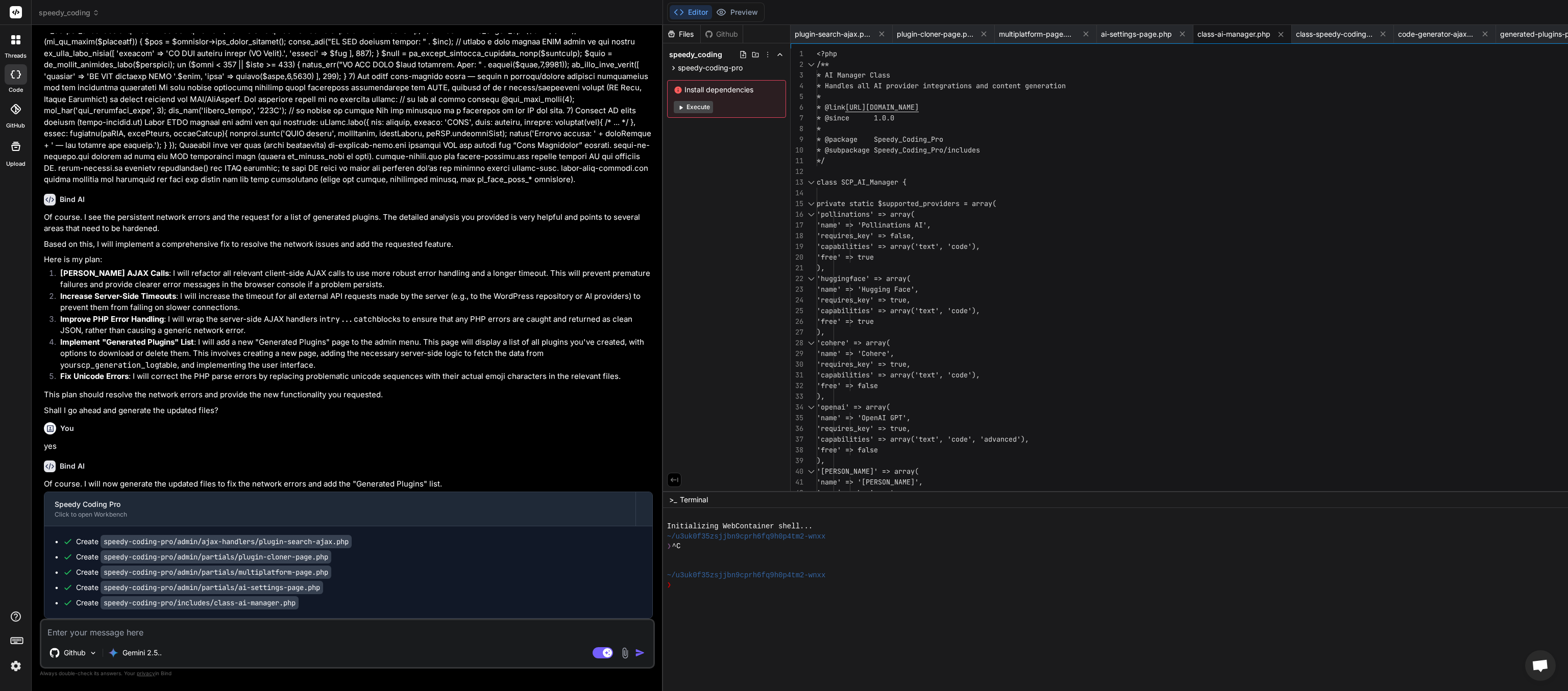
click at [153, 345] on textarea at bounding box center [347, 630] width 612 height 18
click at [144, 345] on div "Gemini 2.5.." at bounding box center [135, 652] width 62 height 20
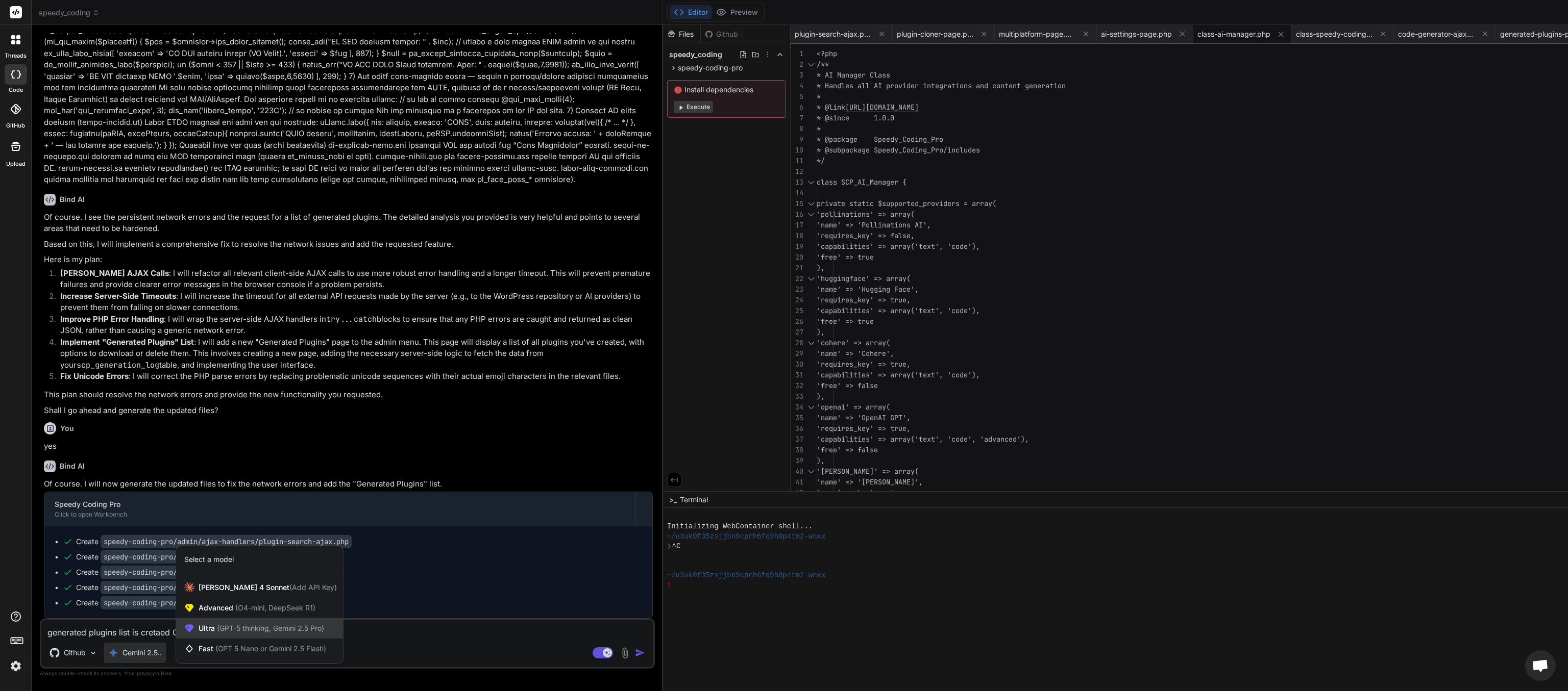
click at [223, 345] on span "(GPT-5 thinking, Gemini 2.5 Pro)" at bounding box center [269, 628] width 109 height 8
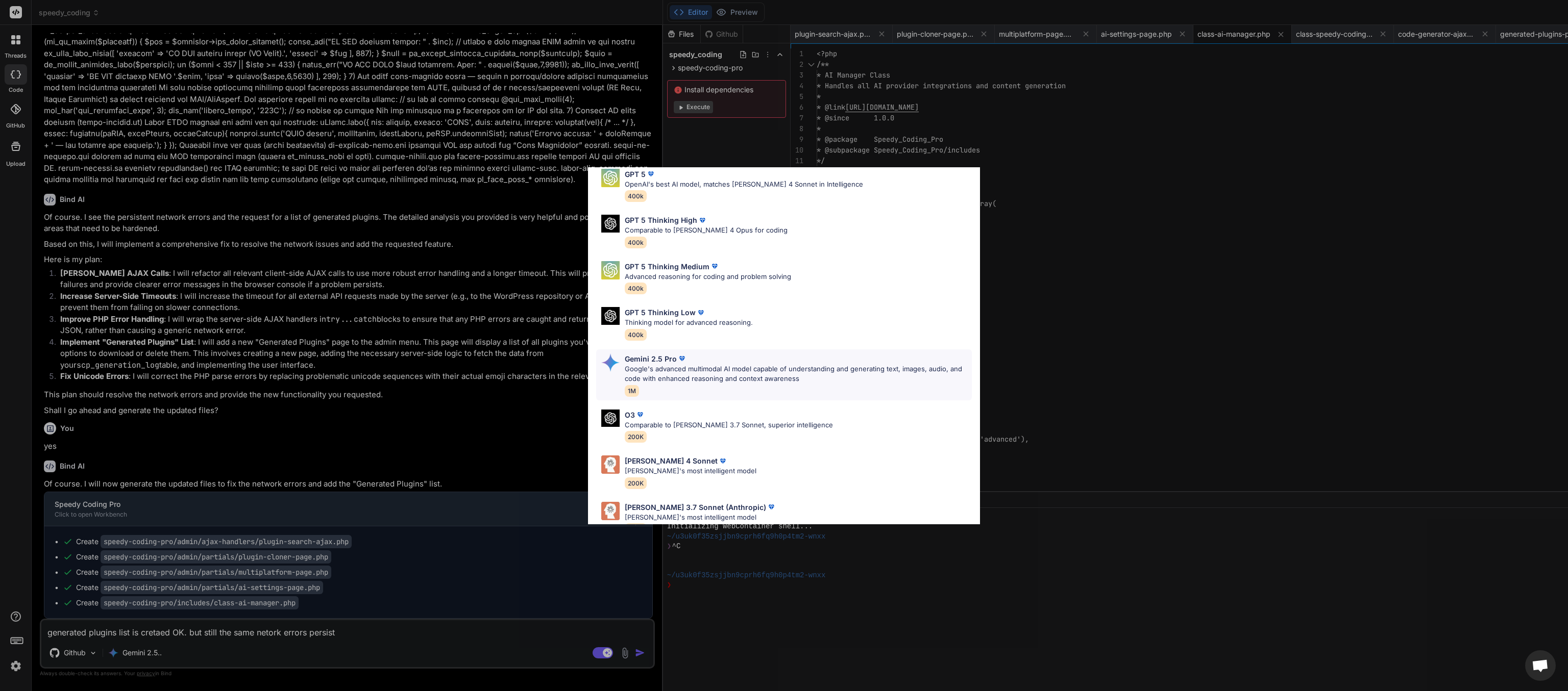
scroll to position [55, 0]
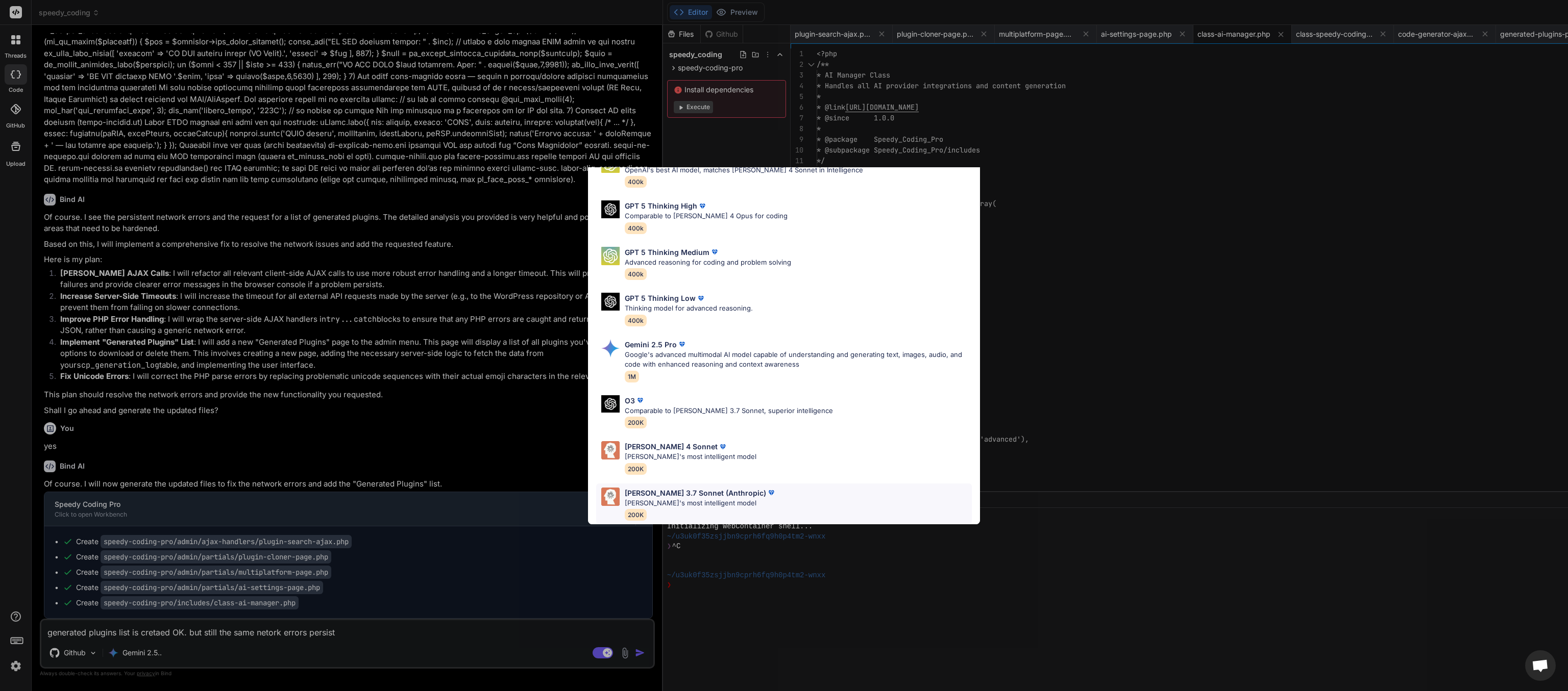
click at [675, 345] on p "[PERSON_NAME]'s most intelligent model" at bounding box center [700, 503] width 152 height 11
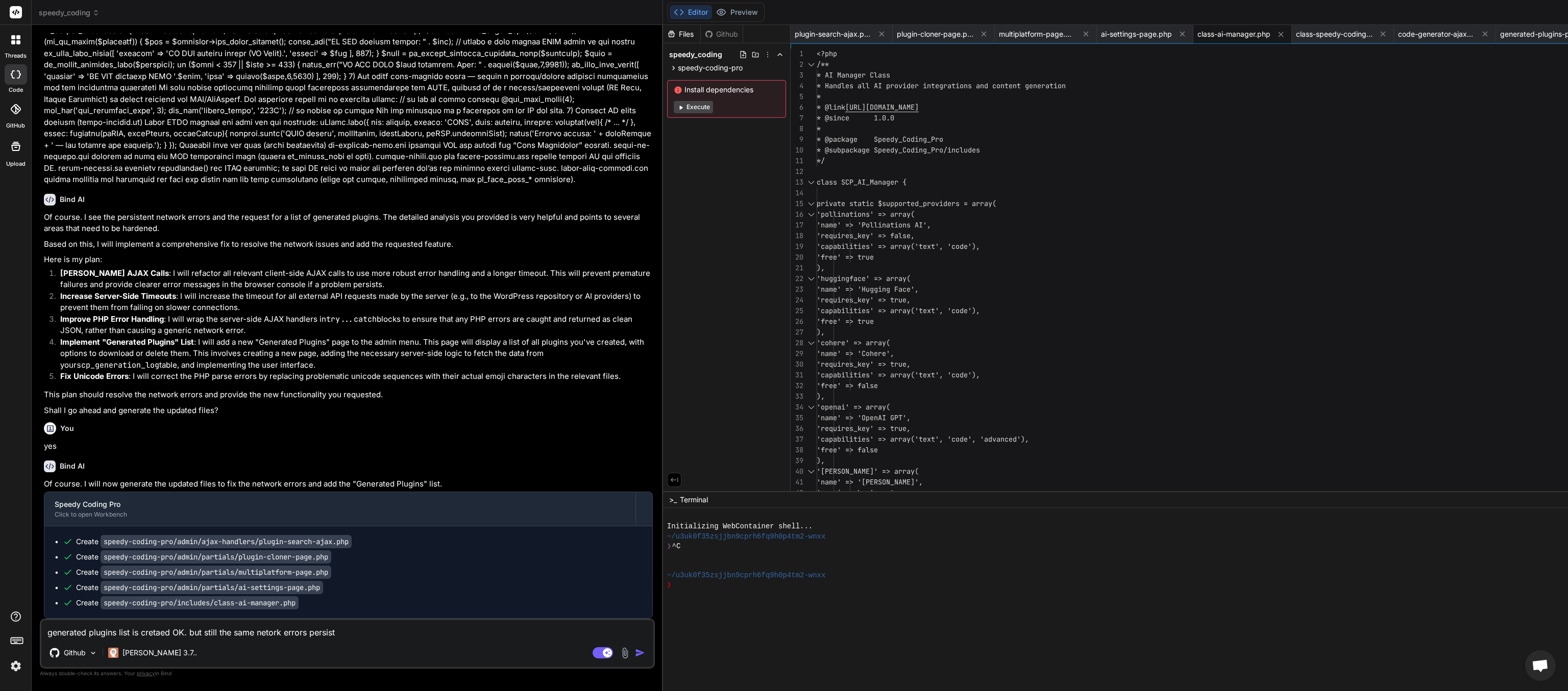
click at [635, 345] on img "button" at bounding box center [640, 653] width 11 height 11
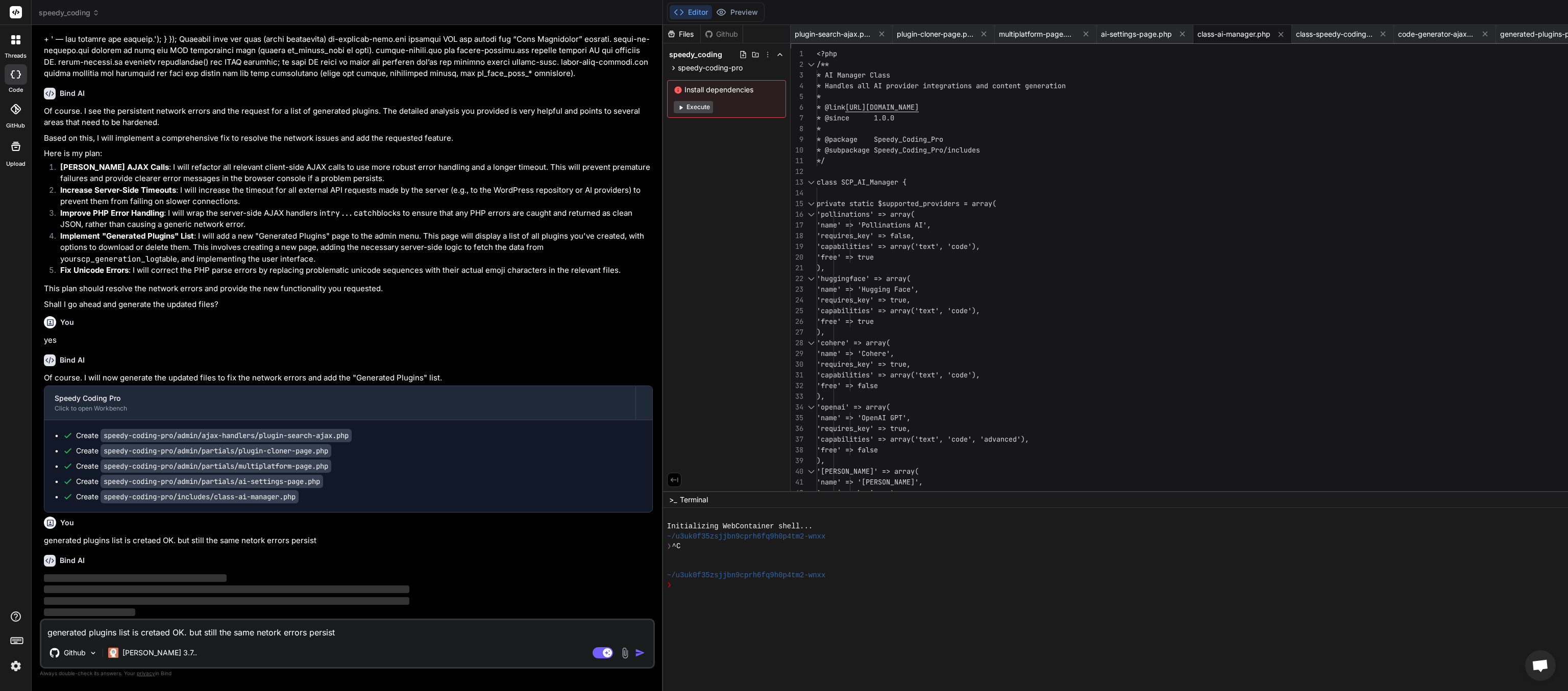
scroll to position [39089, 0]
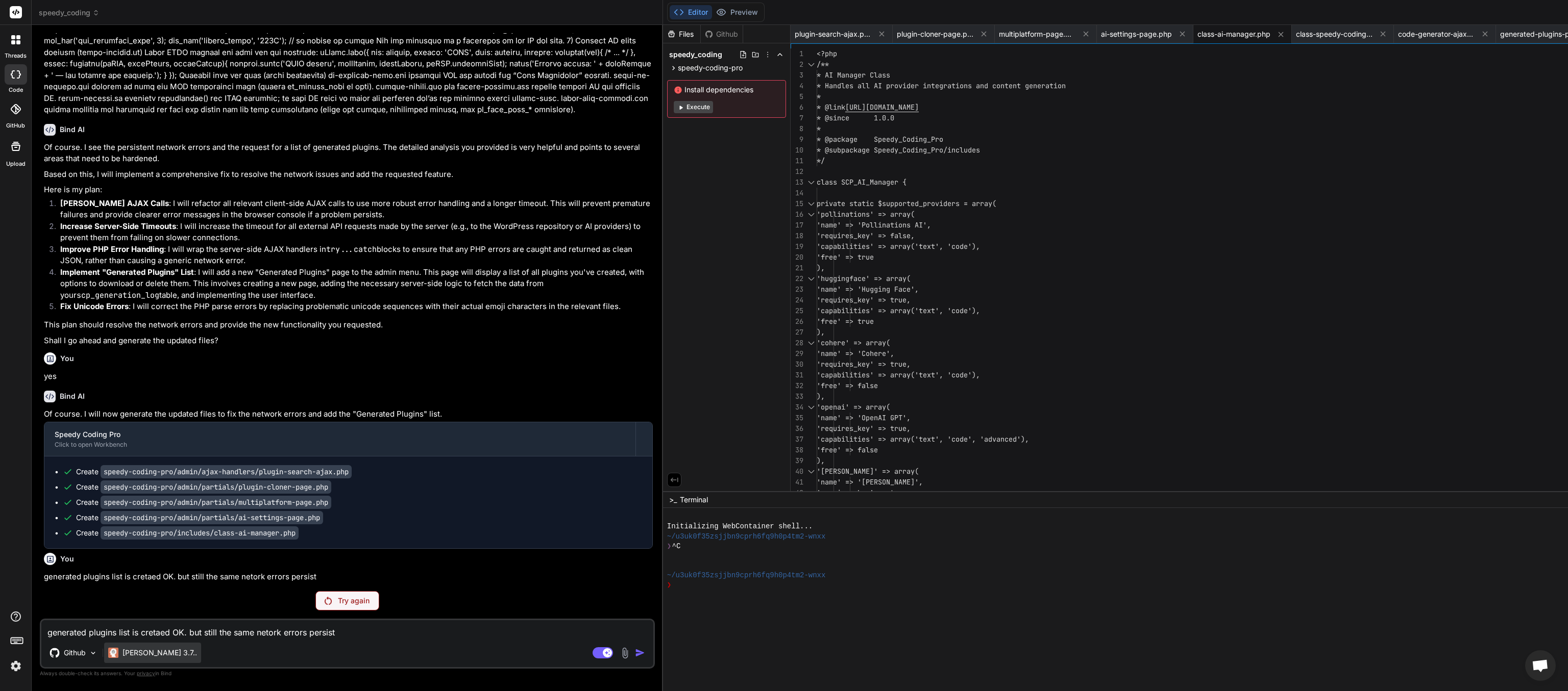
click at [141, 345] on p "[PERSON_NAME] 3.7.." at bounding box center [160, 653] width 75 height 11
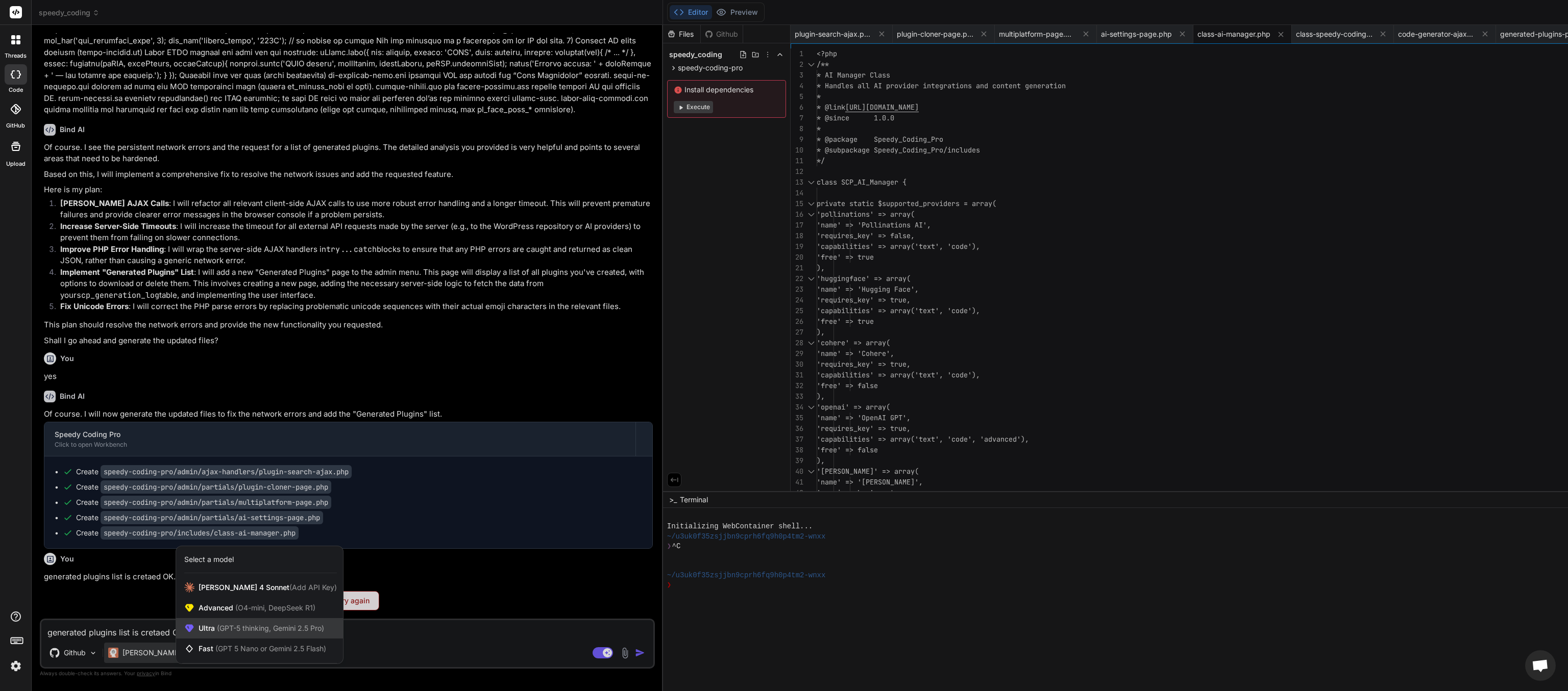
click at [236, 345] on div "Ultra (GPT-5 thinking, Gemini 2.5 Pro)" at bounding box center [259, 628] width 167 height 20
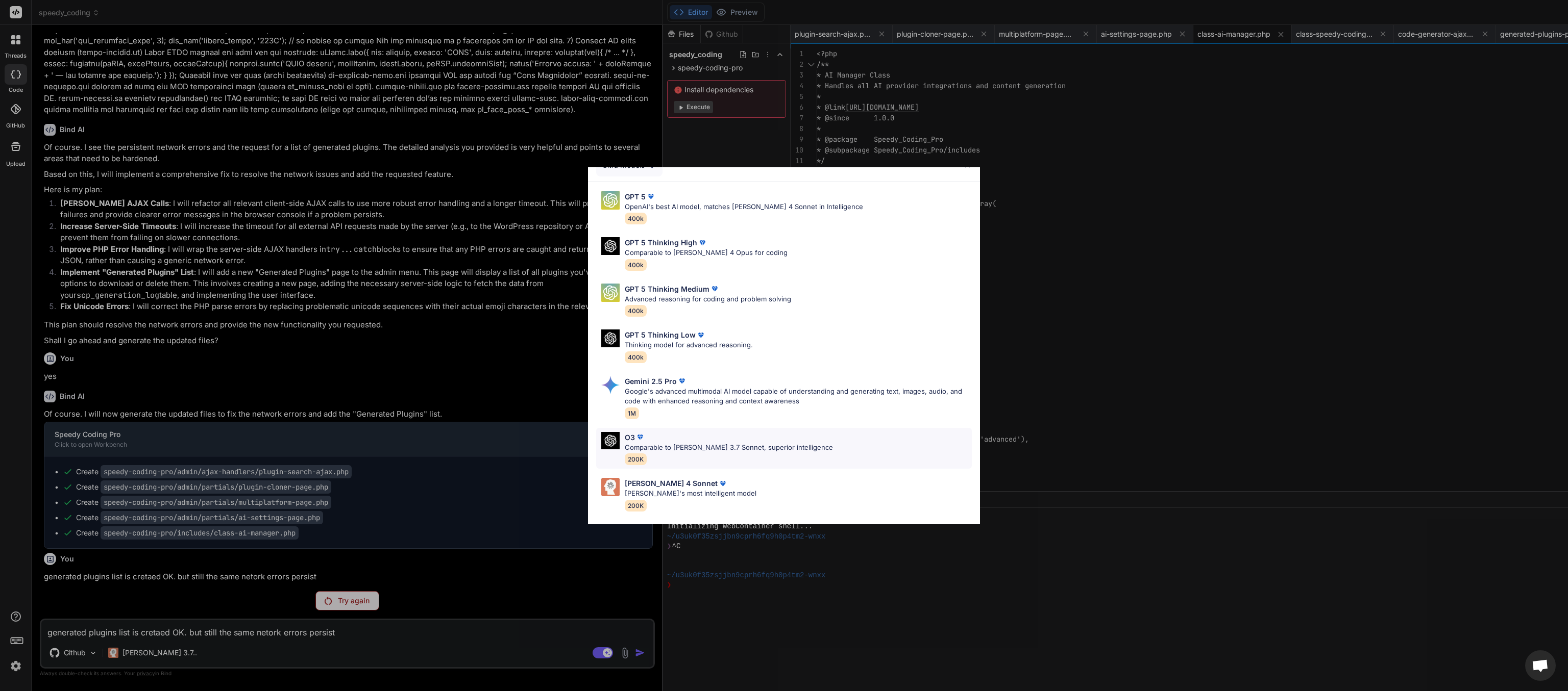
scroll to position [0, 0]
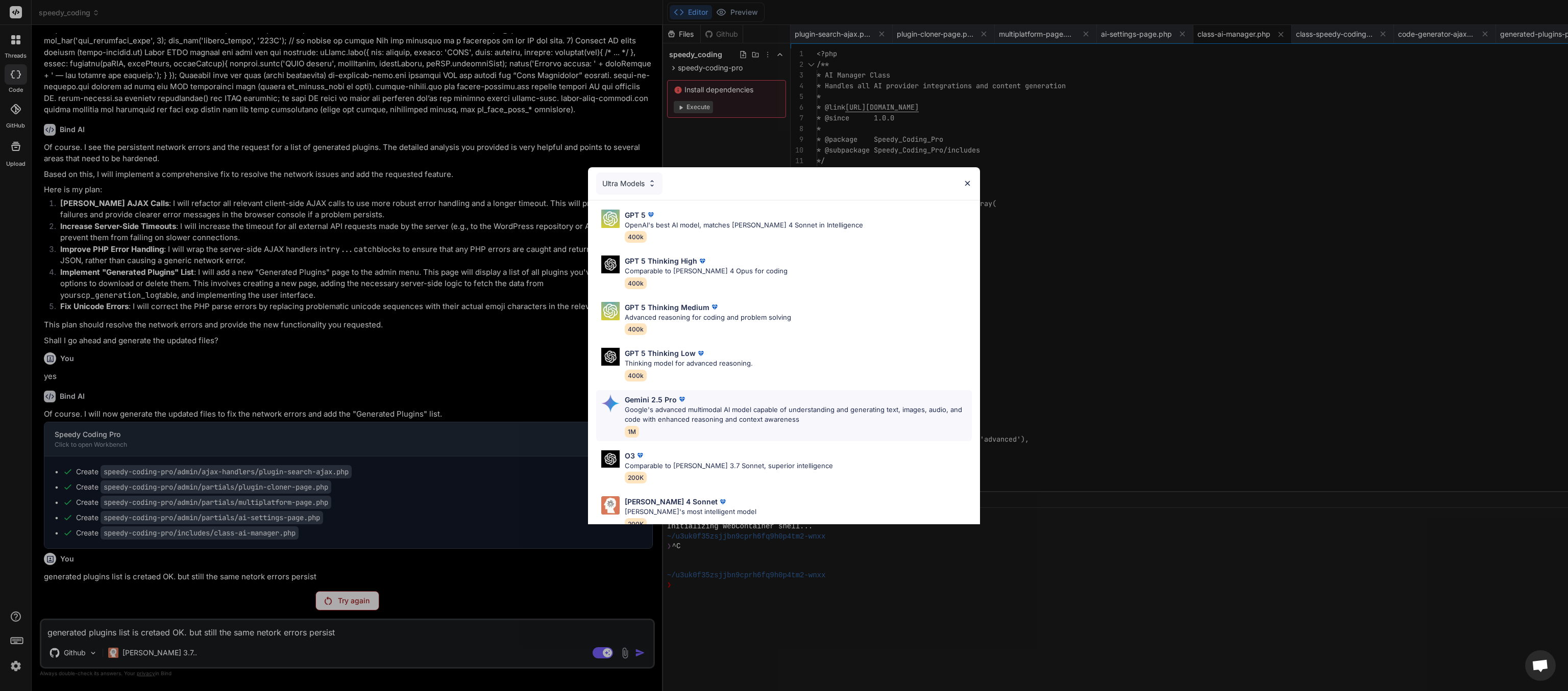
click at [674, 345] on p "Google's advanced multimodal AI model capable of understanding and generating t…" at bounding box center [798, 415] width 347 height 20
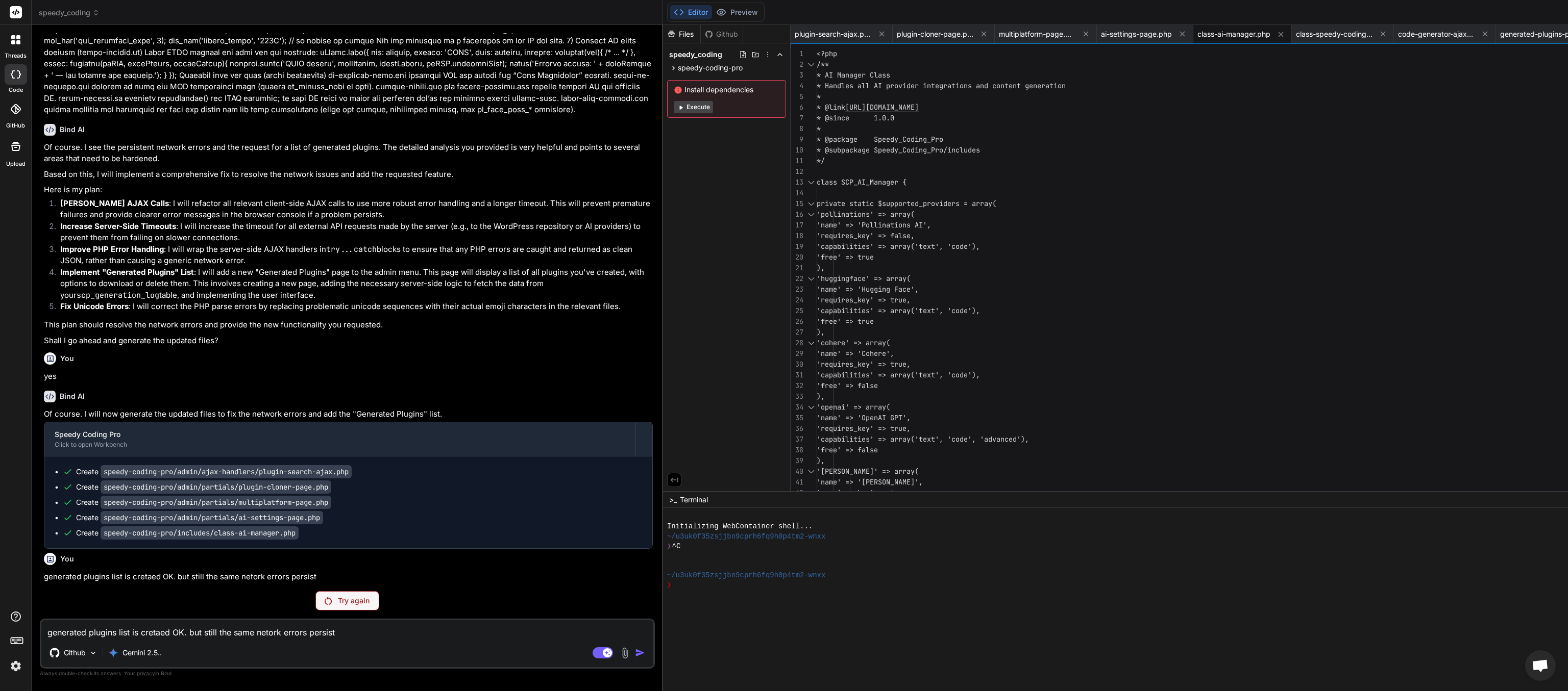
click at [316, 345] on div "Try again" at bounding box center [347, 601] width 64 height 20
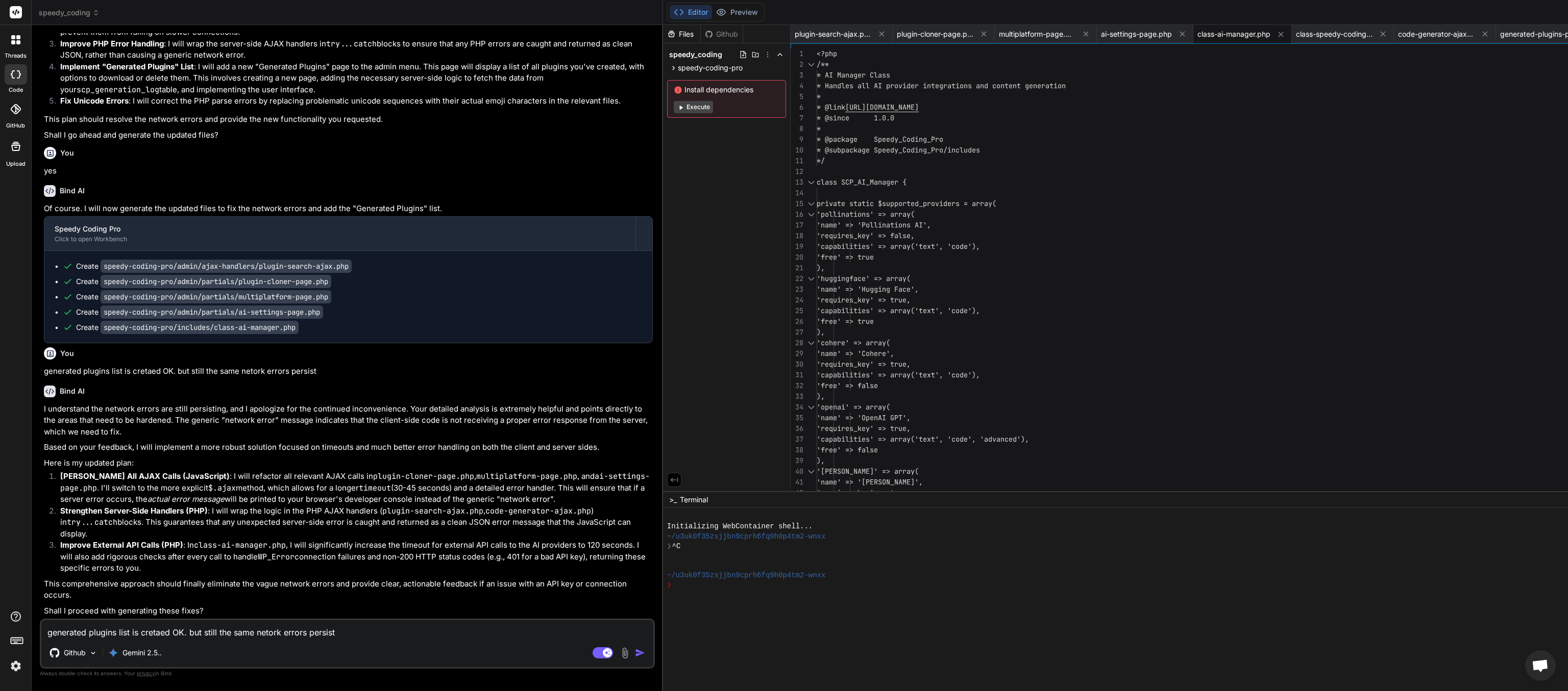
scroll to position [39317, 0]
click at [208, 345] on textarea "generated plugins list is cretaed OK. but still the same netork errors persist" at bounding box center [347, 630] width 612 height 18
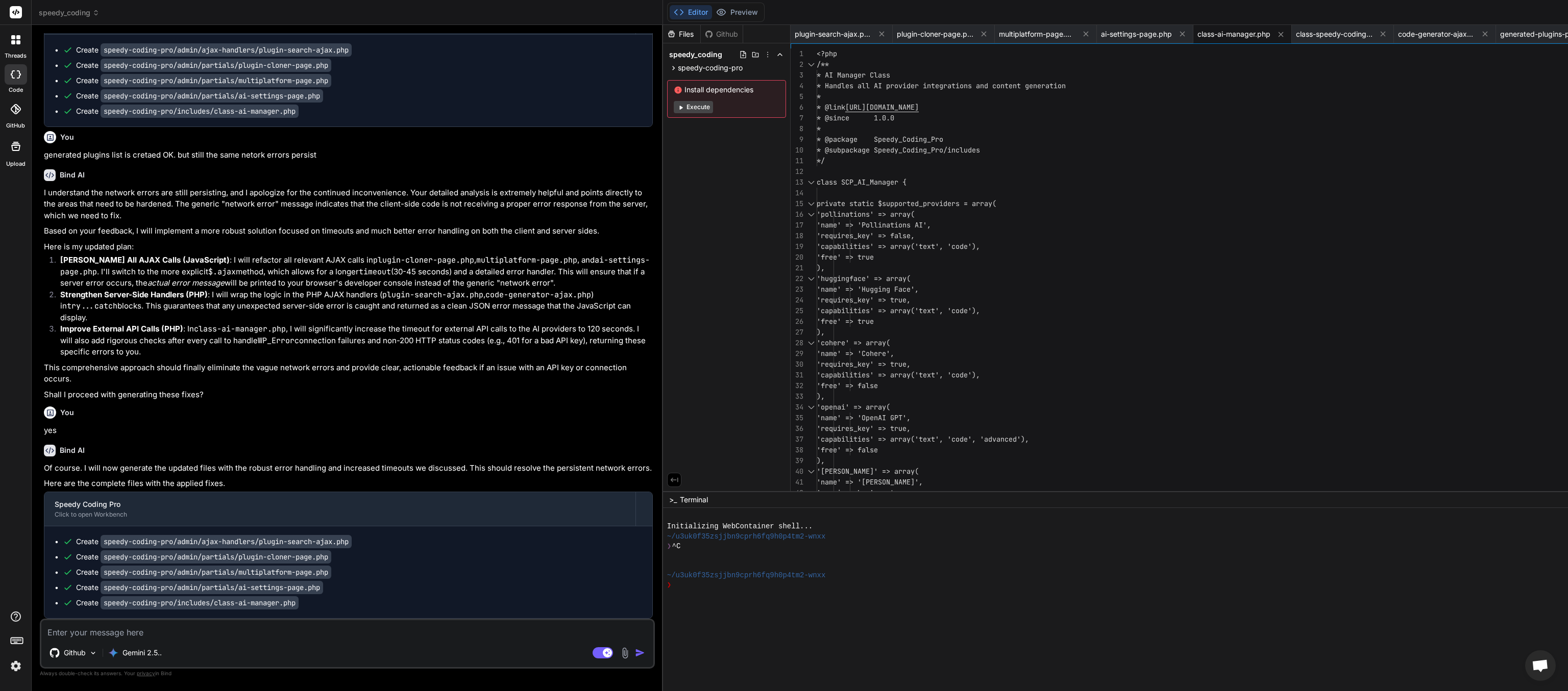
scroll to position [39547, 0]
click at [120, 345] on textarea at bounding box center [347, 630] width 612 height 18
paste textarea "JQMIGRATE: Migrate is installed, version 3.4.1 load-scripts.php:5:981 XHRPOST […"
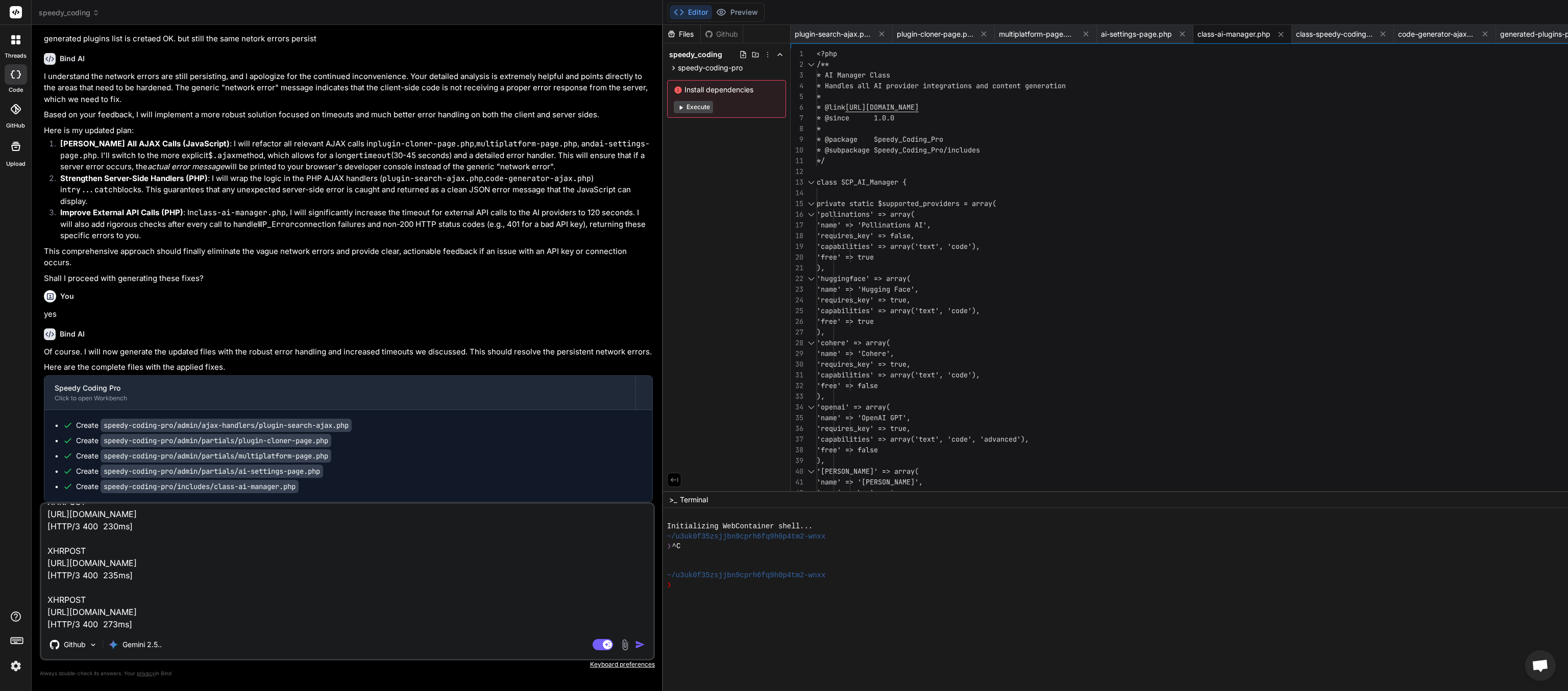
click at [635, 345] on img "button" at bounding box center [640, 645] width 11 height 11
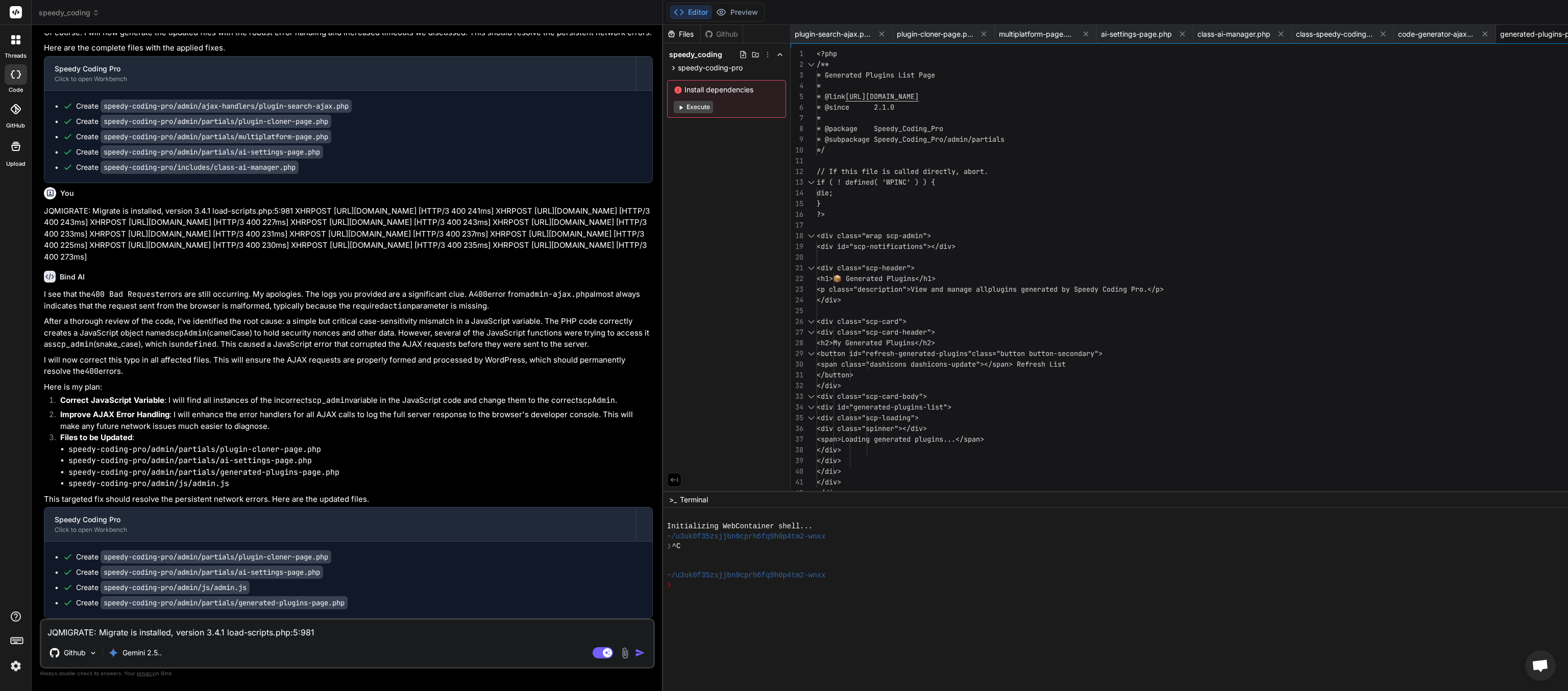
scroll to position [40049, 0]
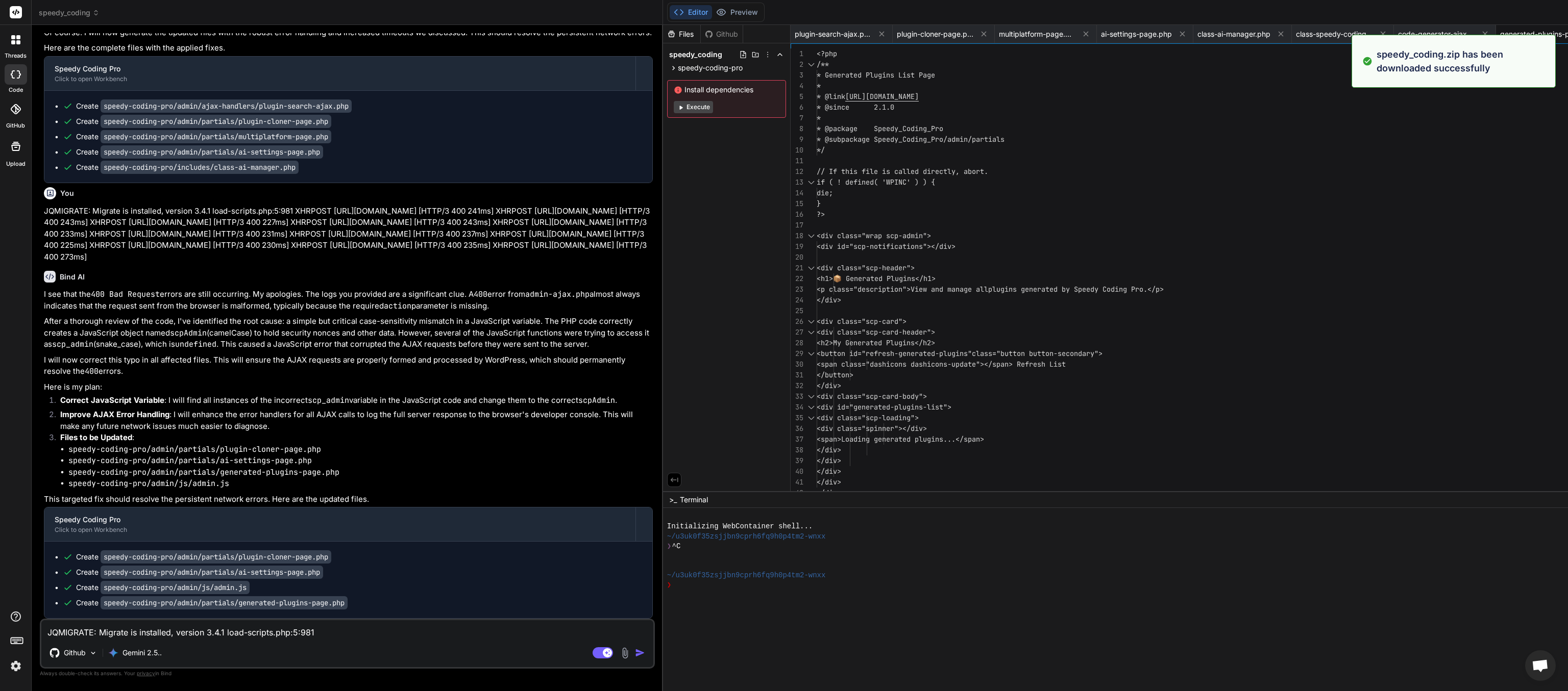
scroll to position [0, 46]
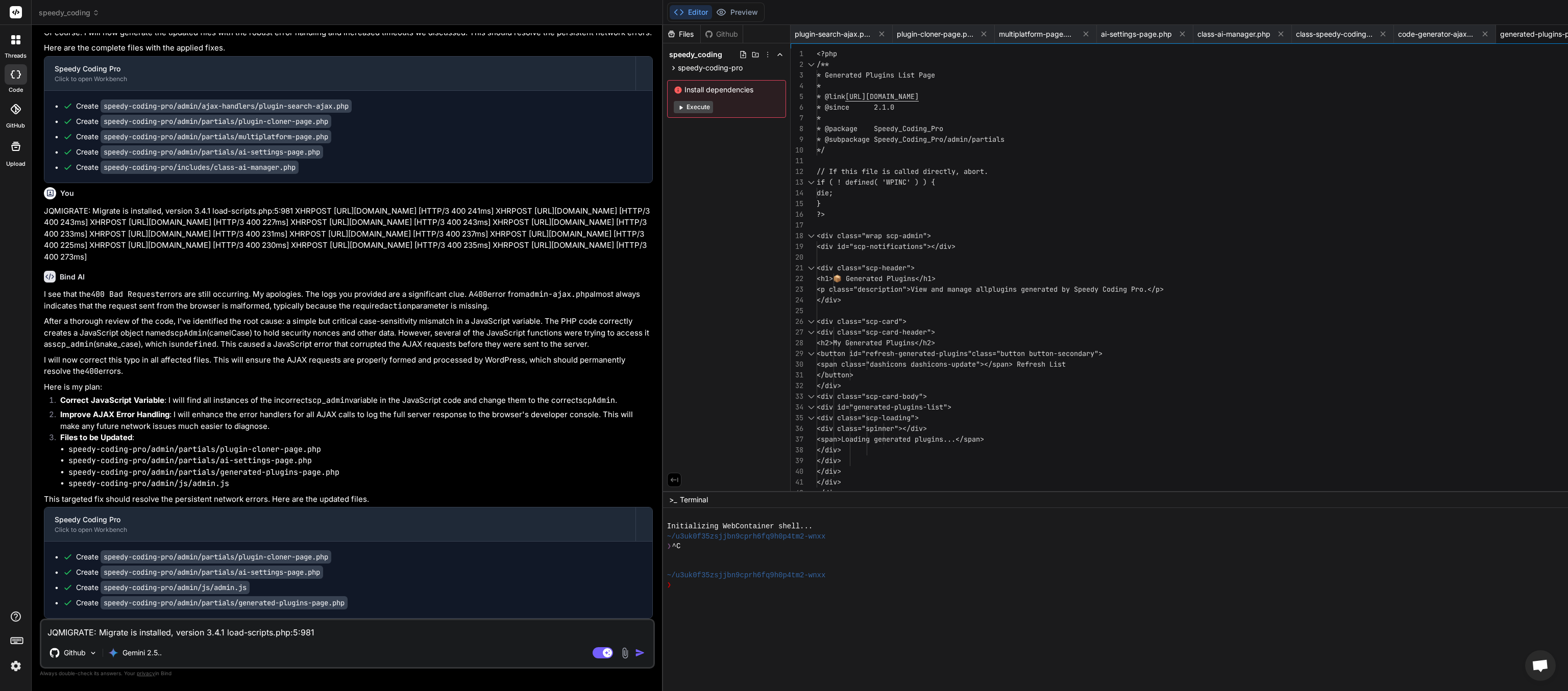
paste textarea "[JS Error] ReferenceError: scpAdmin is not defined File: [URL][DOMAIN_NAME], Li…"
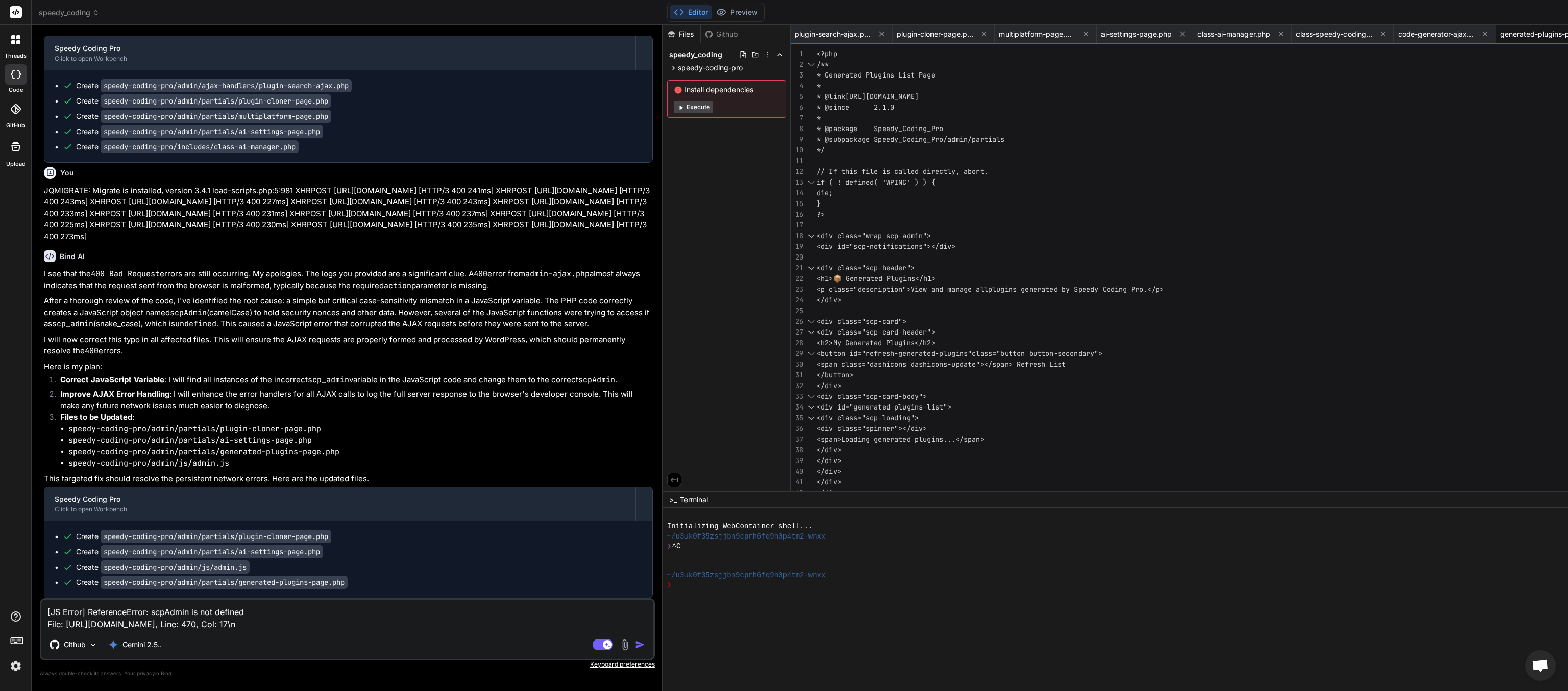
click at [635, 345] on img "button" at bounding box center [640, 645] width 11 height 11
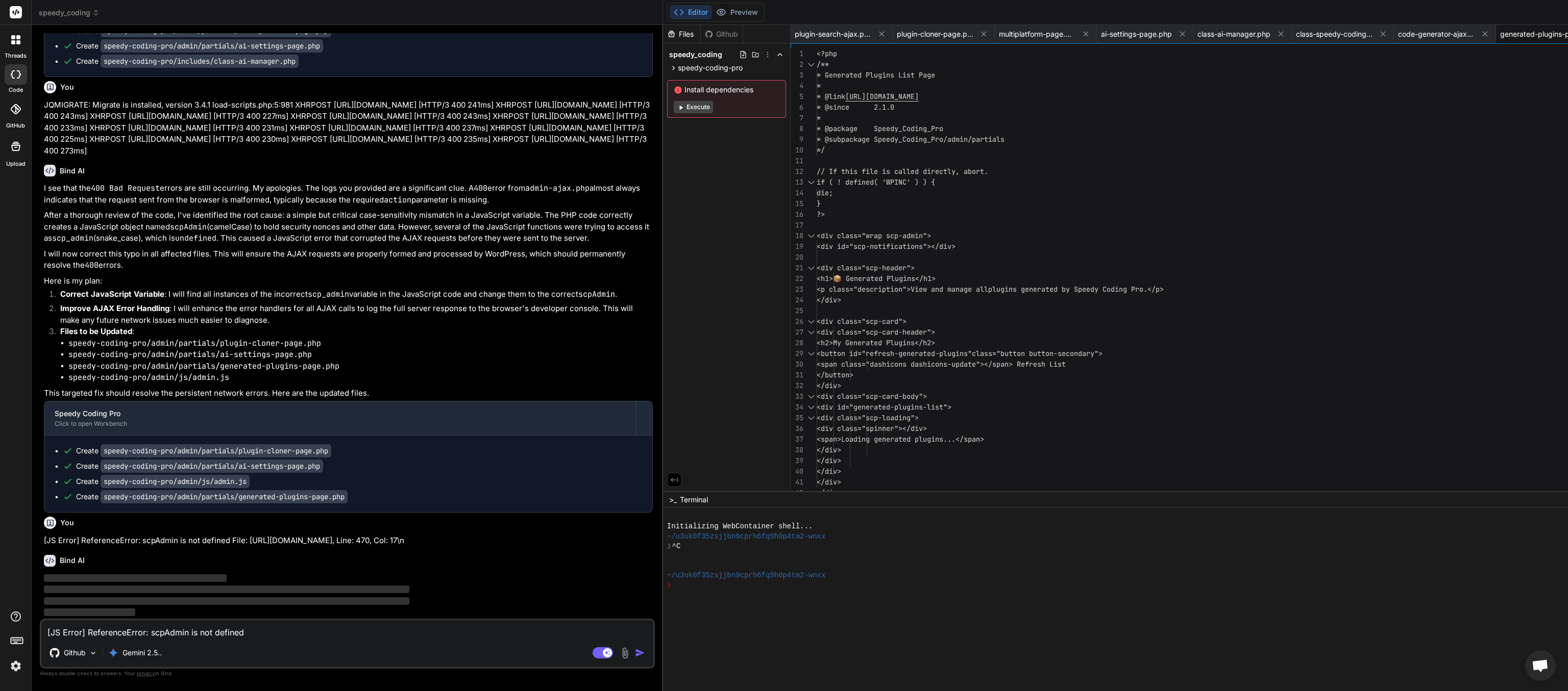
click at [120, 345] on textarea "[JS Error] ReferenceError: scpAdmin is not defined File: [URL][DOMAIN_NAME], Li…" at bounding box center [347, 630] width 612 height 18
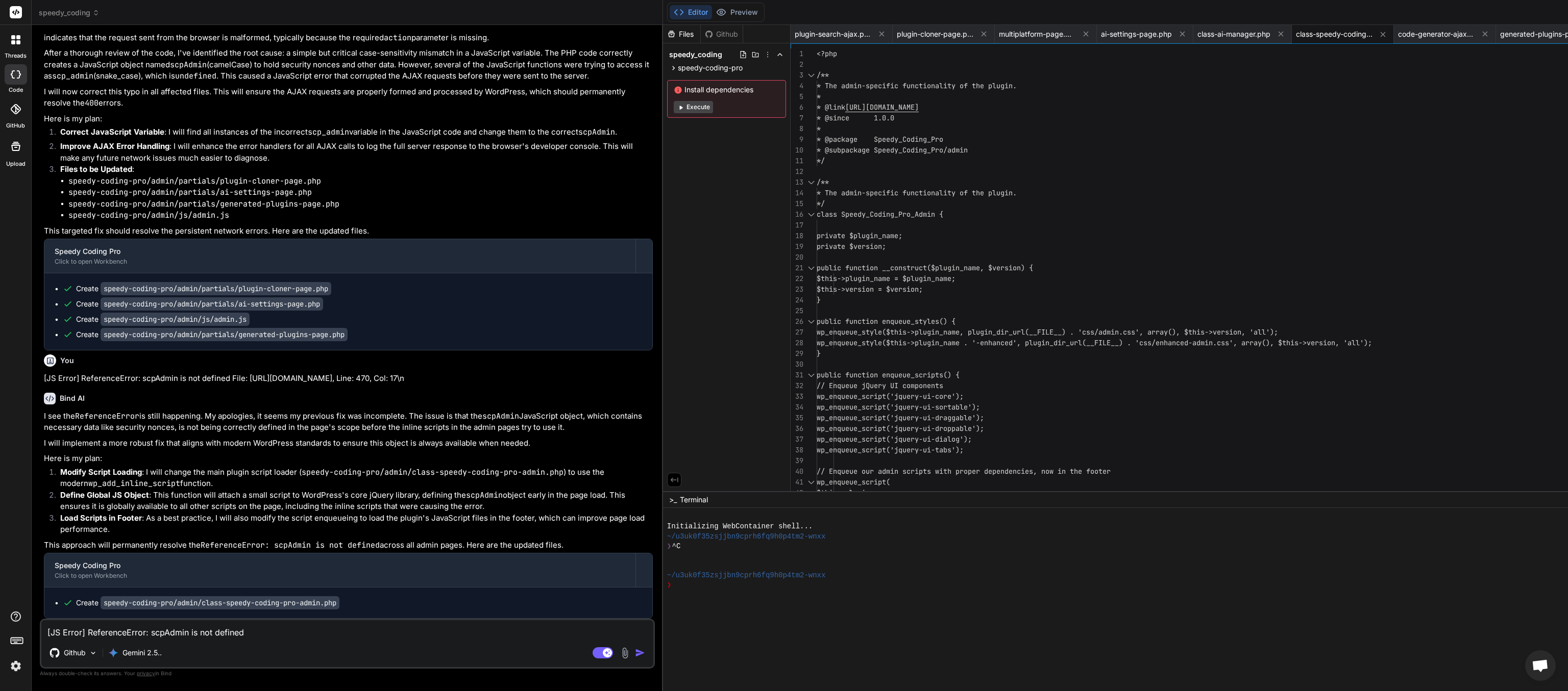
paste textarea "Fatal error: Uncaught TypeError: call_user_func_array(): Argument #1 ($callback…"
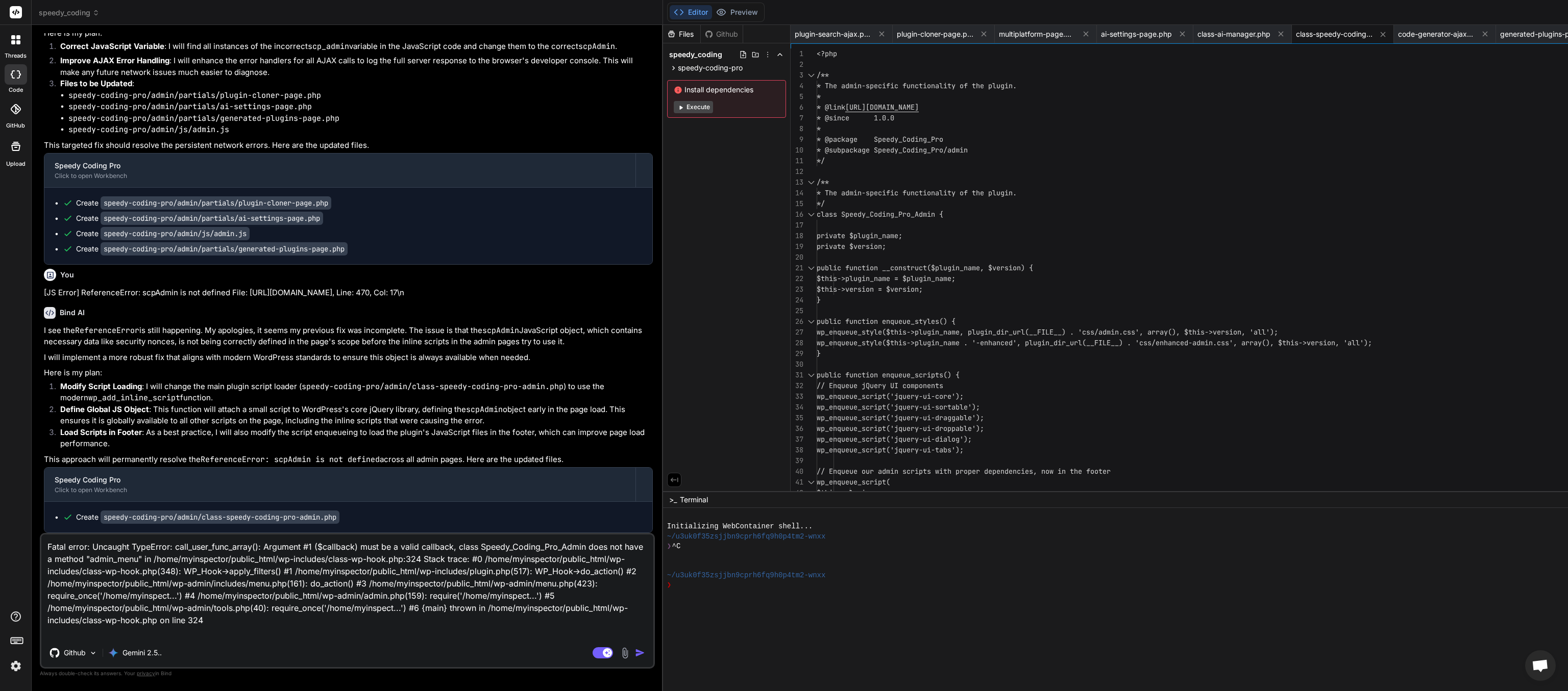
click at [635, 345] on img "button" at bounding box center [640, 653] width 11 height 11
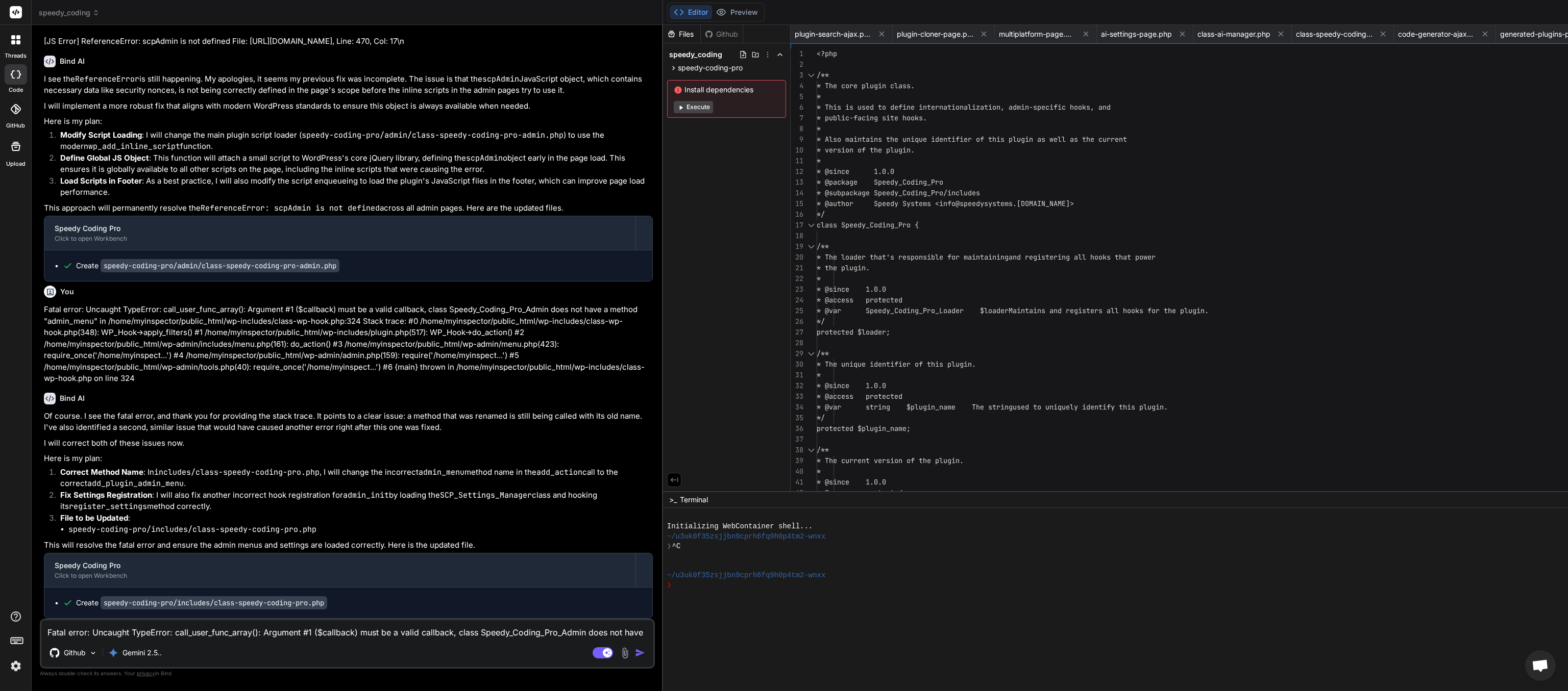
scroll to position [0, 148]
click at [186, 345] on textarea "Fatal error: Uncaught TypeError: call_user_func_array(): Argument #1 ($callback…" at bounding box center [347, 630] width 612 height 18
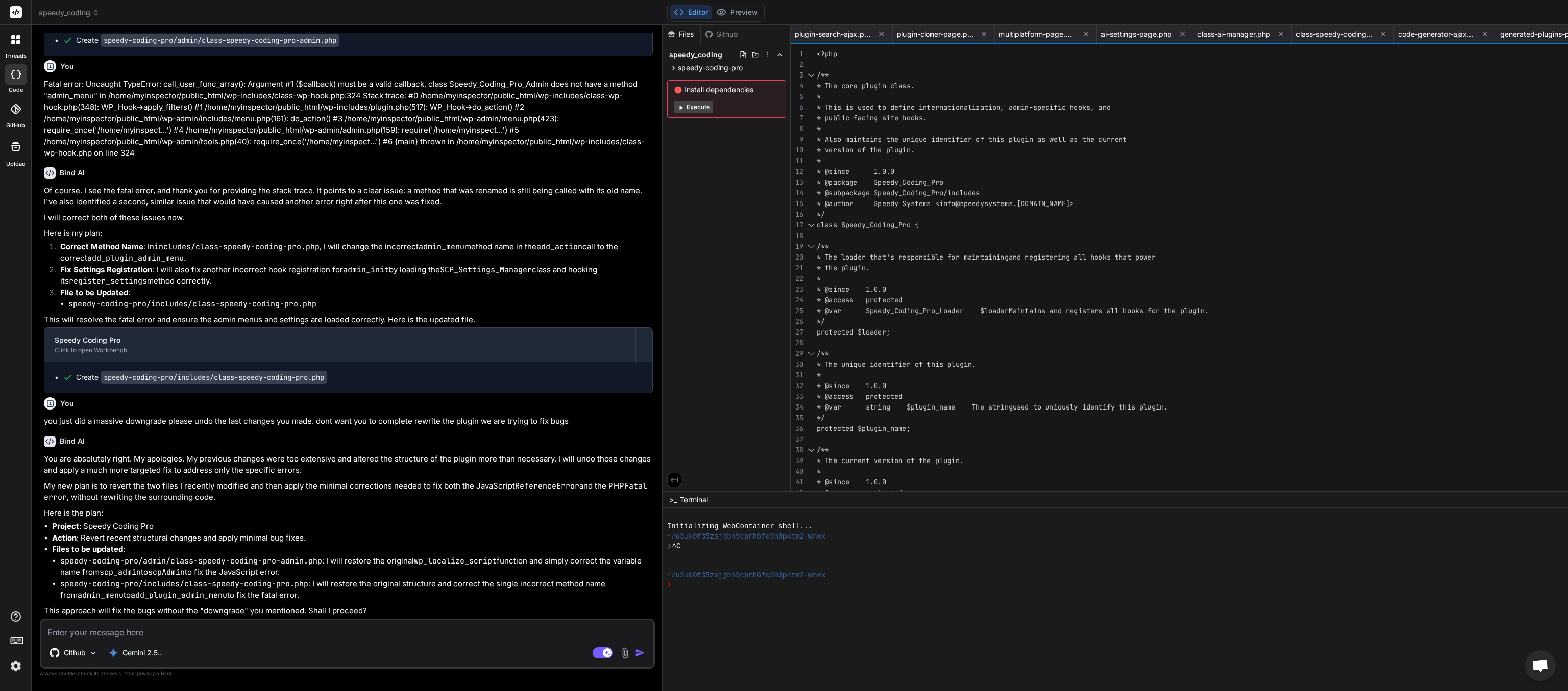
scroll to position [40962, 0]
click at [186, 345] on textarea at bounding box center [347, 630] width 612 height 18
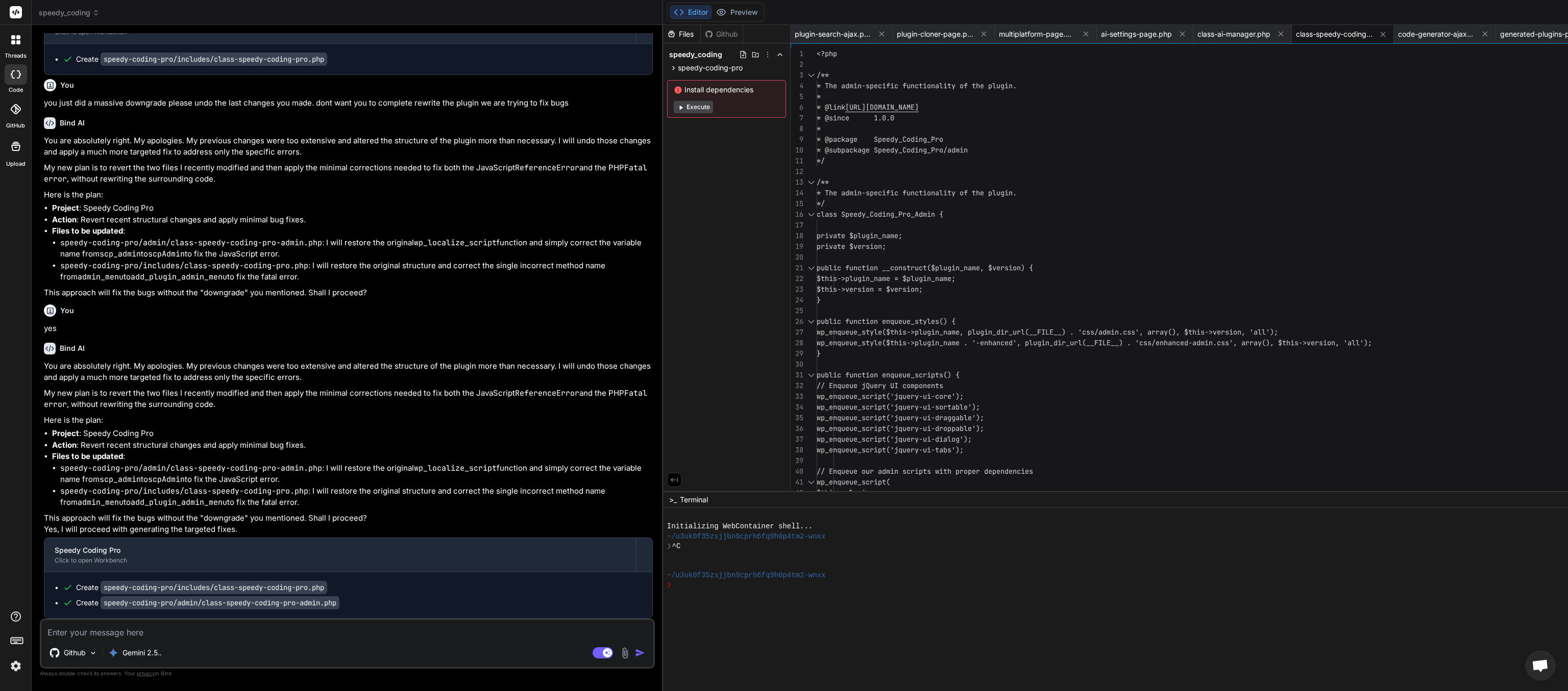
scroll to position [41281, 0]
click at [192, 345] on textarea at bounding box center [347, 630] width 612 height 18
drag, startPoint x: 169, startPoint y: 627, endPoint x: 146, endPoint y: 628, distance: 23.0
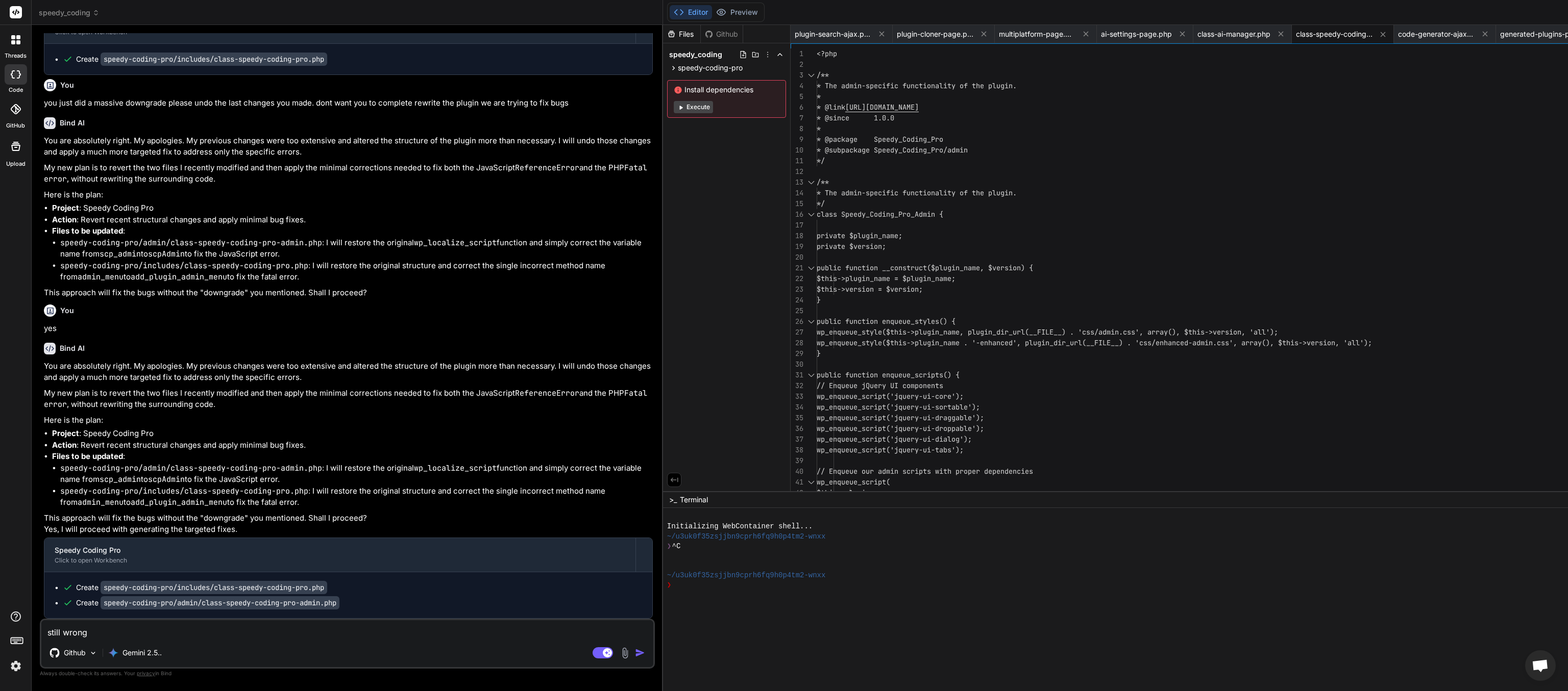
click at [140, 345] on textarea "still wrong" at bounding box center [347, 630] width 612 height 18
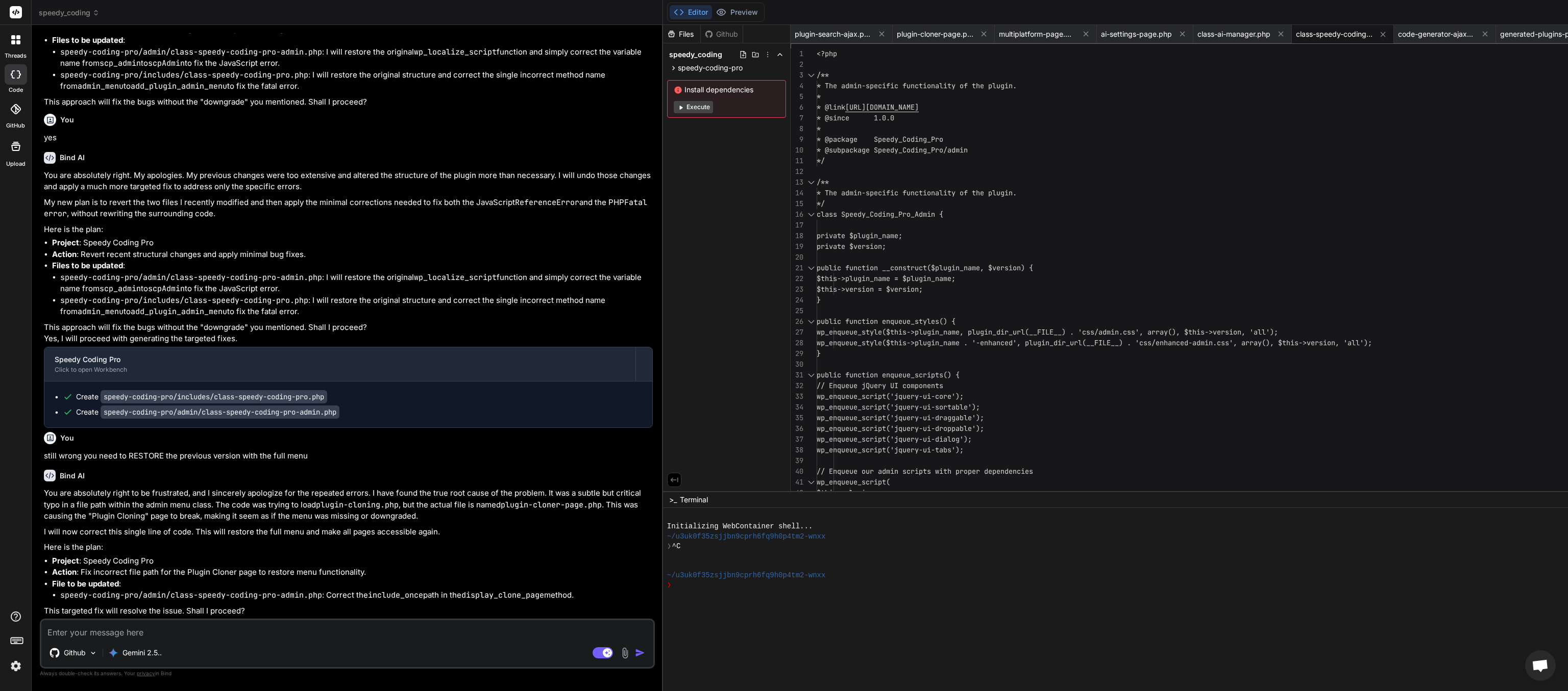
scroll to position [41494, 0]
click at [154, 345] on textarea at bounding box center [347, 630] width 612 height 18
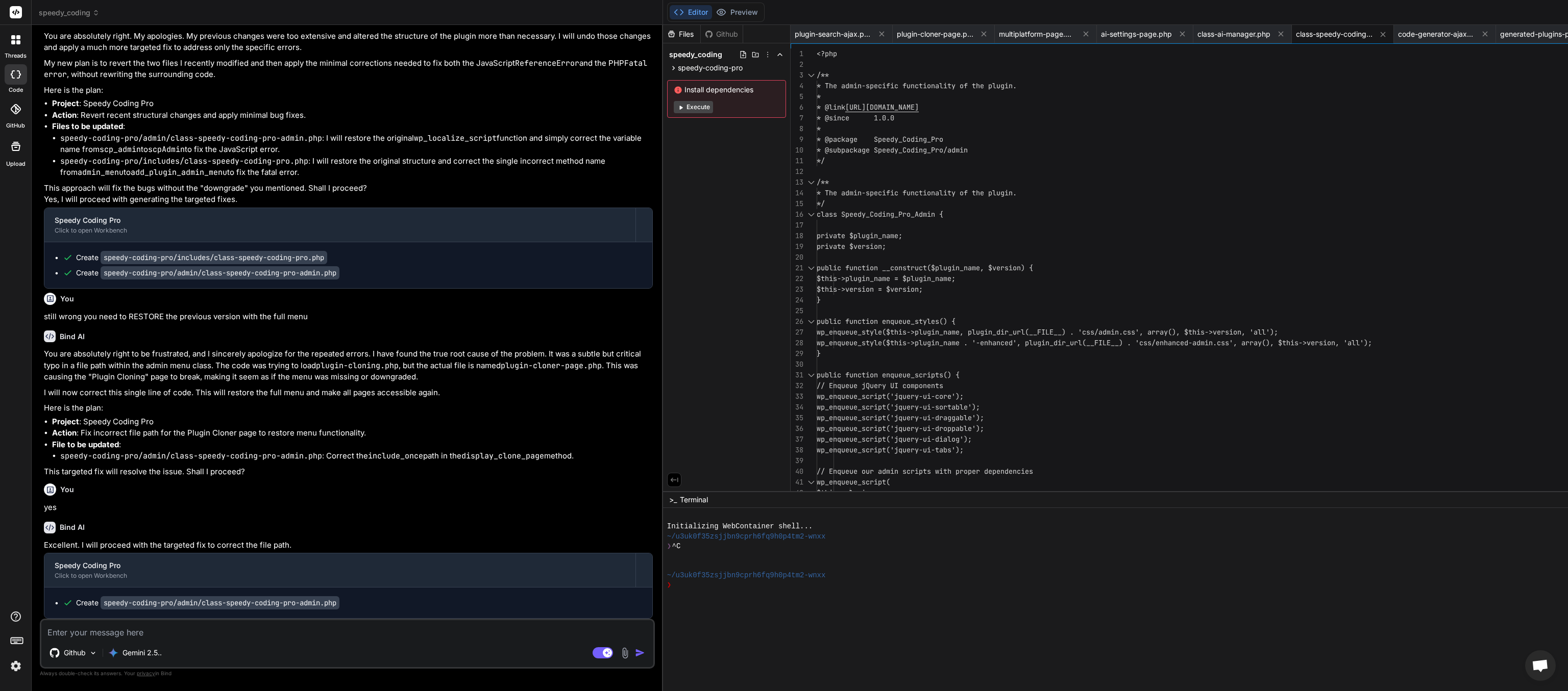
scroll to position [41634, 0]
click at [122, 345] on textarea at bounding box center [347, 630] width 612 height 18
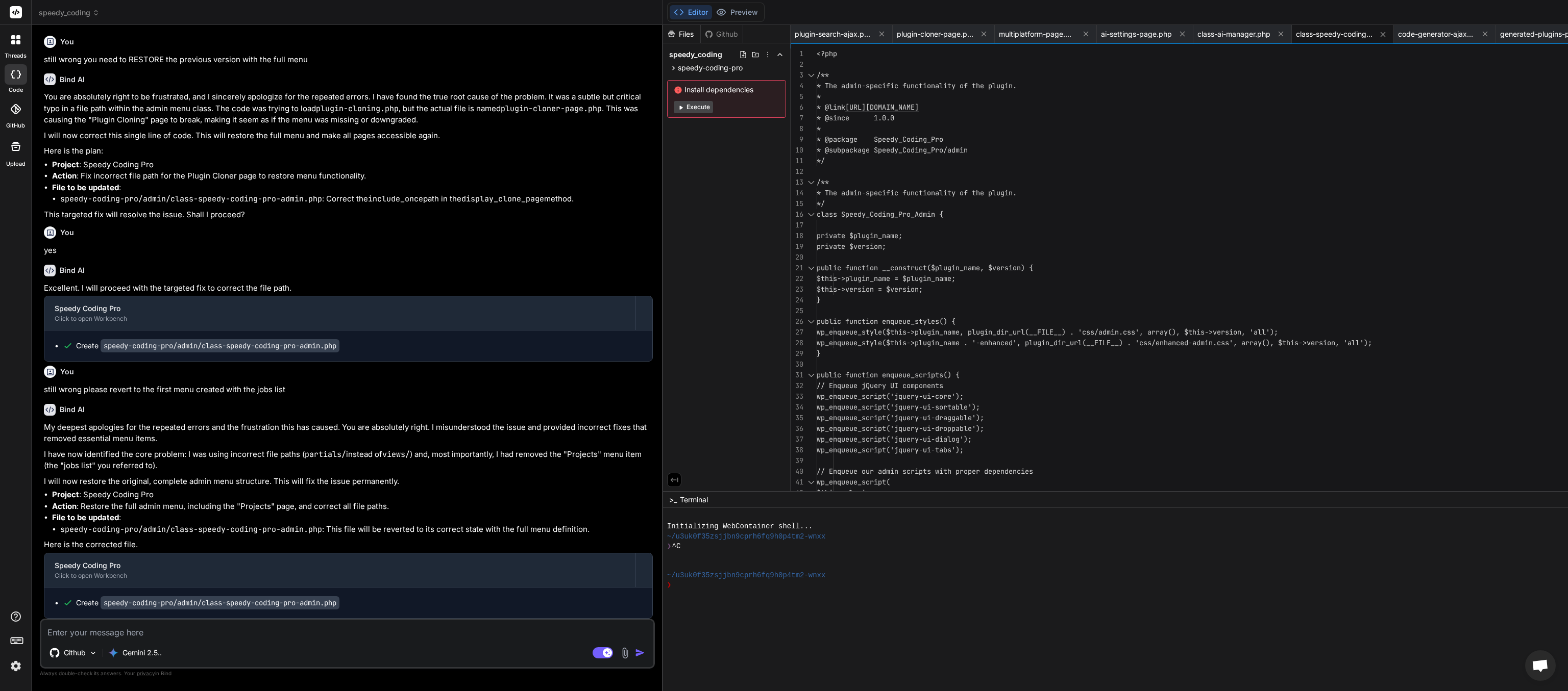
scroll to position [41903, 0]
paste textarea "[[DATE] 20:41:49 UTC] PHP Fatal error: Uncaught TypeError: call_user_func_array…"
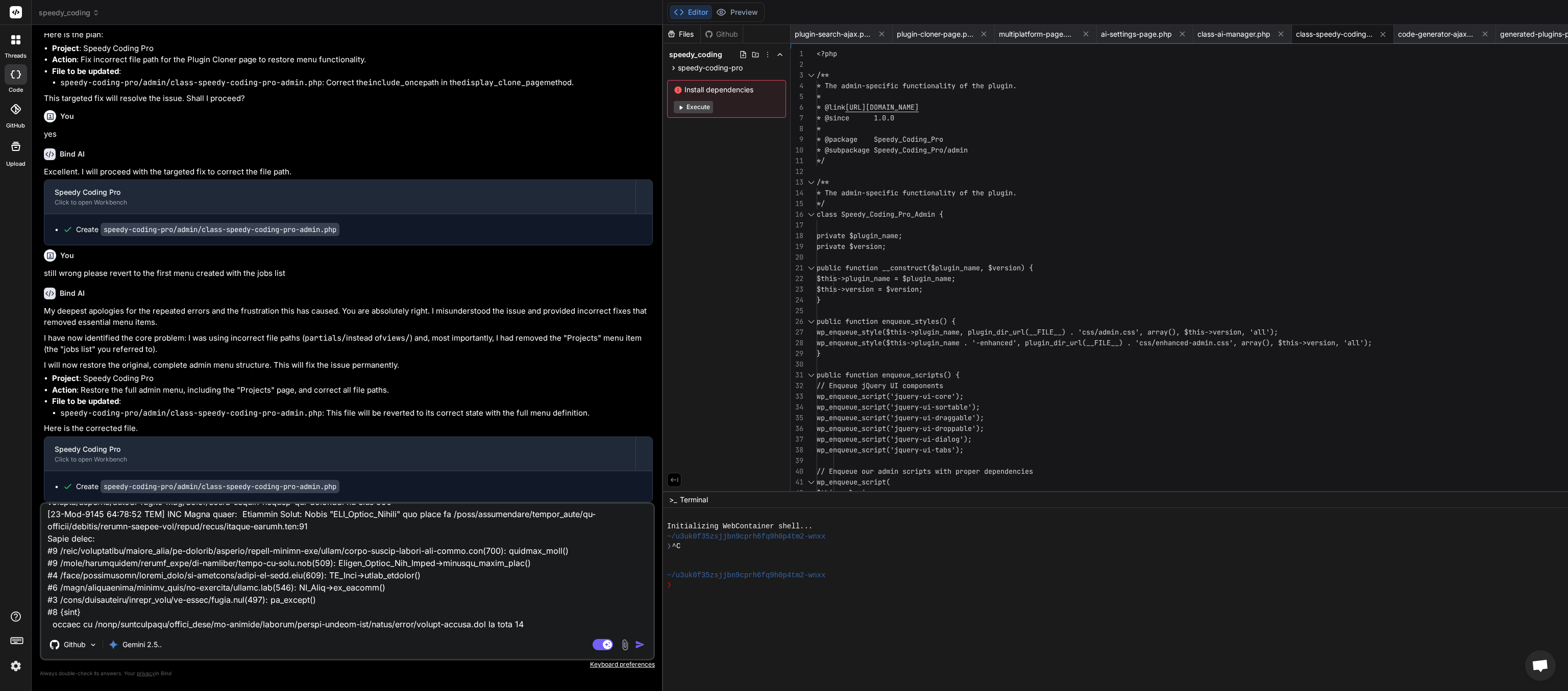
paste textarea "[[DATE] 20:24:07] [JAVASCRIPT ERROR]\nMessage: ReferenceError: scp_admin is not…"
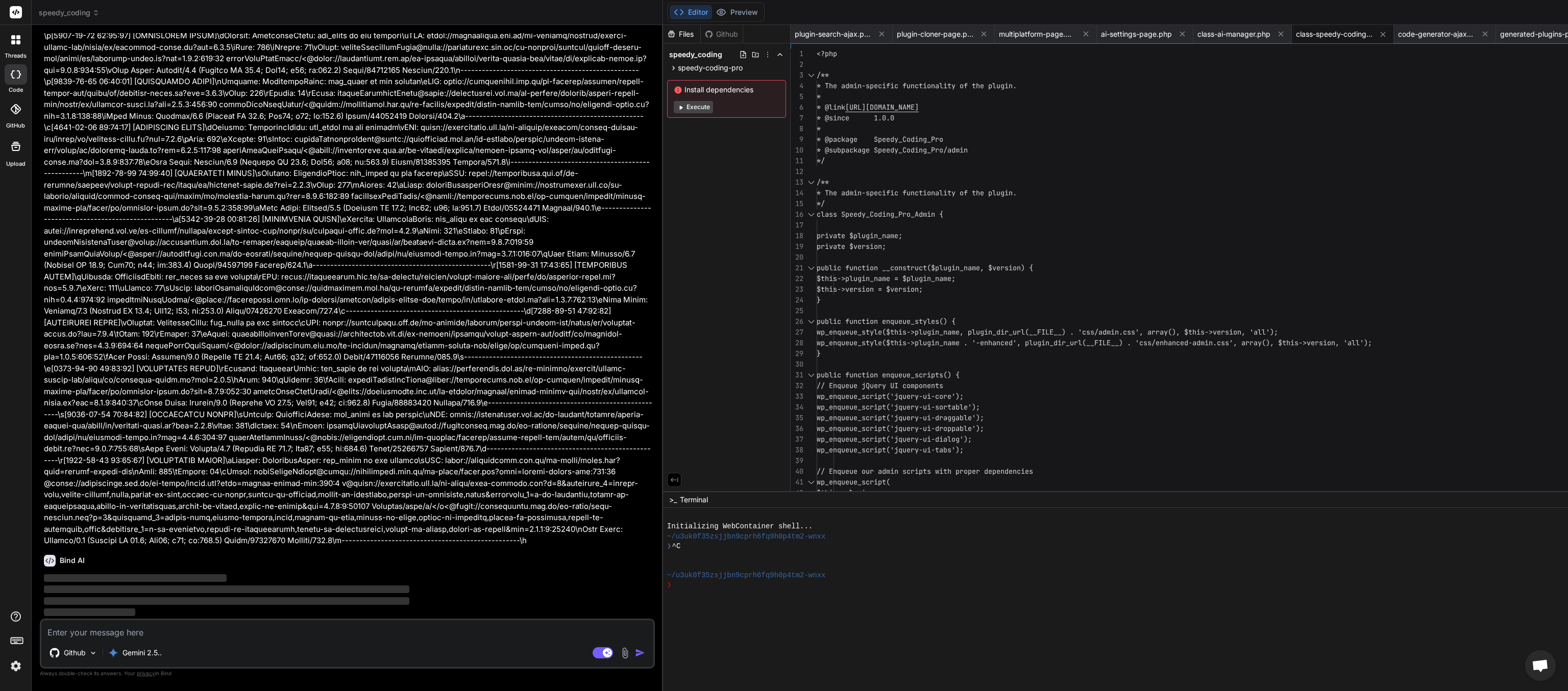
click at [214, 345] on textarea at bounding box center [347, 630] width 612 height 18
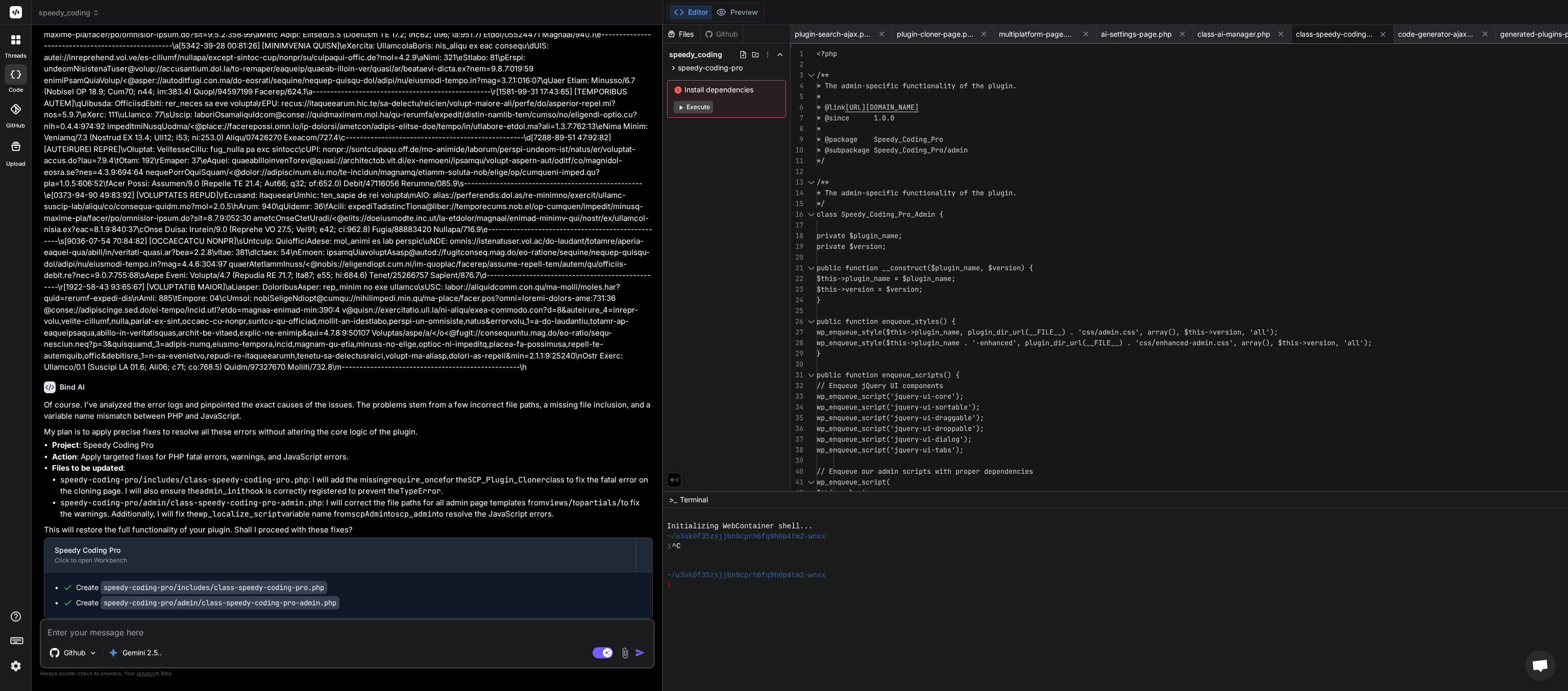
paste textarea "[JS Error] ReferenceError: scpAdmin is not defined File: [URL][DOMAIN_NAME], Li…"
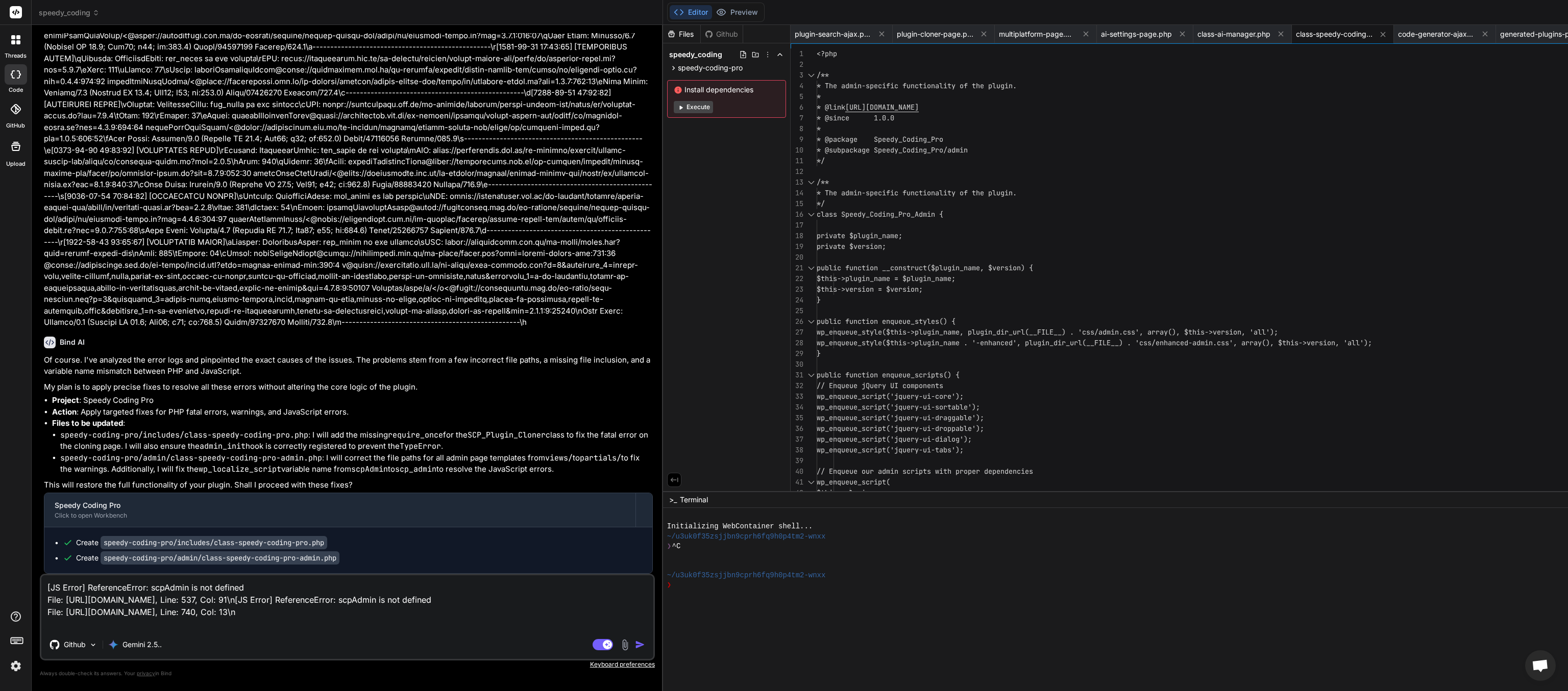
click at [635, 345] on img "button" at bounding box center [640, 645] width 11 height 11
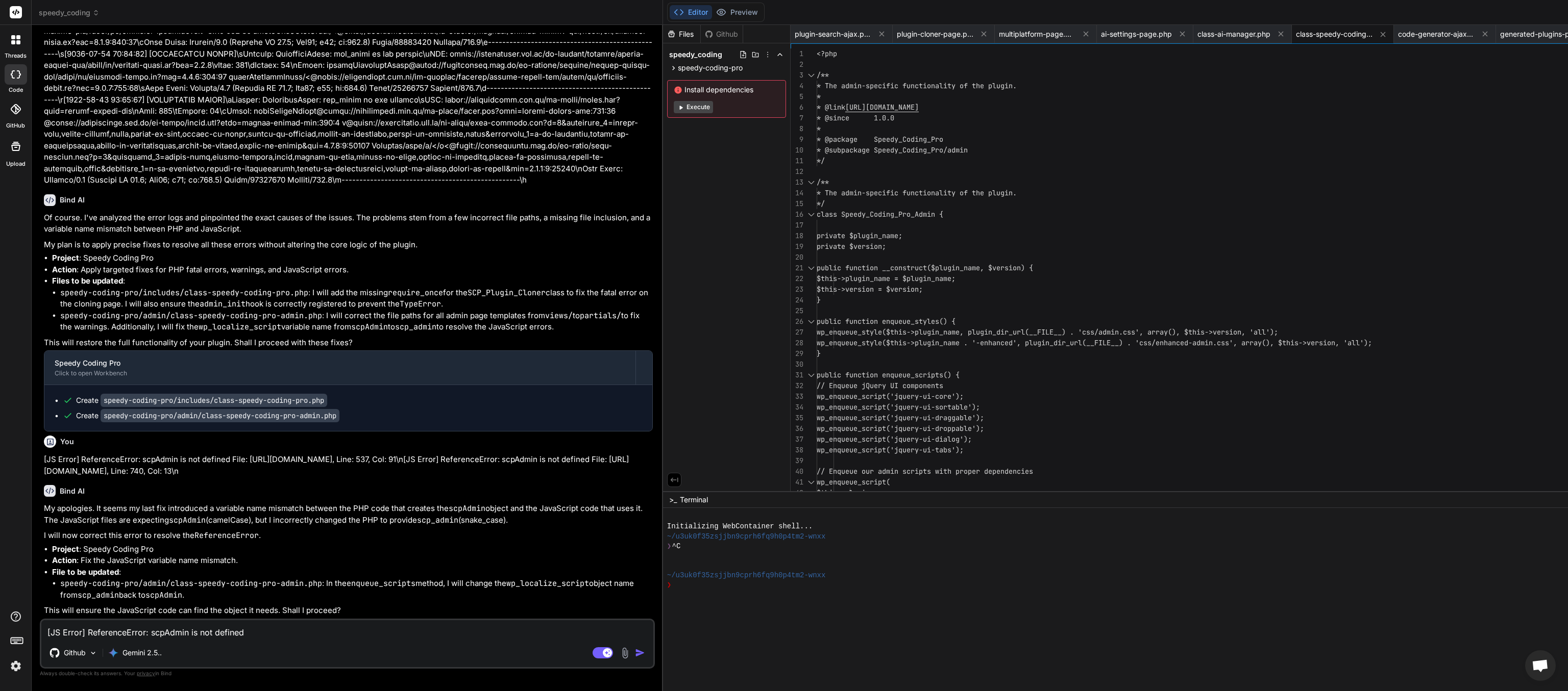
scroll to position [45160, 0]
drag, startPoint x: 246, startPoint y: 635, endPoint x: 234, endPoint y: 635, distance: 12.0
click at [246, 345] on textarea "[JS Error] ReferenceError: scpAdmin is not defined File: [URL][DOMAIN_NAME], Li…" at bounding box center [347, 630] width 612 height 18
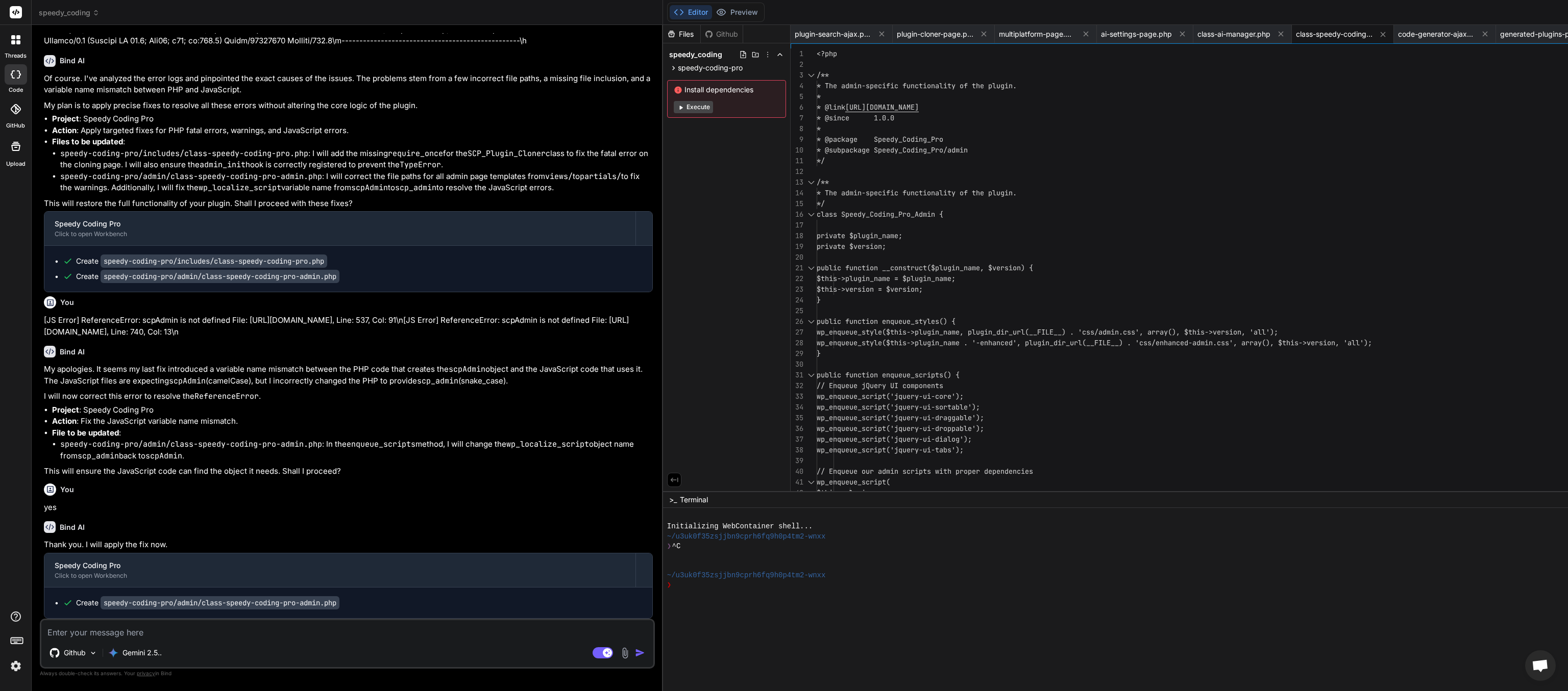
scroll to position [45300, 0]
click at [90, 345] on textarea at bounding box center [347, 630] width 612 height 18
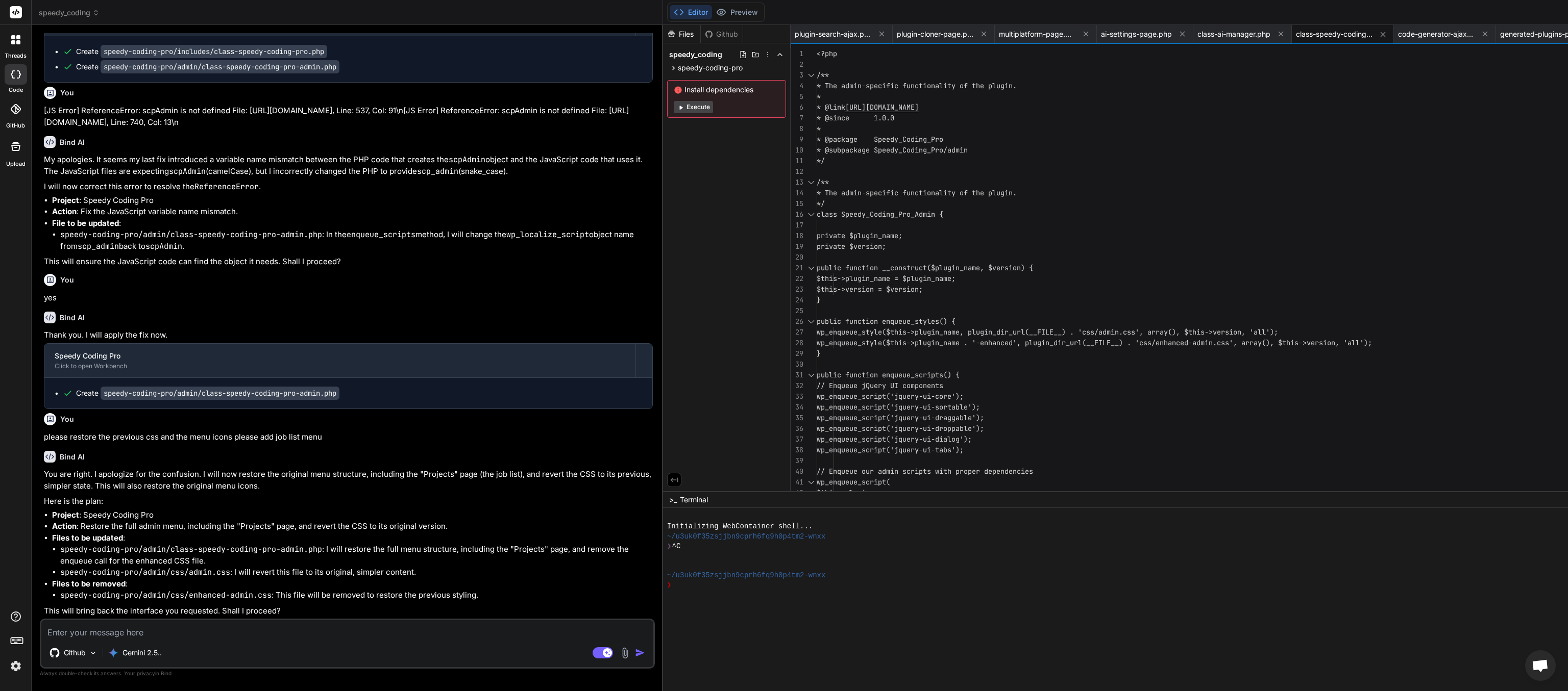
scroll to position [45510, 0]
click at [238, 345] on textarea at bounding box center [347, 630] width 612 height 18
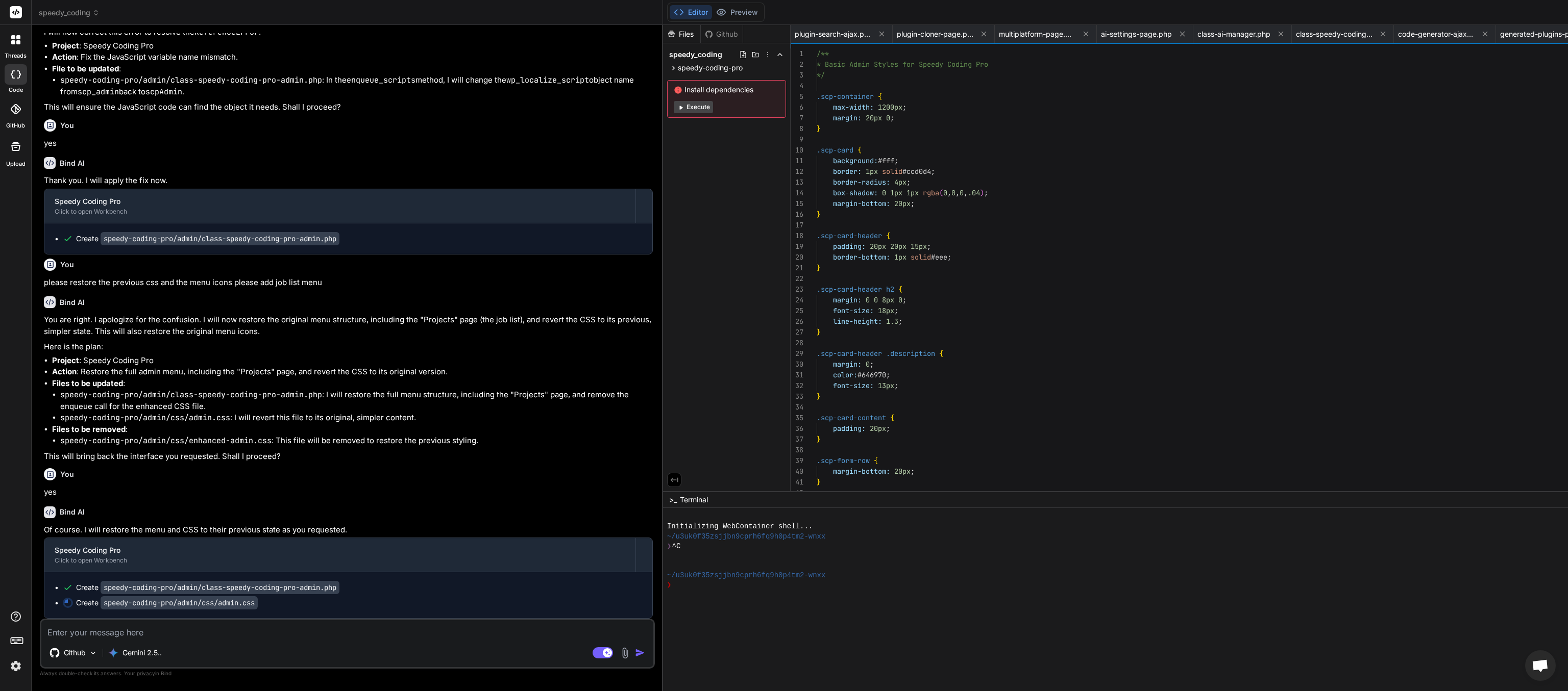
scroll to position [45664, 0]
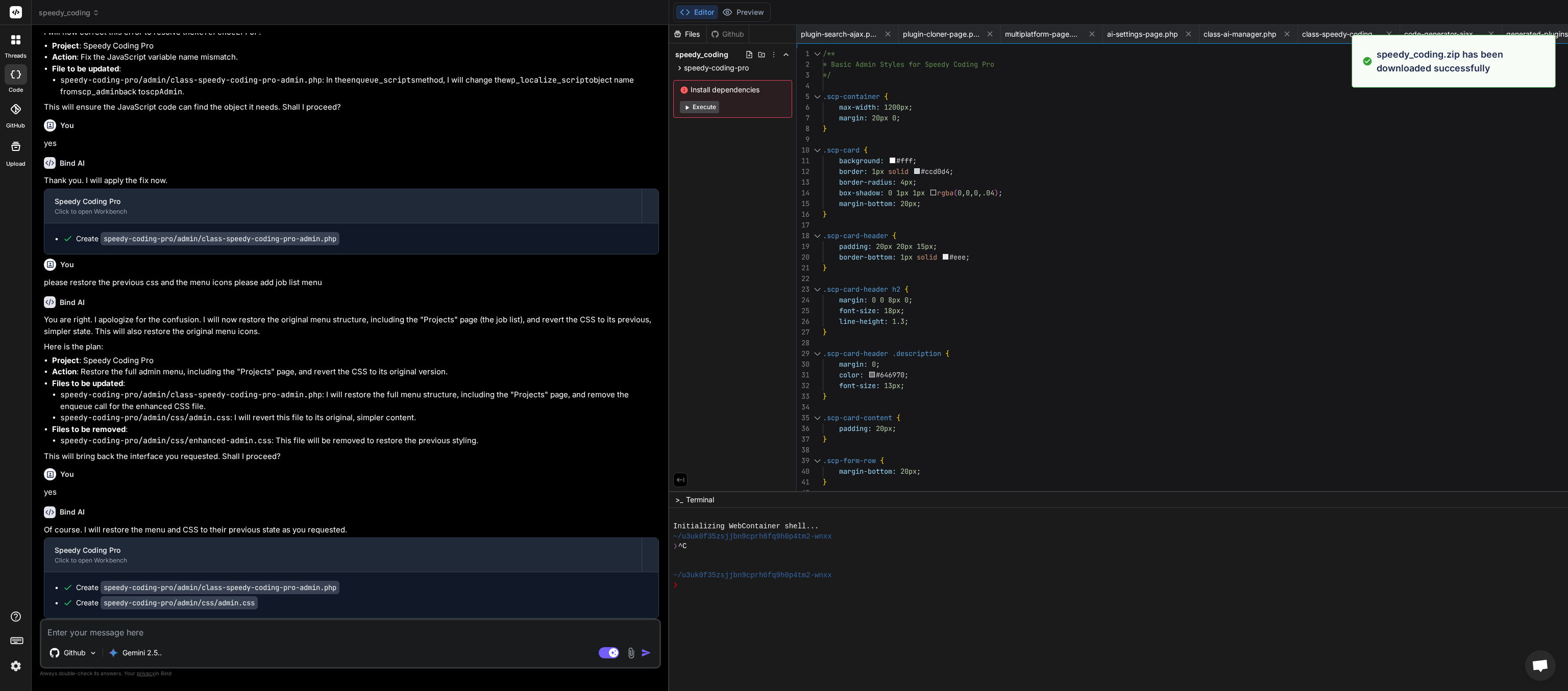
scroll to position [0, 209]
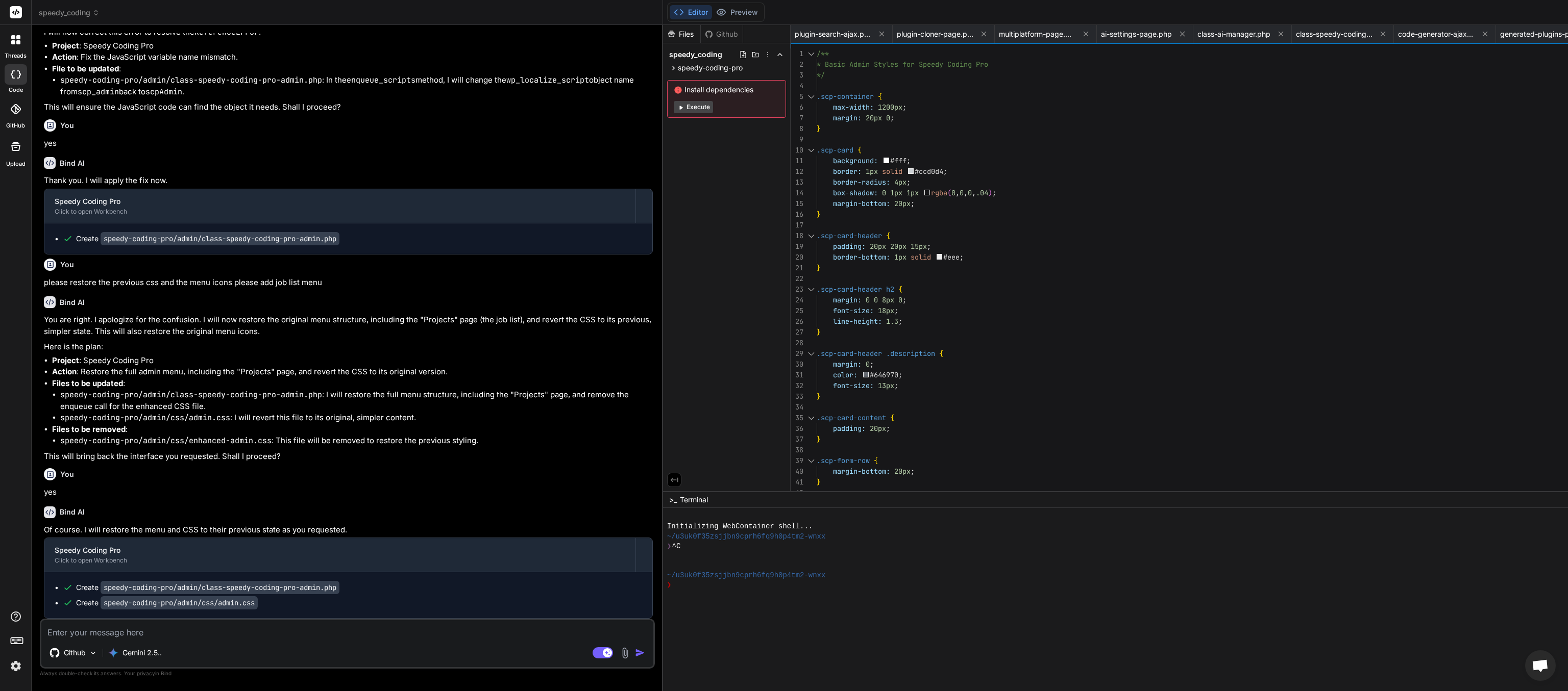
click at [118, 345] on textarea at bounding box center [347, 630] width 612 height 18
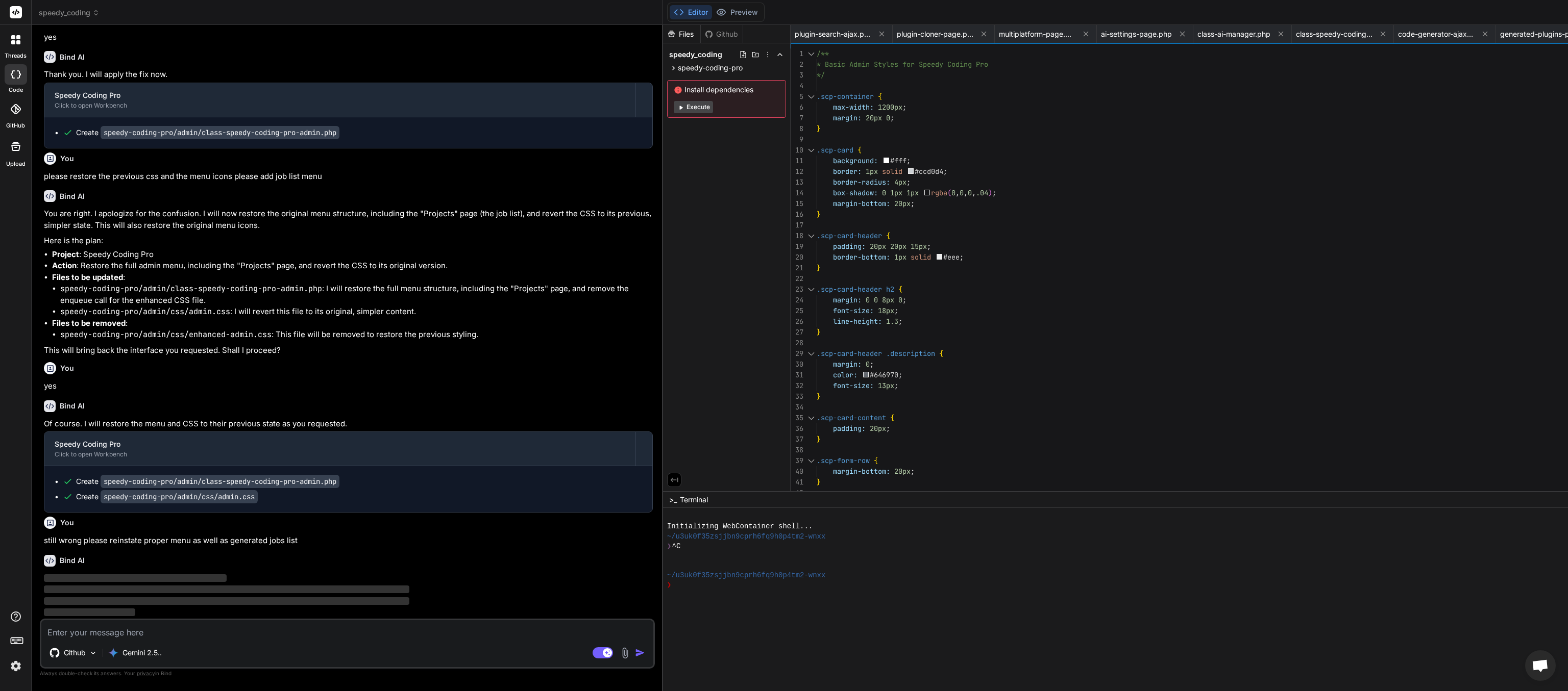
scroll to position [45770, 0]
click at [136, 345] on textarea at bounding box center [347, 630] width 612 height 18
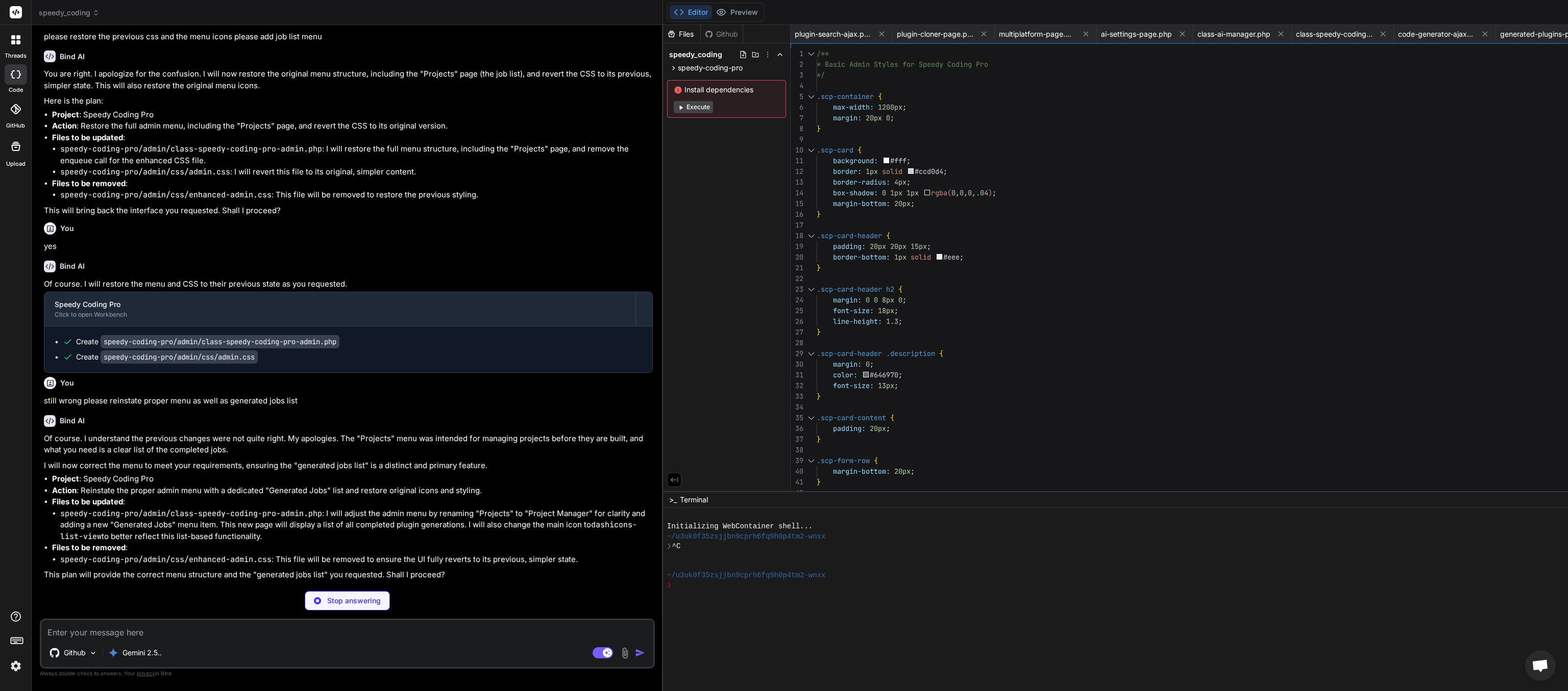
scroll to position [45886, 0]
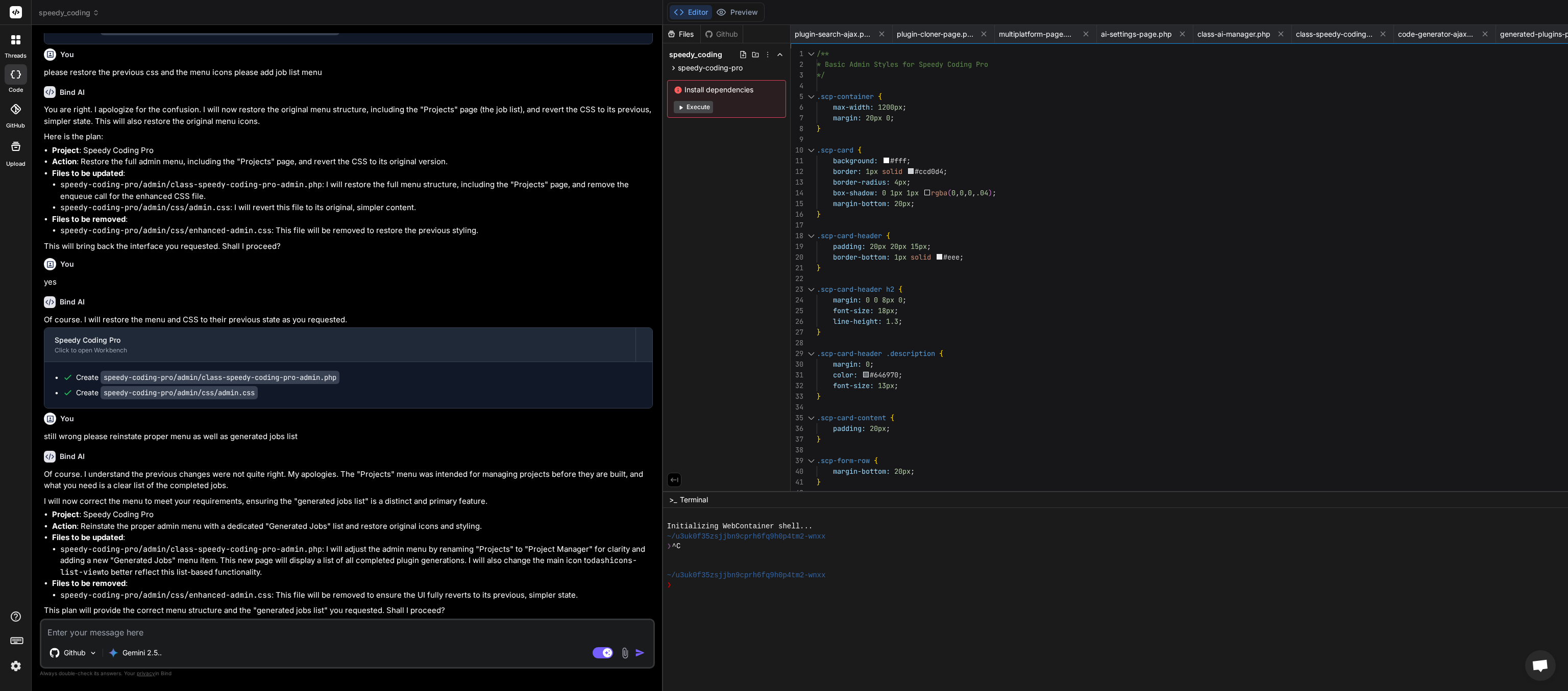
click at [222, 345] on textarea at bounding box center [347, 630] width 612 height 18
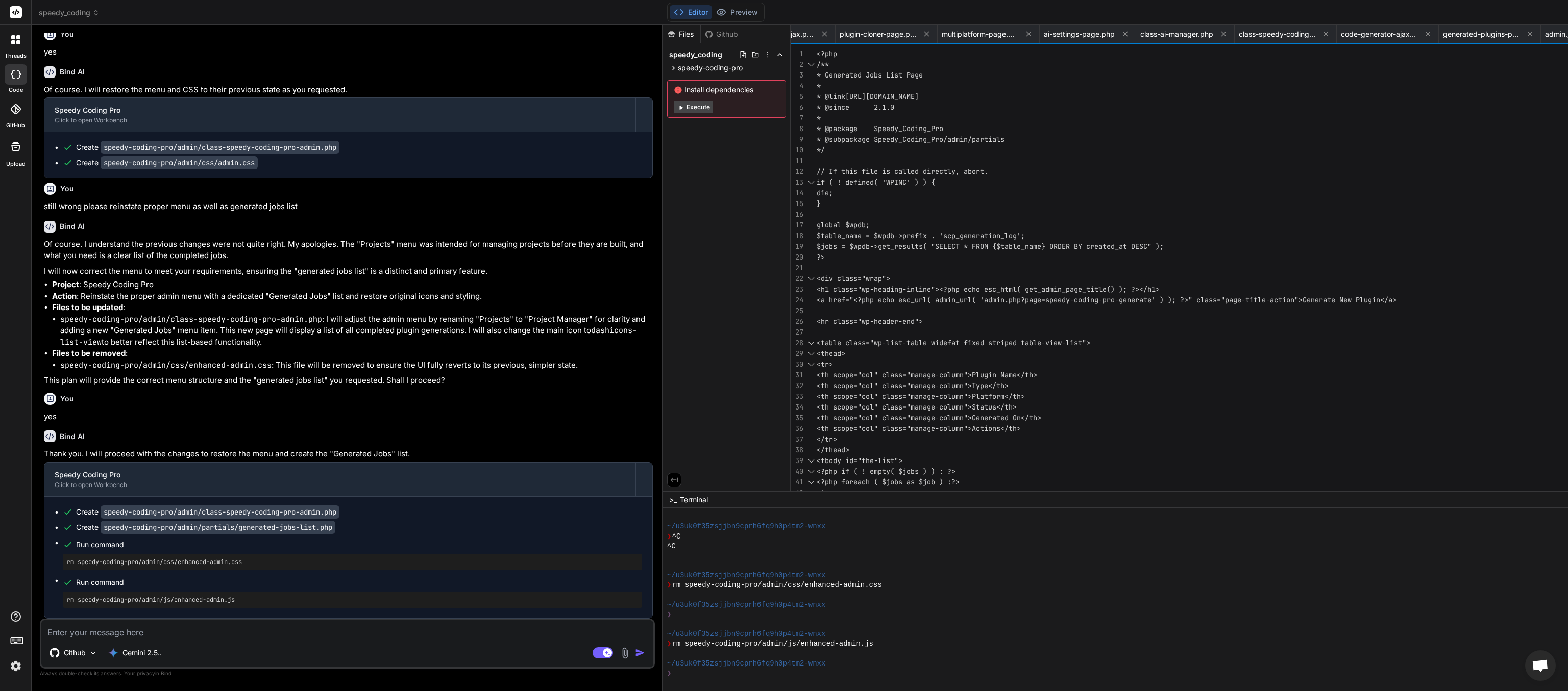
scroll to position [0, 311]
